Goal: Use online tool/utility: Utilize a website feature to perform a specific function

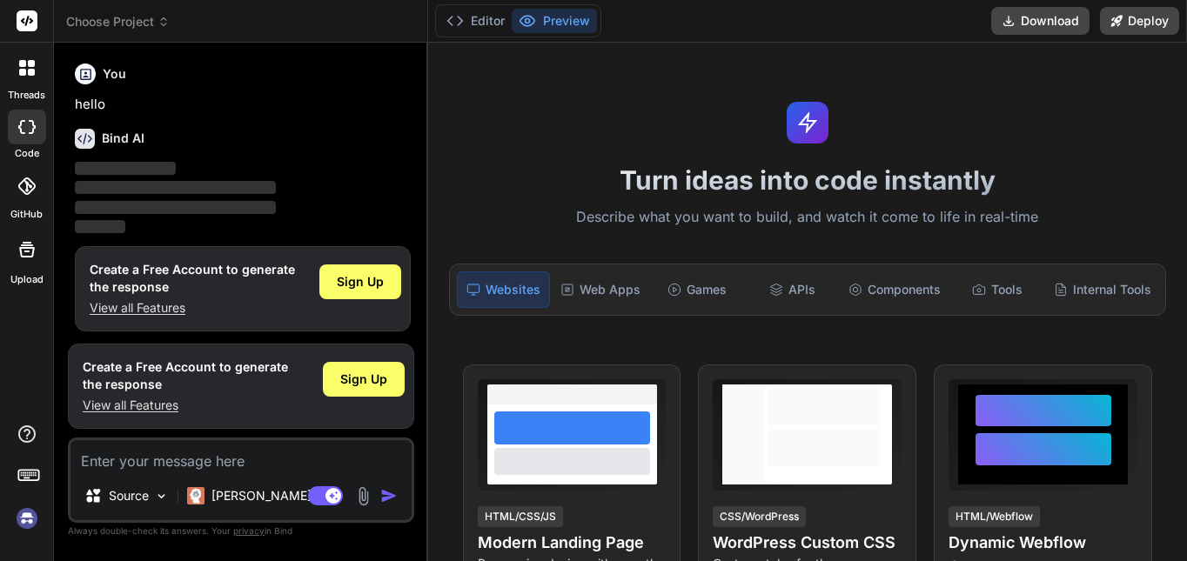
type textarea "x"
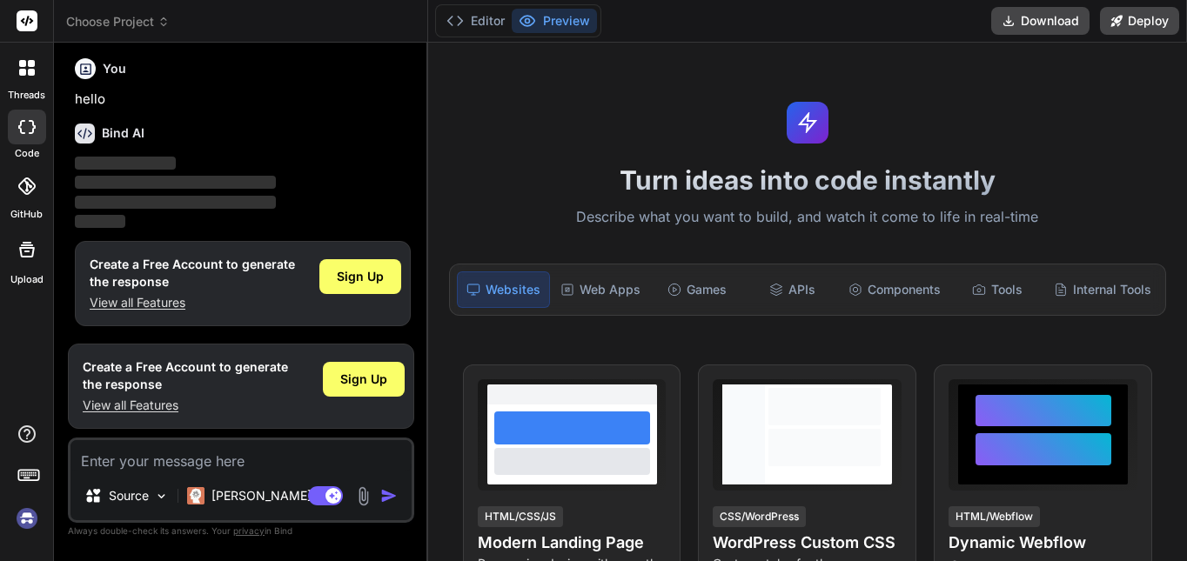
click at [262, 464] on textarea at bounding box center [240, 455] width 341 height 31
paste textarea "Lor ips d 48s ametco adipisci elitsedd eiu temporin utlabore. Etdol ma a enimad…"
type textarea "Lor ips d 48s ametco adipisci elitsedd eiu temporin utlabore. Etdol ma a enimad…"
type textarea "x"
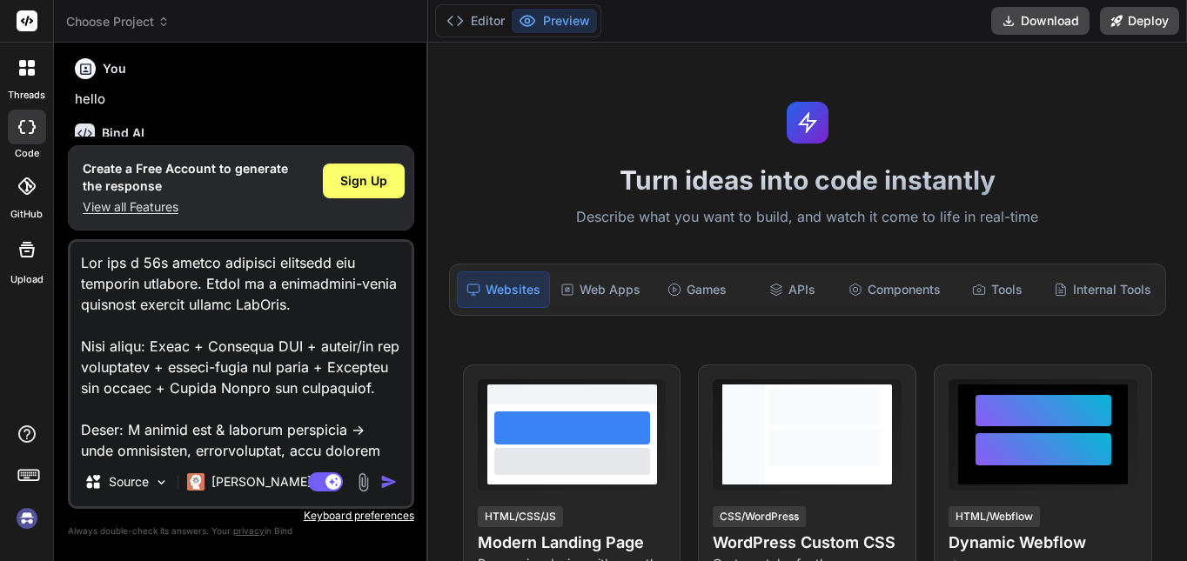
scroll to position [1902, 0]
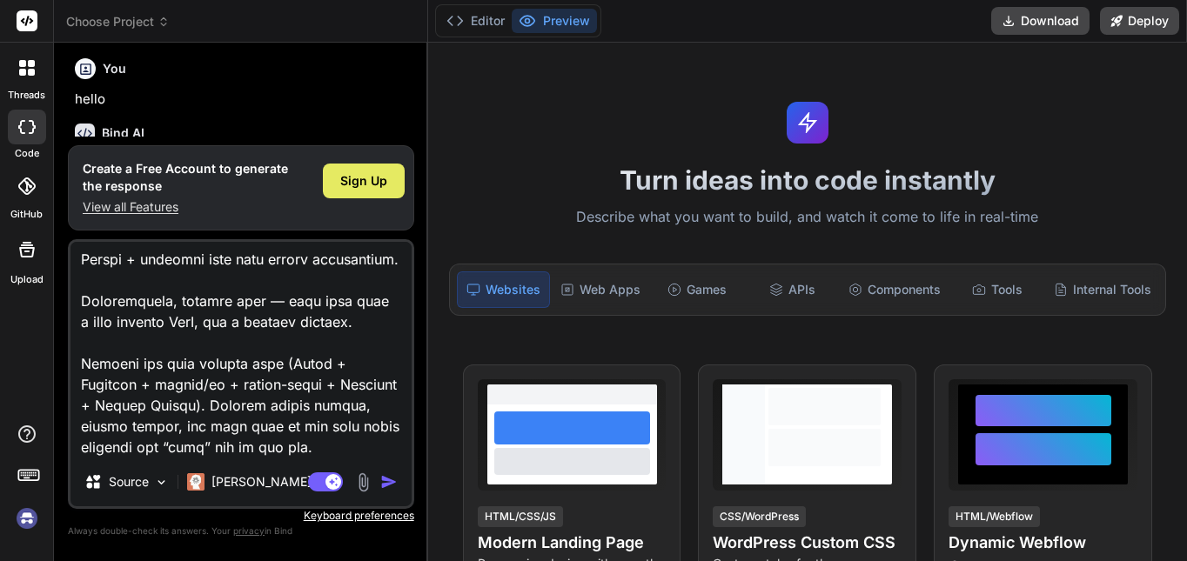
type textarea "Lor ips d 48s ametco adipisci elitsedd eiu temporin utlabore. Etdol ma a enimad…"
click at [392, 166] on div "Sign Up" at bounding box center [364, 181] width 82 height 35
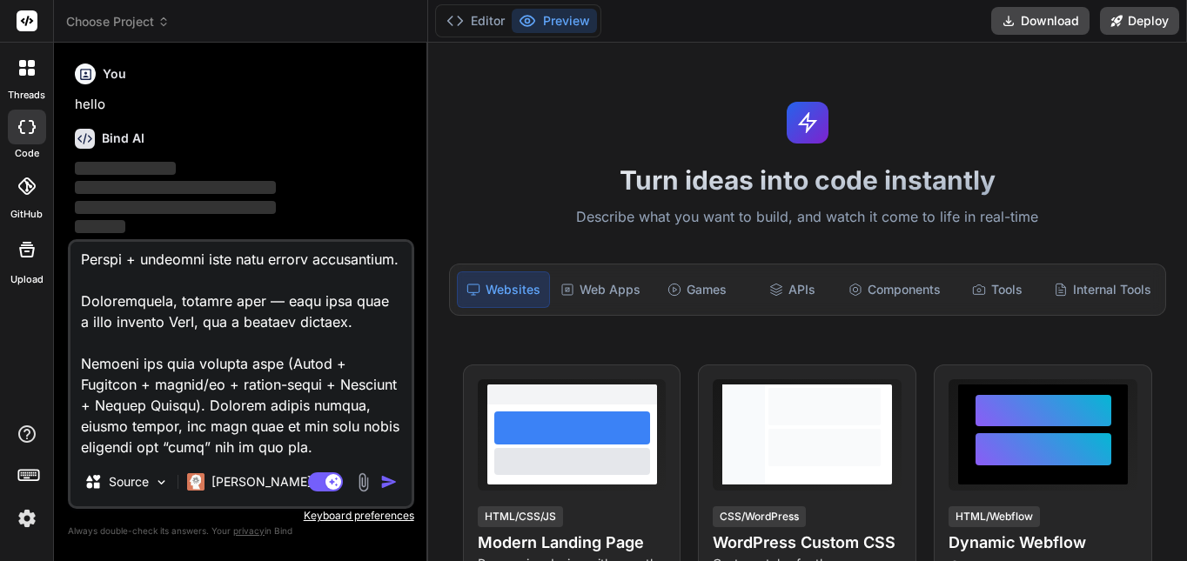
scroll to position [0, 0]
click at [242, 485] on p "[PERSON_NAME] 4 S.." at bounding box center [276, 481] width 130 height 17
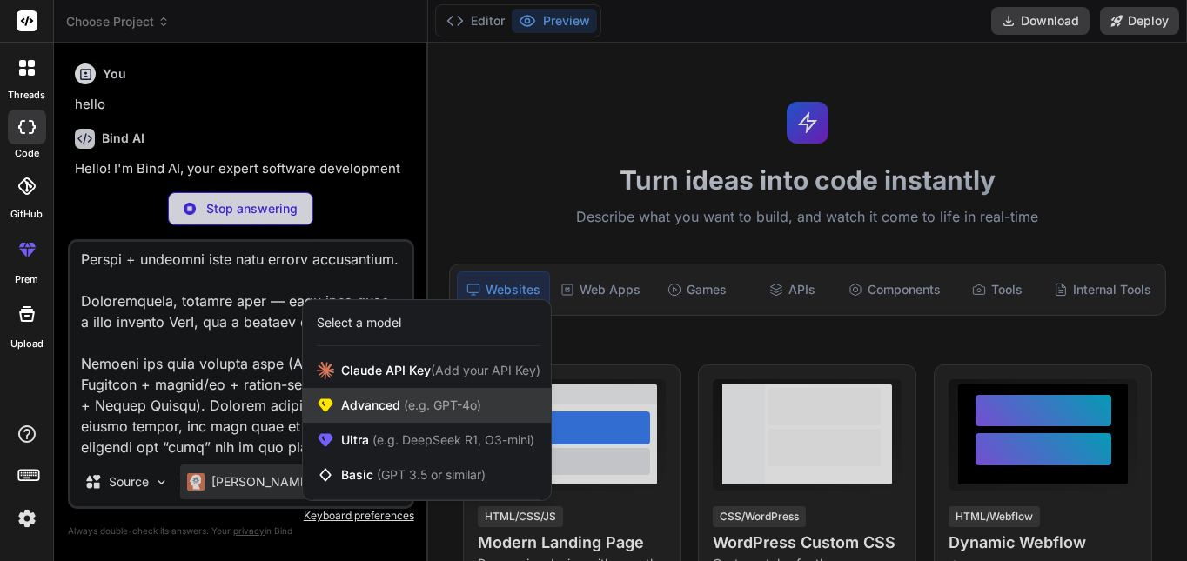
click at [490, 410] on div "Advanced (e.g. GPT-4o)" at bounding box center [427, 405] width 248 height 35
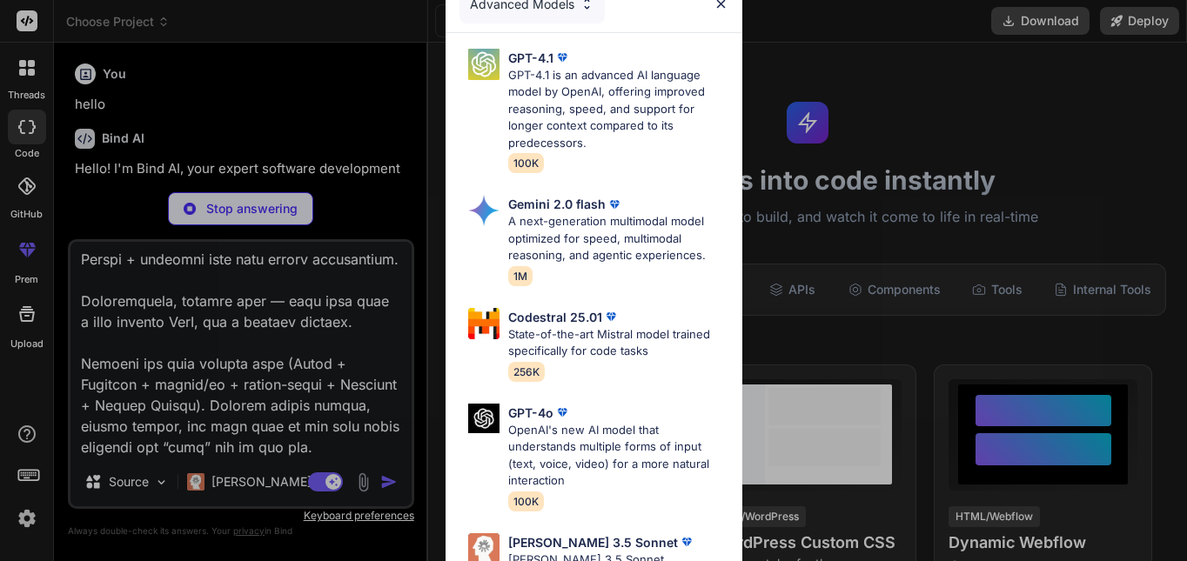
click at [363, 409] on div "Advanced Models GPT-4.1 GPT-4.1 is an advanced AI language model by OpenAI, off…" at bounding box center [593, 280] width 1187 height 561
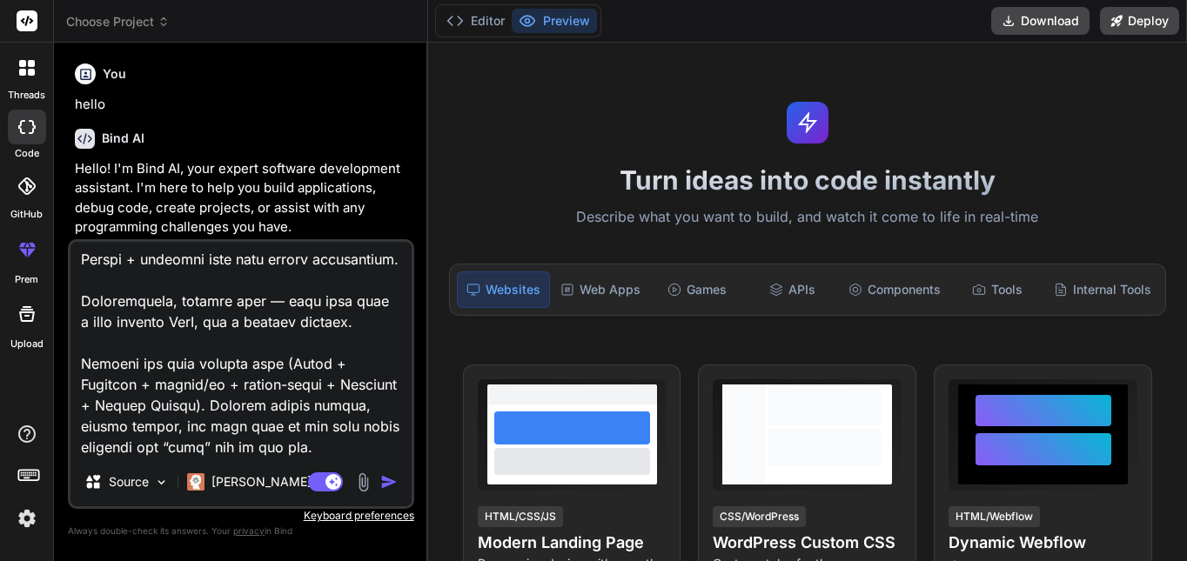
click at [391, 478] on img "button" at bounding box center [388, 481] width 17 height 17
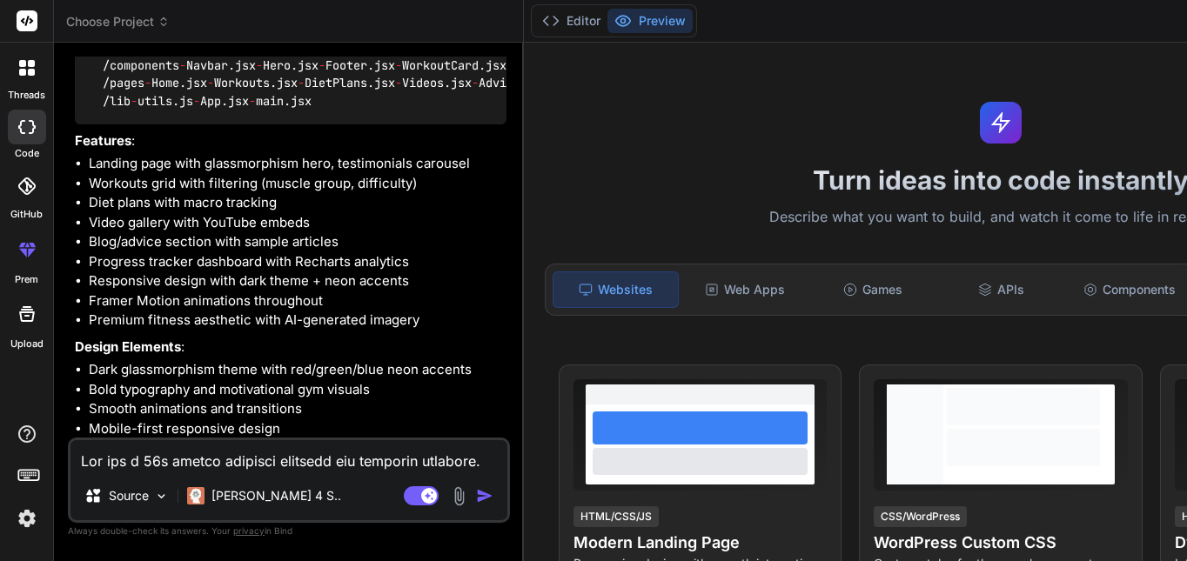
scroll to position [1418, 0]
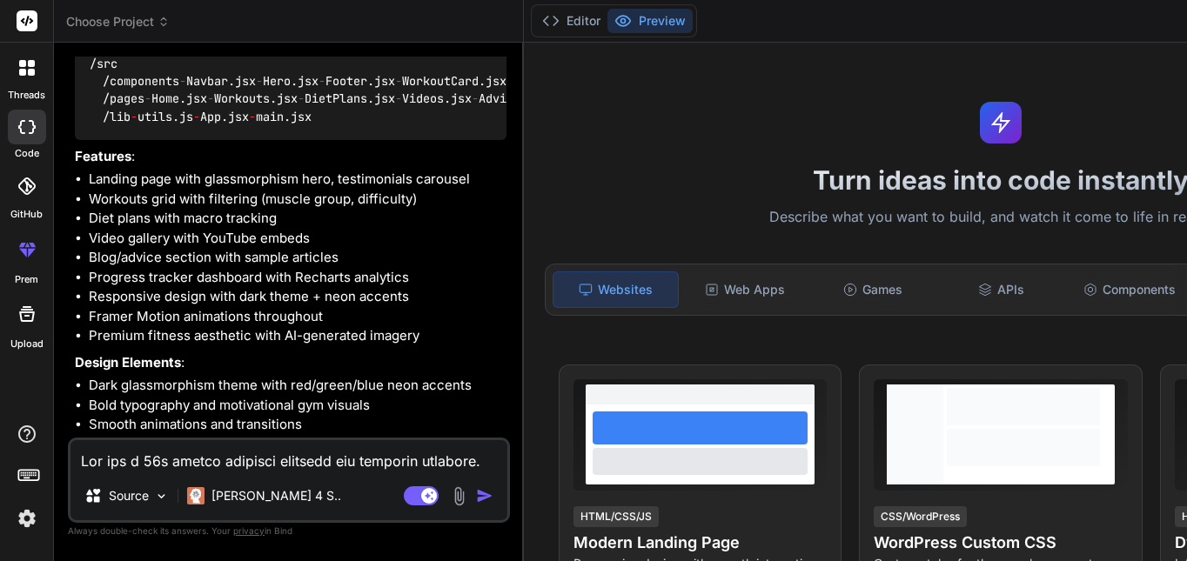
type textarea "x"
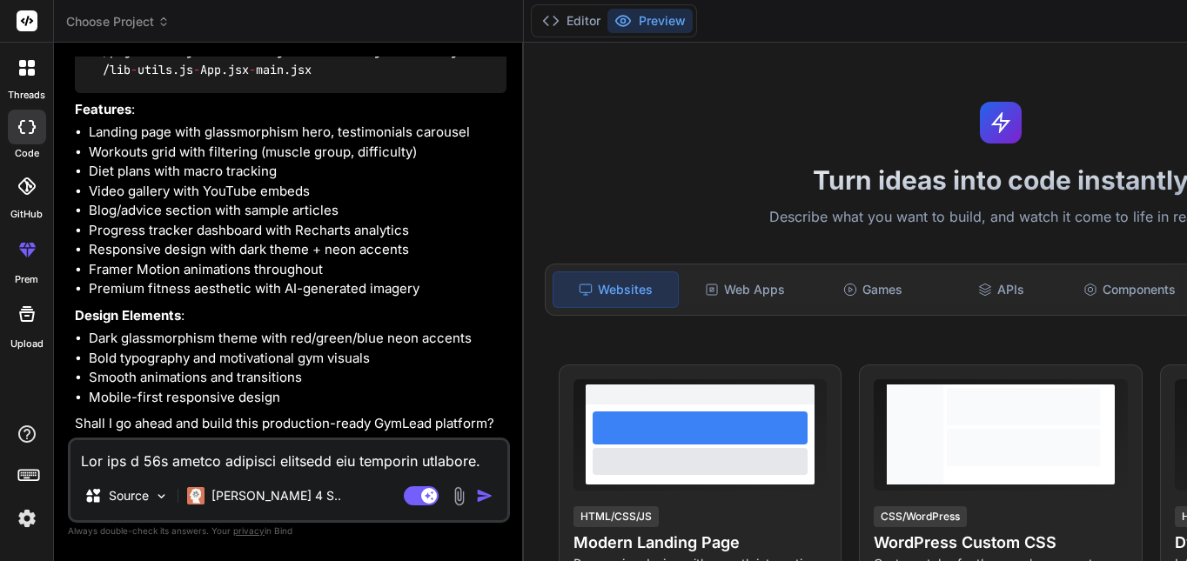
scroll to position [2234, 0]
click at [310, 461] on textarea at bounding box center [288, 455] width 437 height 31
type textarea "b"
type textarea "x"
type textarea "bu"
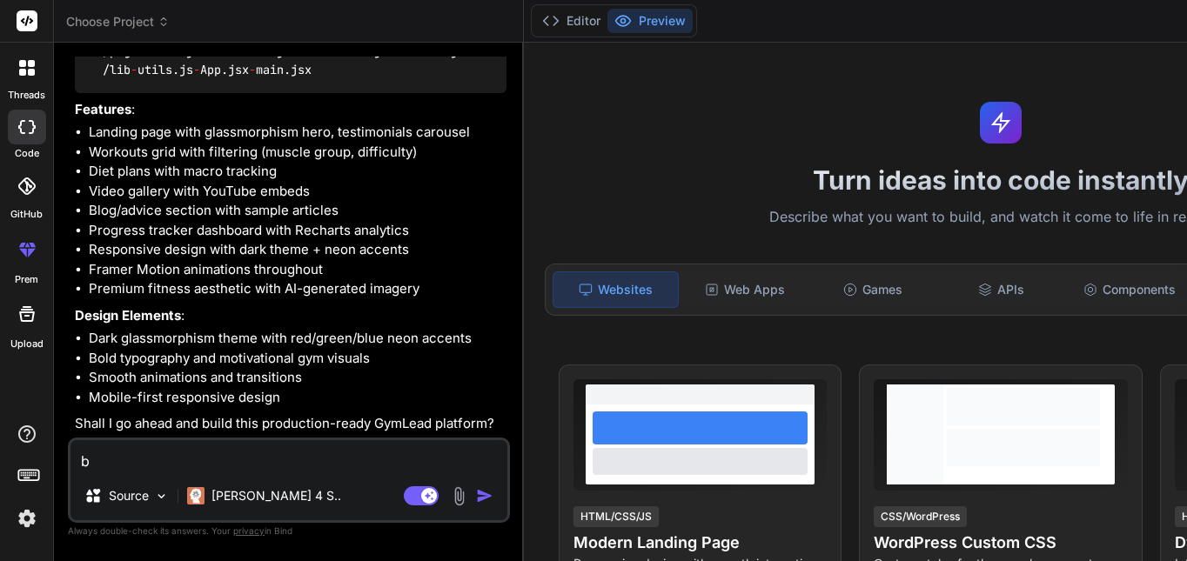
type textarea "x"
type textarea "[PERSON_NAME]"
type textarea "x"
type textarea "buil"
type textarea "x"
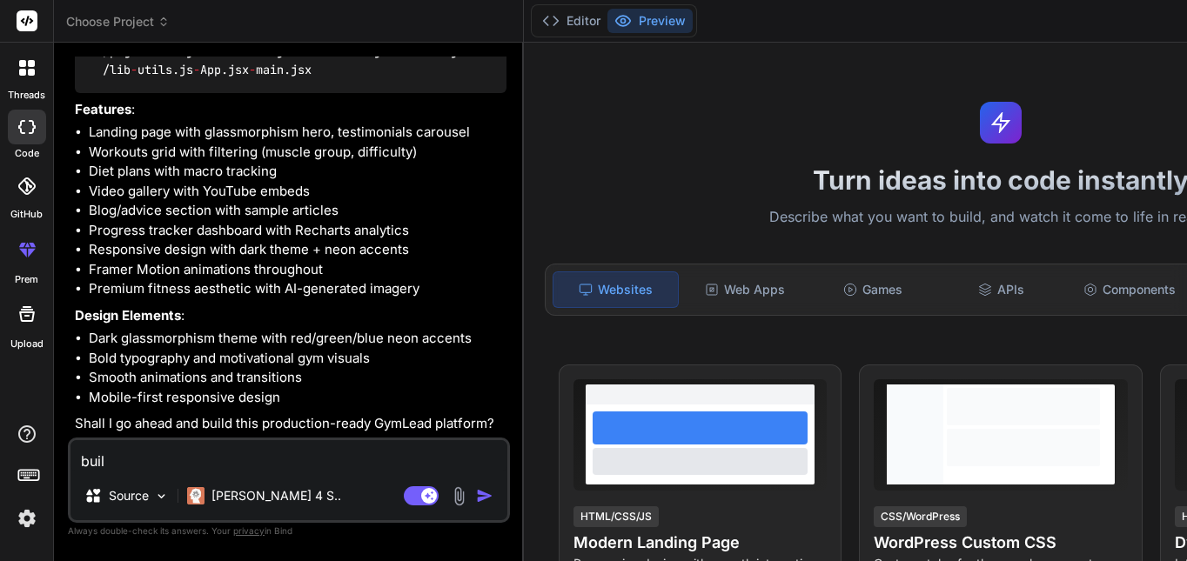
type textarea "build"
type textarea "x"
type textarea "build"
type textarea "x"
type textarea "build i"
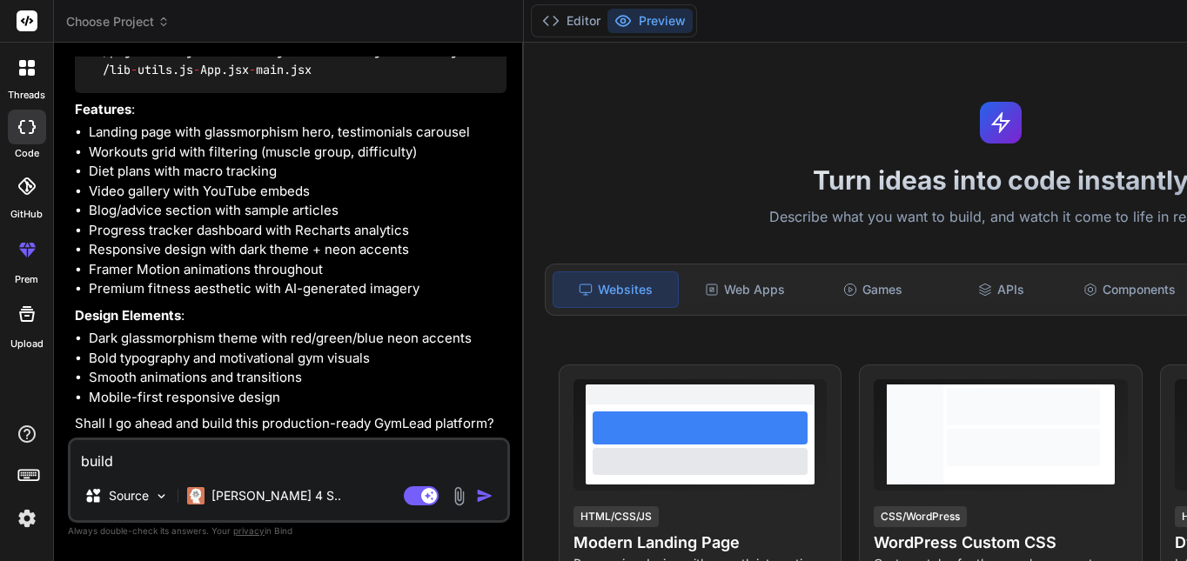
type textarea "x"
type textarea "build it"
type textarea "x"
type textarea "build it"
type textarea "x"
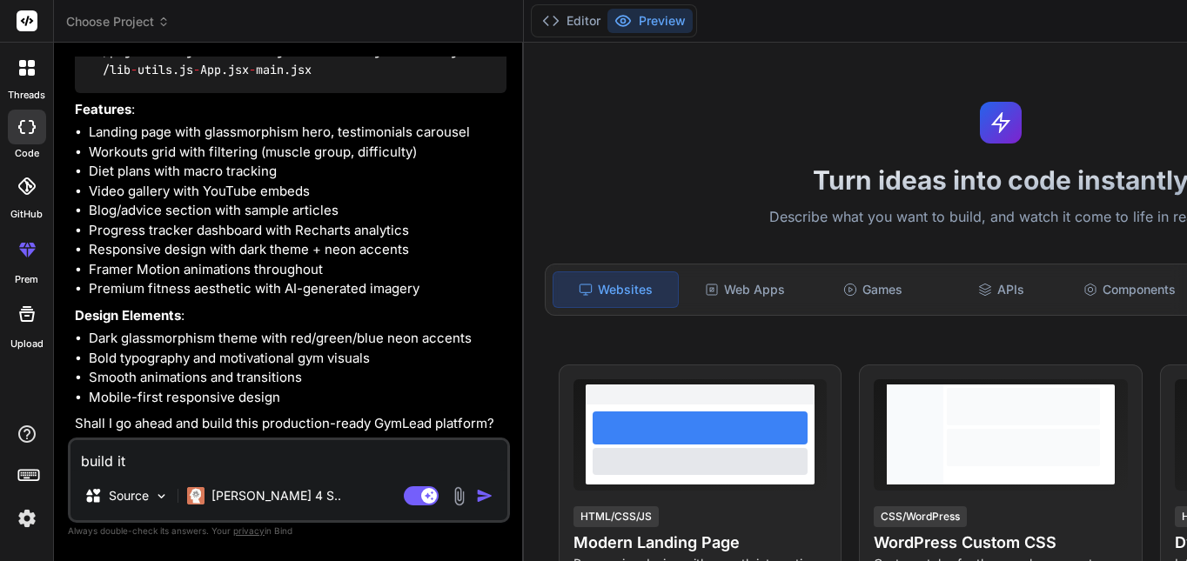
type textarea "build it a"
type textarea "x"
type textarea "build it an"
type textarea "x"
type textarea "build it and"
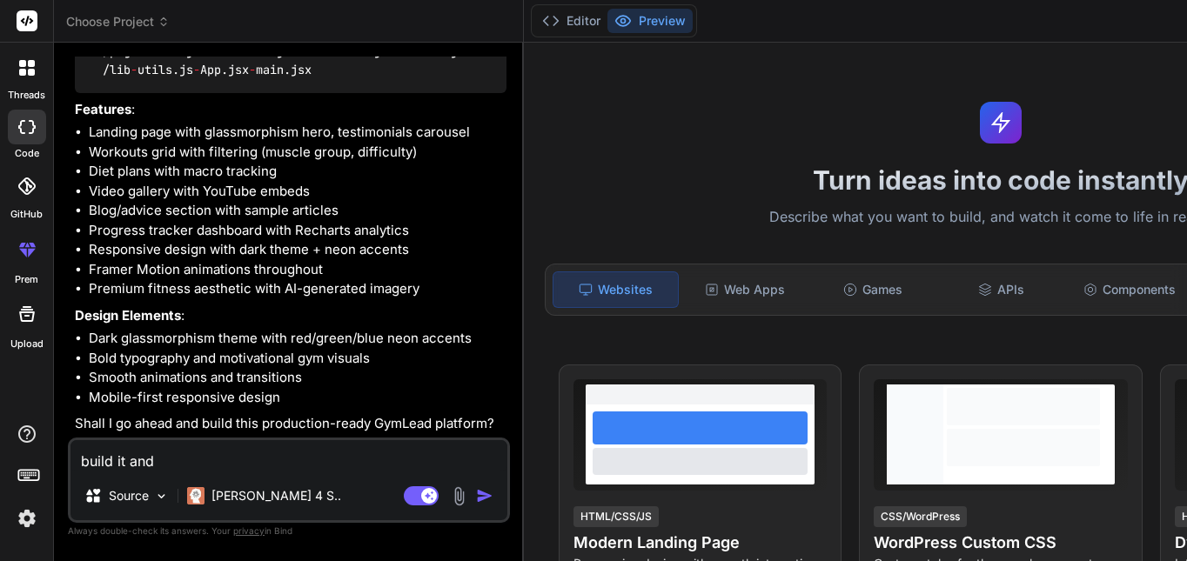
type textarea "x"
type textarea "build it and"
type textarea "x"
type textarea "build it and c"
type textarea "x"
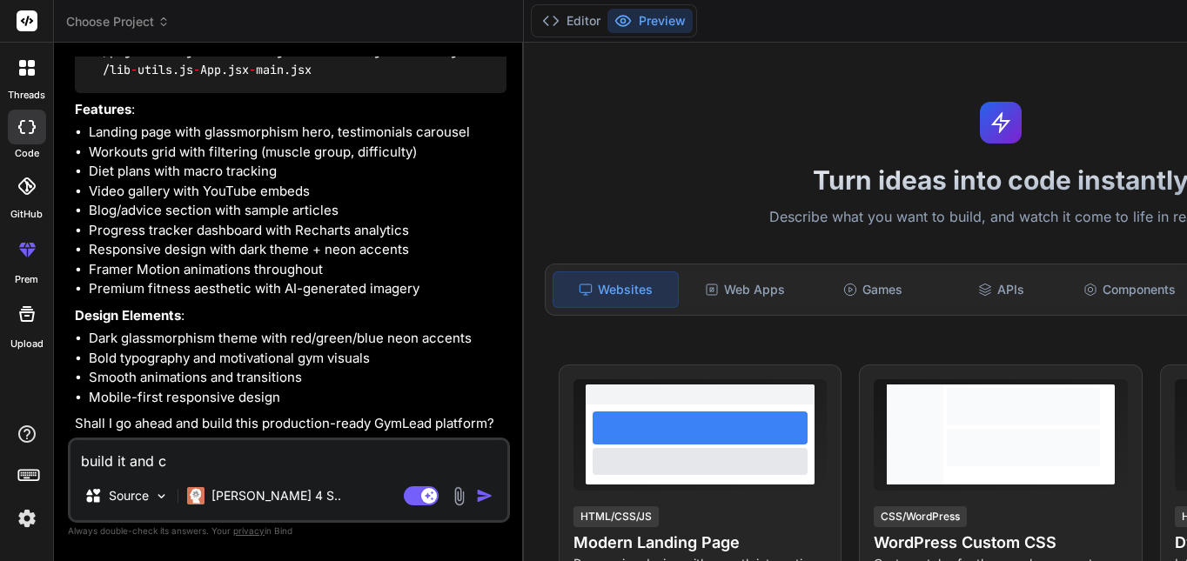
type textarea "build it and cv"
type textarea "x"
type textarea "build it and c"
type textarea "x"
type textarea "build it and"
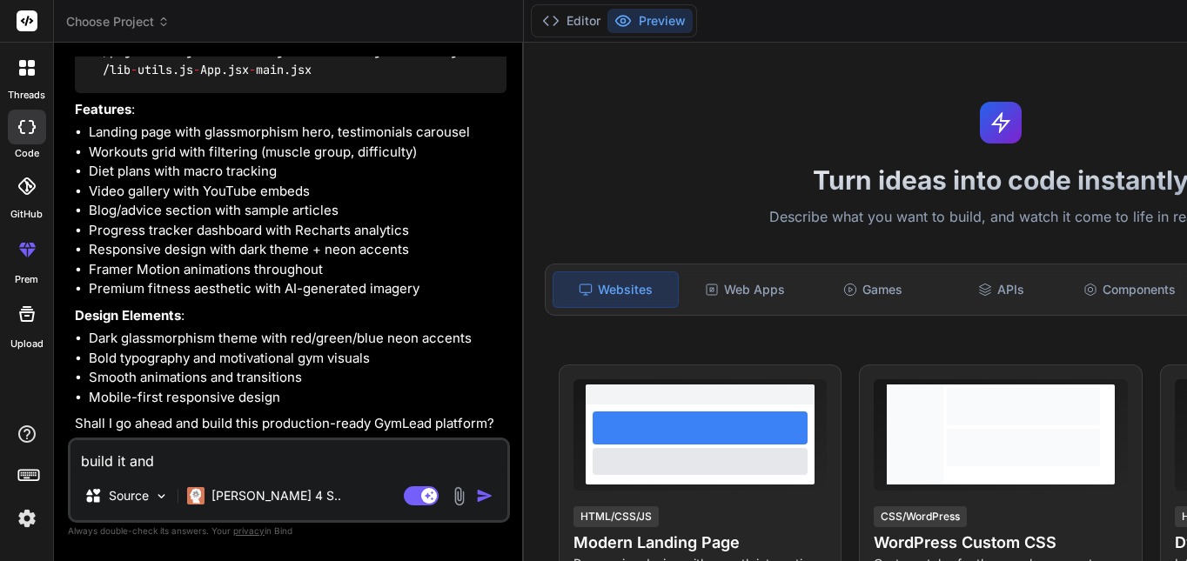
type textarea "x"
type textarea "build it and v"
type textarea "x"
type textarea "build it and ve"
type textarea "x"
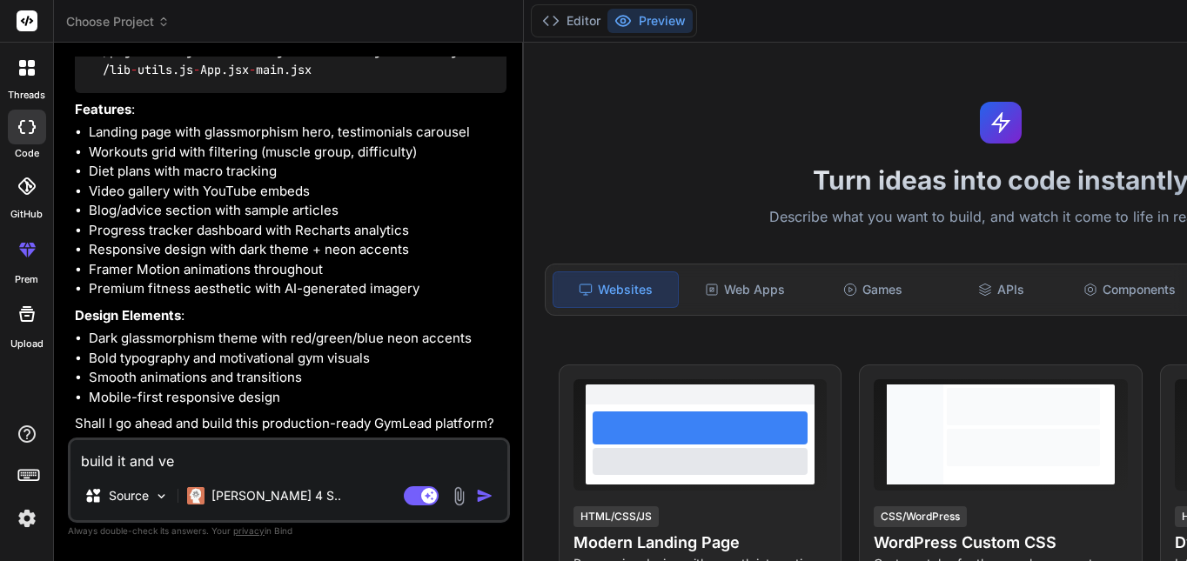
type textarea "build it and ver"
type textarea "x"
type textarea "build it and verf"
type textarea "x"
type textarea "build it and verfi"
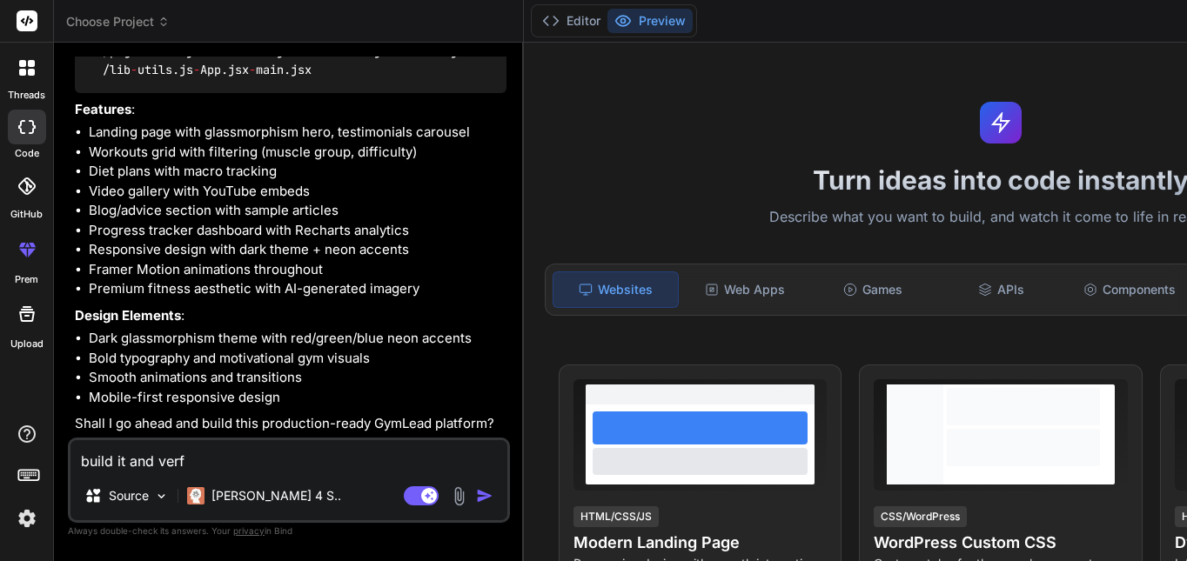
type textarea "x"
type textarea "build it and verfiy"
type textarea "x"
type textarea "build it and verfiy"
type textarea "x"
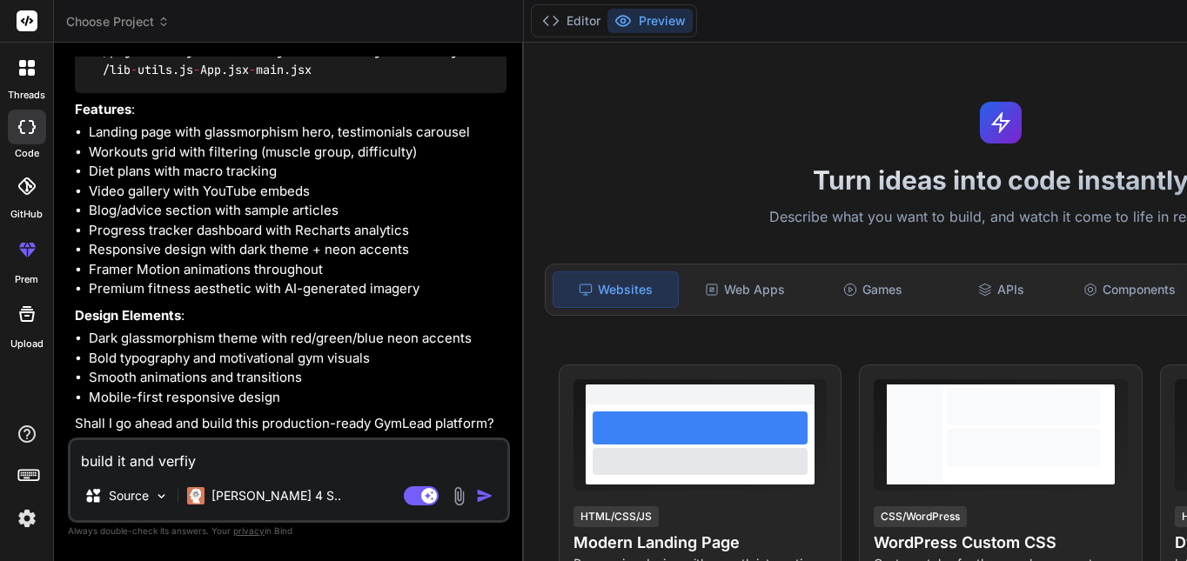
type textarea "build it and verfiy l"
type textarea "x"
type textarea "build it and verfiy"
type textarea "x"
type textarea "build it and verfiy a"
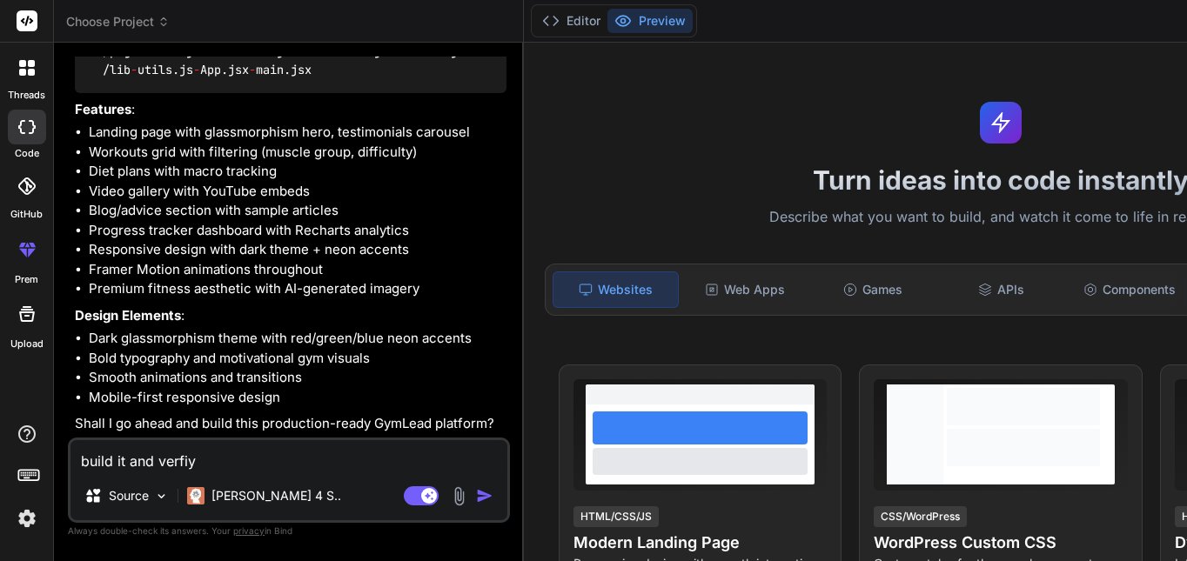
type textarea "x"
type textarea "build it and verfiy al"
type textarea "x"
type textarea "build it and verfiy all"
type textarea "x"
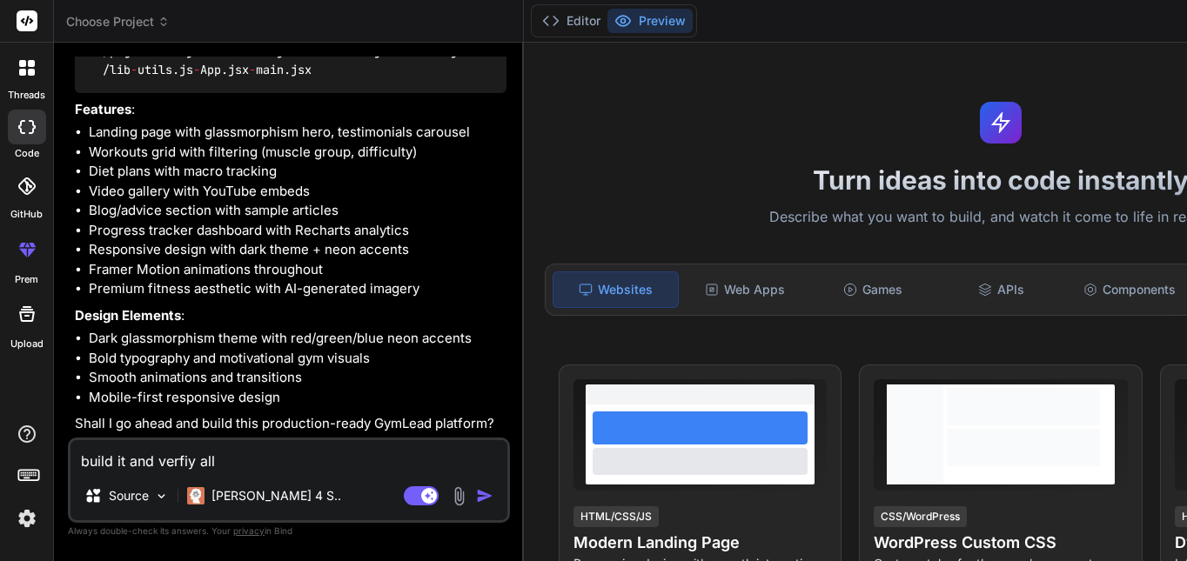
type textarea "build it and verfiy all"
type textarea "x"
type textarea "build it and verfiy all t"
type textarea "x"
type textarea "build it and verfiy all th"
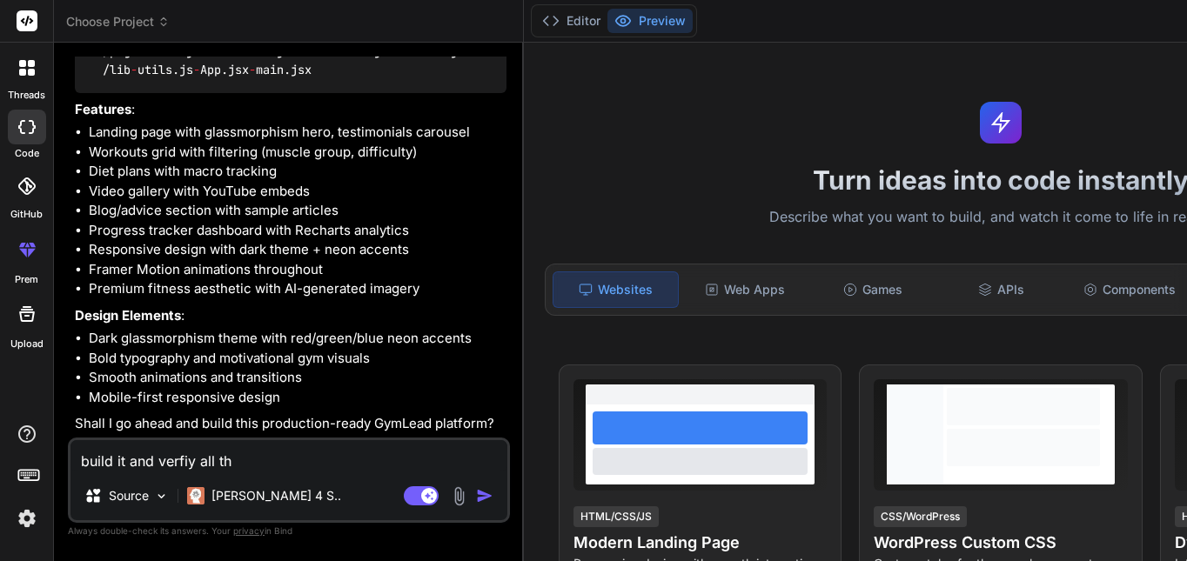
type textarea "x"
type textarea "build it and verfiy all the"
type textarea "x"
type textarea "build it and verfiy all the"
type textarea "x"
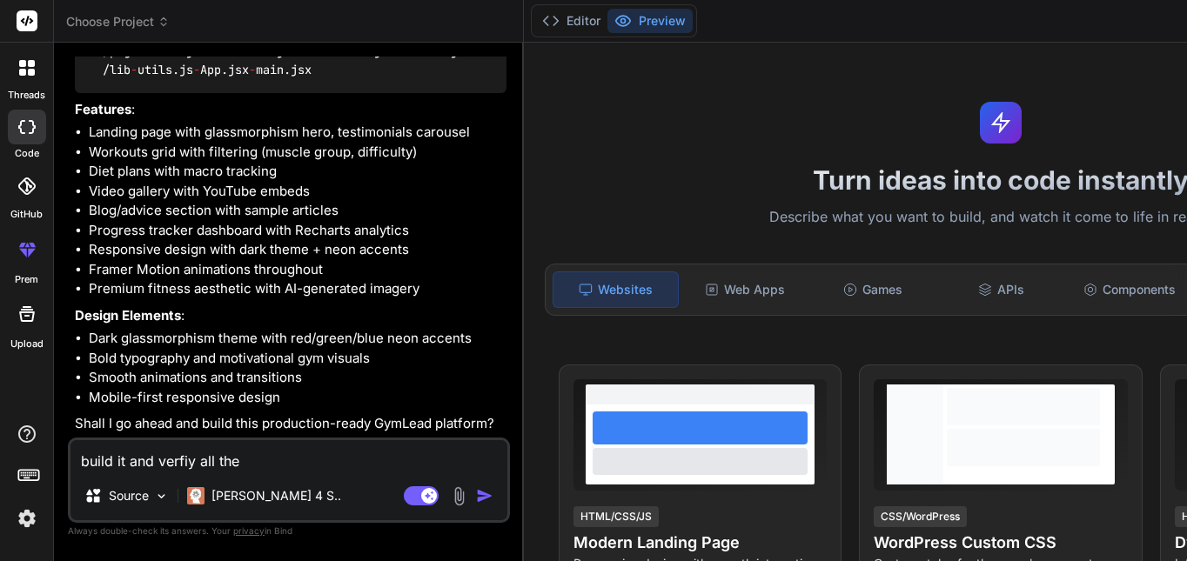
type textarea "build it and verfiy all the n"
type textarea "x"
type textarea "build it and verfiy all the np"
type textarea "x"
type textarea "build it and verfiy all the npm"
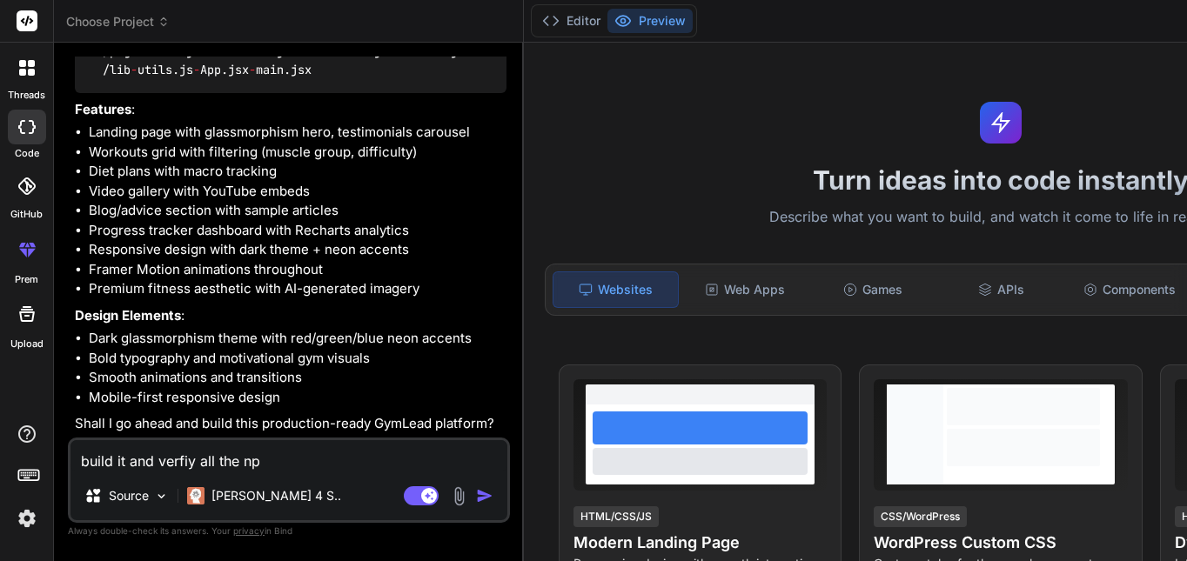
type textarea "x"
type textarea "build it and verfiy all the npm"
type textarea "x"
type textarea "build it and verfiy all the npm i"
type textarea "x"
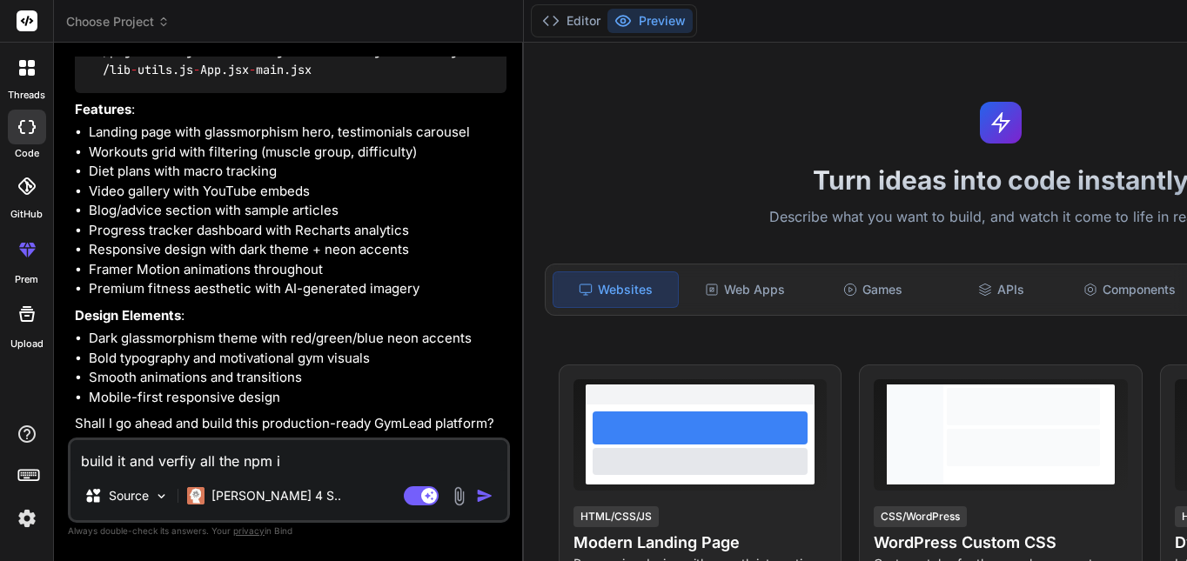
type textarea "build it and verfiy all the npm in"
type textarea "x"
type textarea "build it and verfiy all the npm ins"
type textarea "x"
type textarea "build it and verfiy all the npm inst"
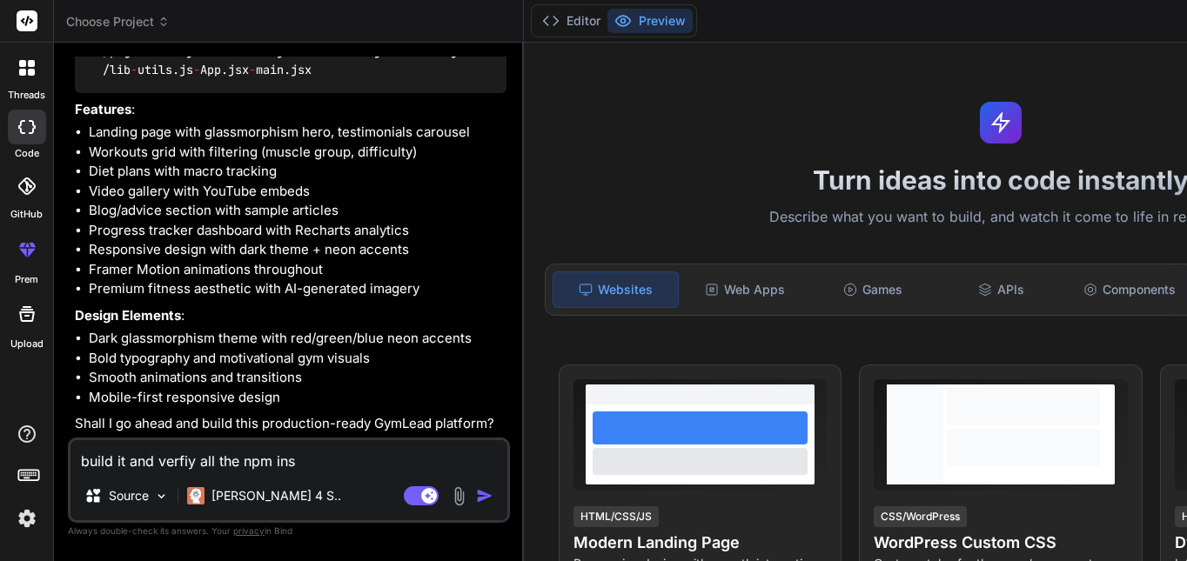
type textarea "x"
type textarea "build it and verfiy all the npm insta"
type textarea "x"
type textarea "build it and verfiy all the npm instal"
type textarea "x"
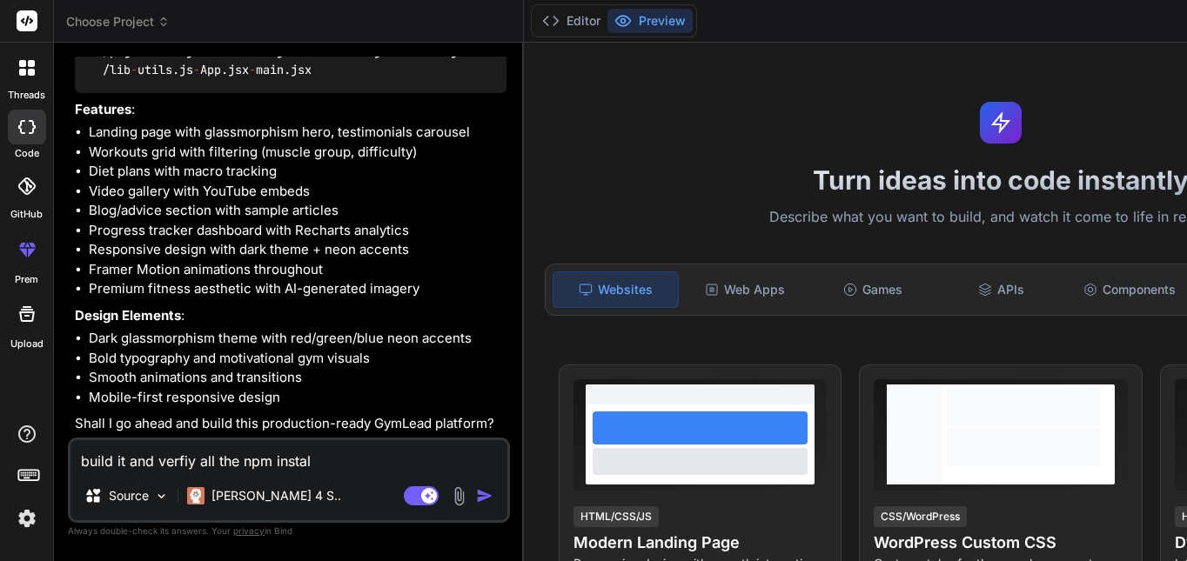
type textarea "build it and verfiy all the npm install"
type textarea "x"
type textarea "build it and verfiy all the npm install"
type textarea "x"
type textarea "build it and verfiy all the npm install t"
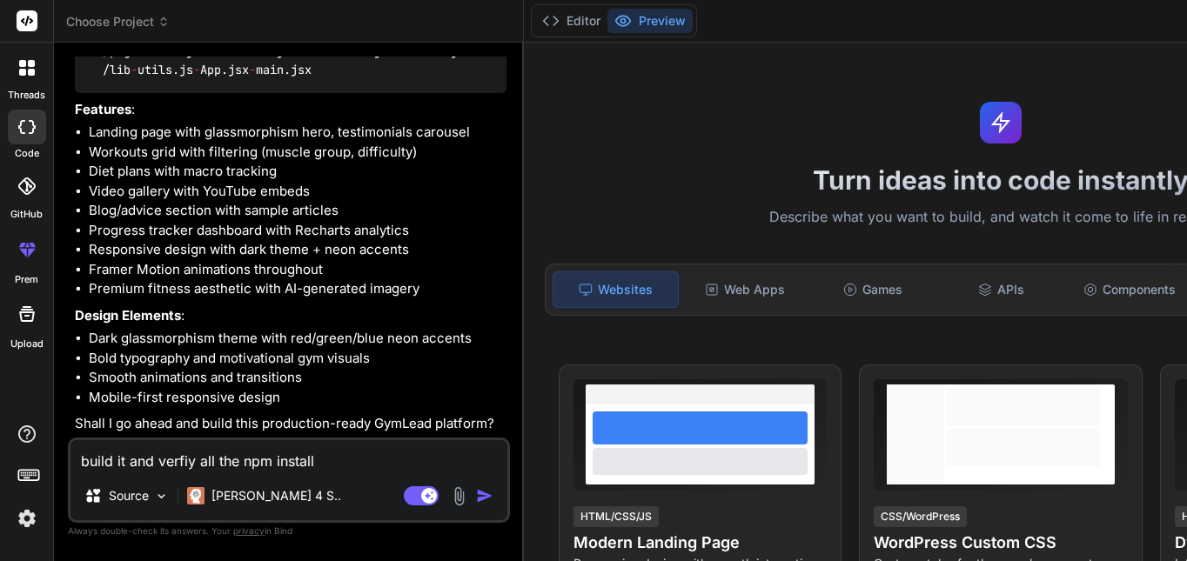
type textarea "x"
type textarea "build it and verfiy all the npm install th"
type textarea "x"
type textarea "build it and verfiy all the npm install the"
type textarea "x"
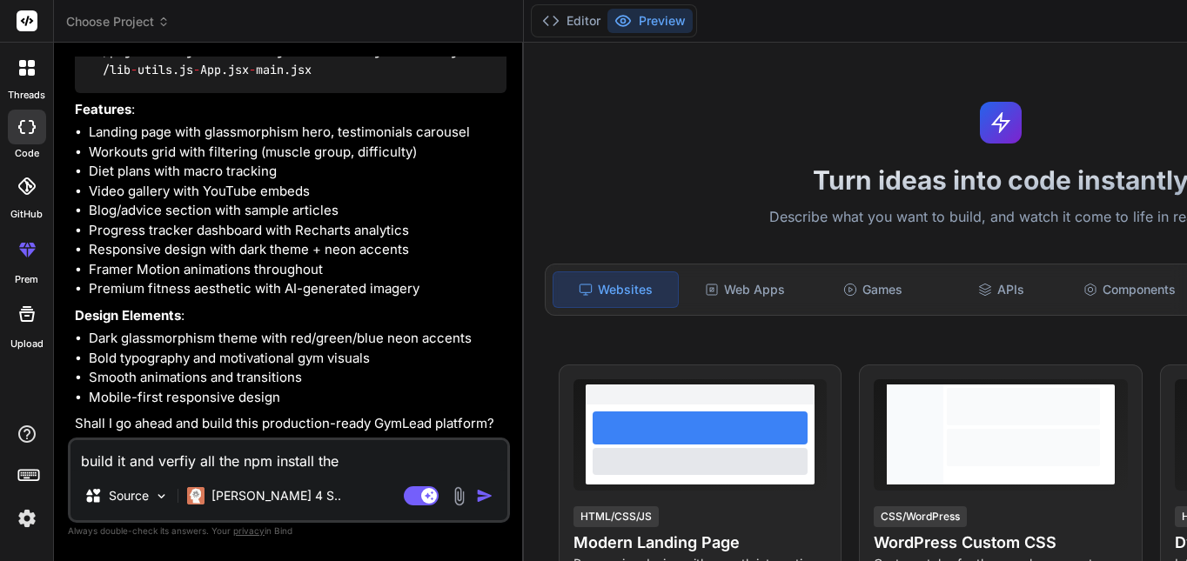
type textarea "build it and verfiy all the npm install ther"
type textarea "x"
type textarea "build it and verfiy all the npm install there"
type textarea "x"
type textarea "build it and verfiy all the npm install there"
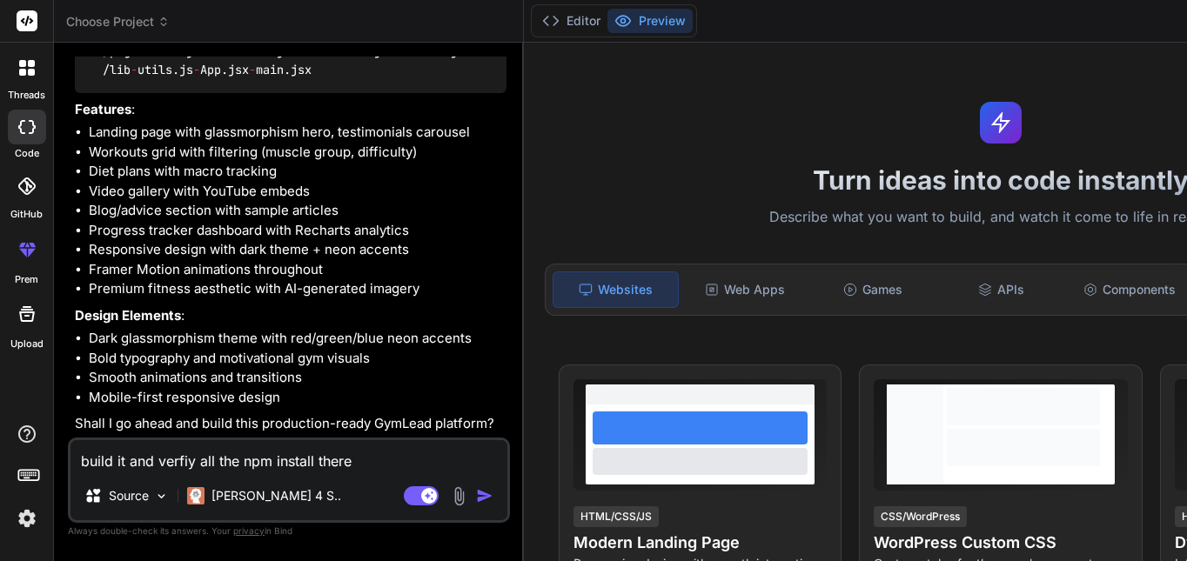
type textarea "x"
type textarea "build it and verfiy all the npm install there s"
type textarea "x"
type textarea "build it and verfiy all the npm install there sh"
type textarea "x"
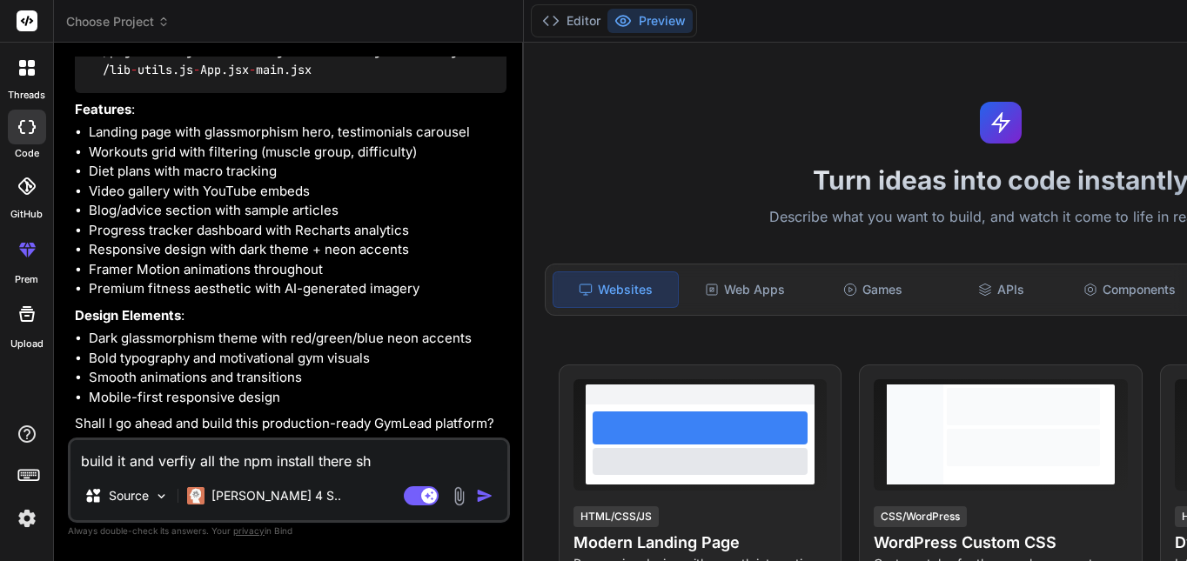
type textarea "build it and verfiy all the npm install there sho"
type textarea "x"
type textarea "build it and verfiy all the npm install there shou"
type textarea "x"
type textarea "build it and verfiy all the npm install there shoul"
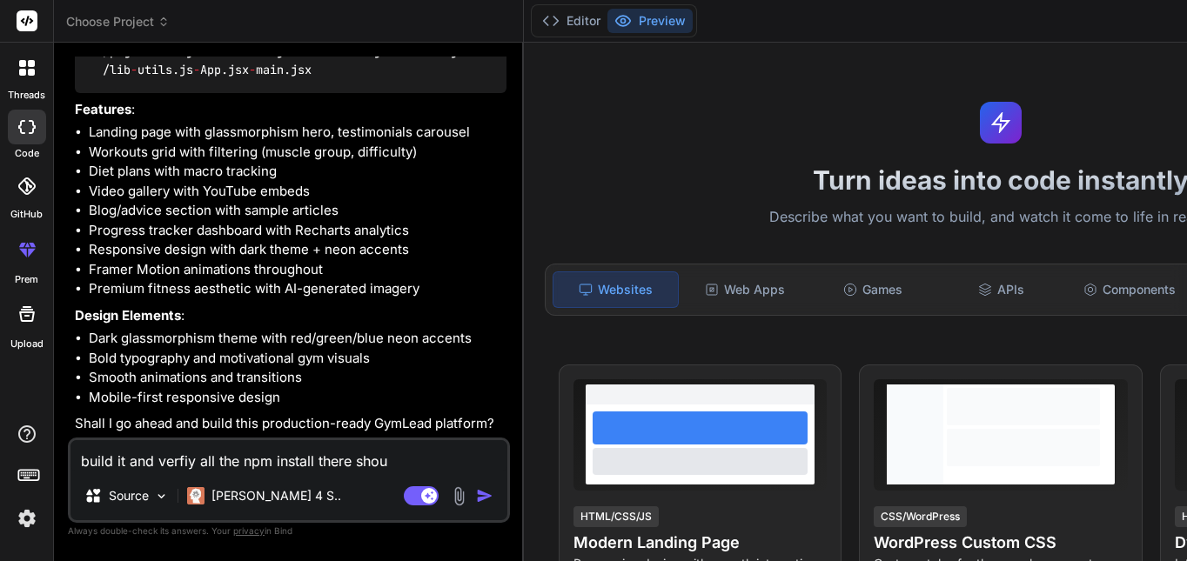
type textarea "x"
type textarea "build it and verfiy all the npm install there should"
type textarea "x"
type textarea "build it and verfiy all the npm install there should"
type textarea "x"
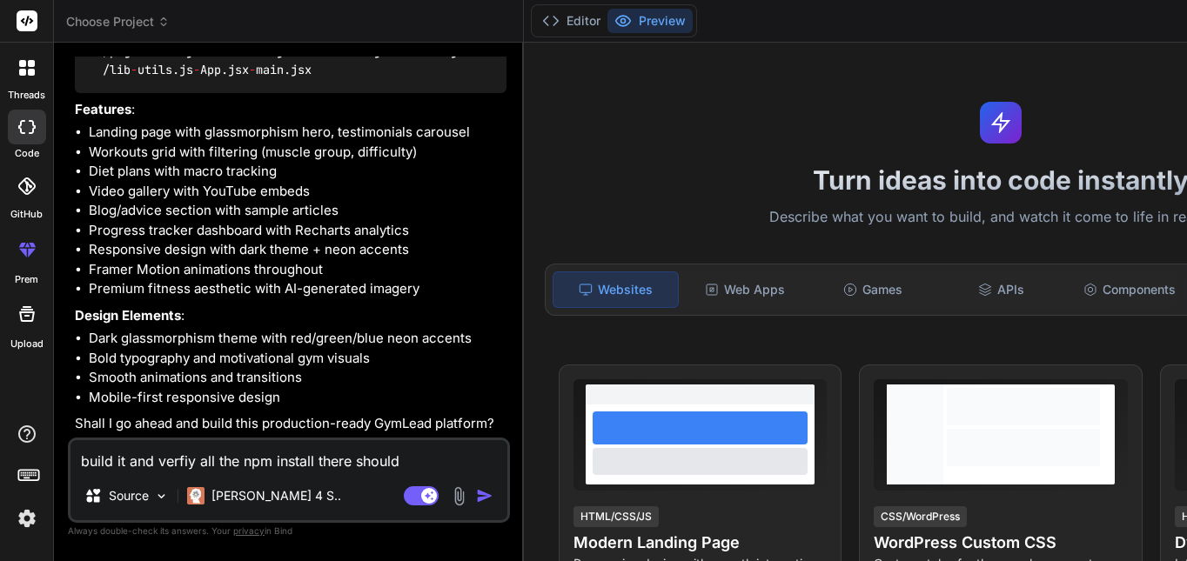
type textarea "build it and verfiy all the npm install there should b"
type textarea "x"
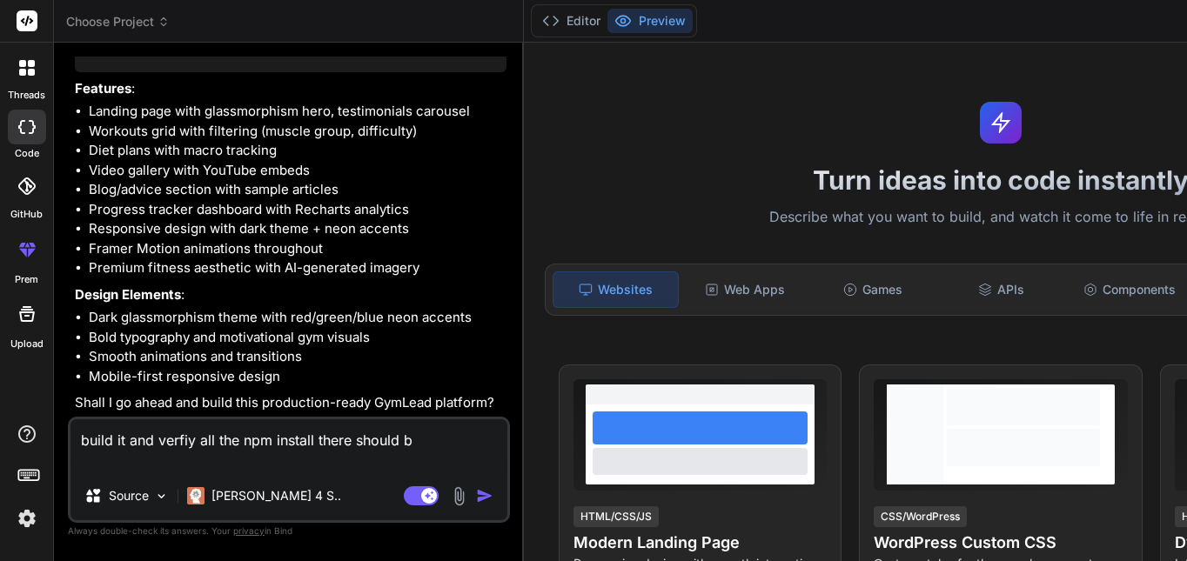
type textarea "build it and verfiy all the npm install there should be"
type textarea "x"
type textarea "build it and verfiy all the npm install there should be"
type textarea "x"
type textarea "build it and verfiy all the npm install there should be n"
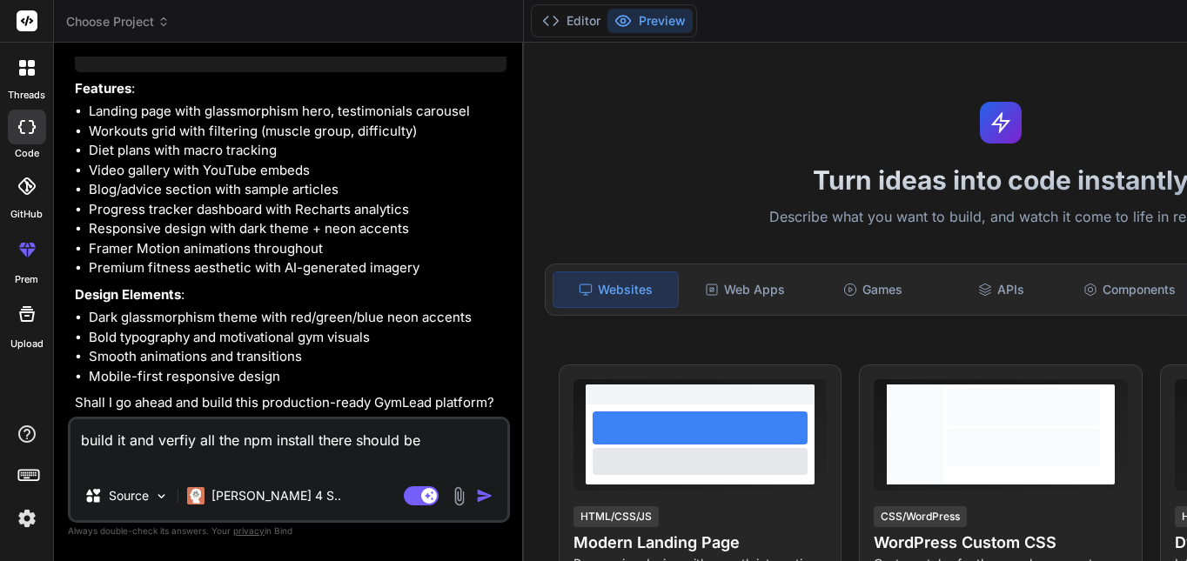
type textarea "x"
type textarea "build it and verfiy all the npm install there should be no"
type textarea "x"
type textarea "build it and verfiy all the npm install there should be no"
type textarea "x"
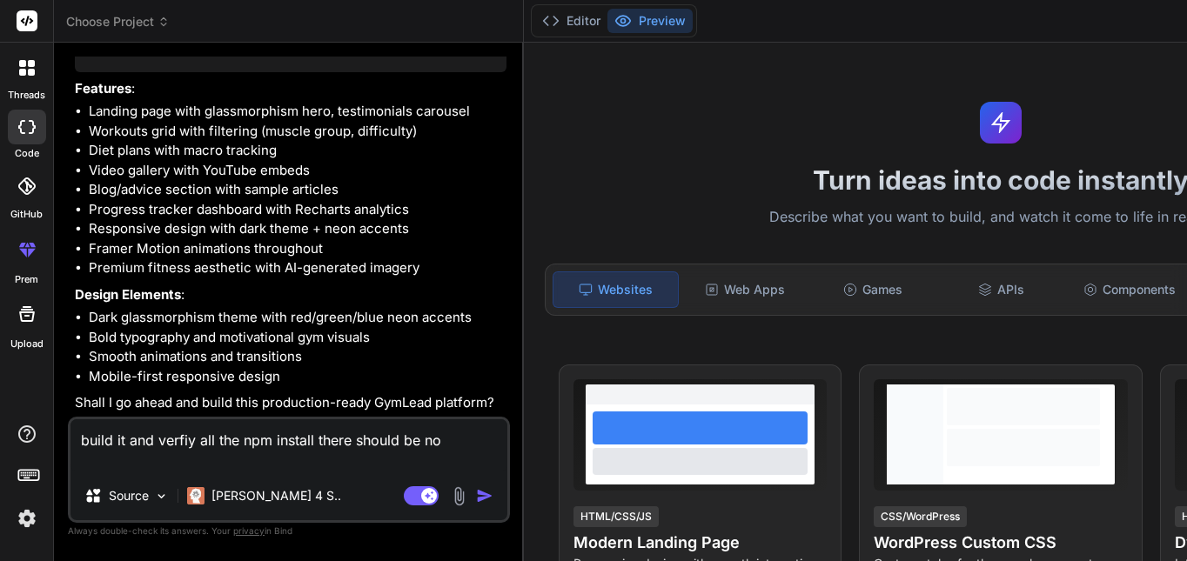
type textarea "build it and verfiy all the npm install there should be no e"
type textarea "x"
type textarea "build it and verfiy all the npm install there should be no er"
type textarea "x"
type textarea "build it and verfiy all the npm install there should be no eru"
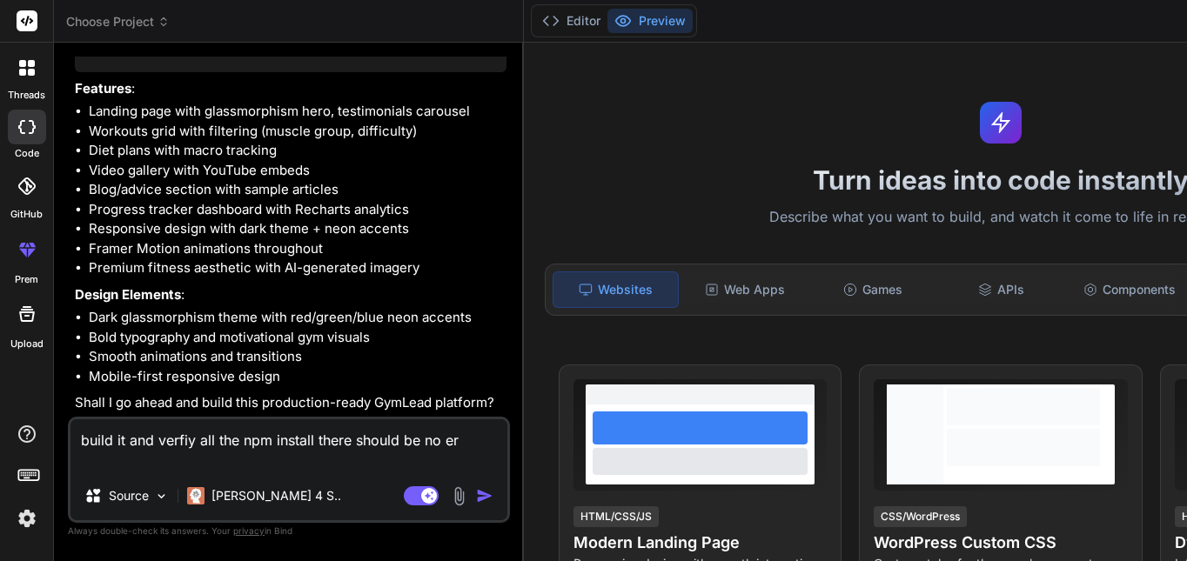
type textarea "x"
type textarea "build it and verfiy all the npm install there should be no er"
type textarea "x"
type textarea "build it and verfiy all the npm install there should be no eru"
type textarea "x"
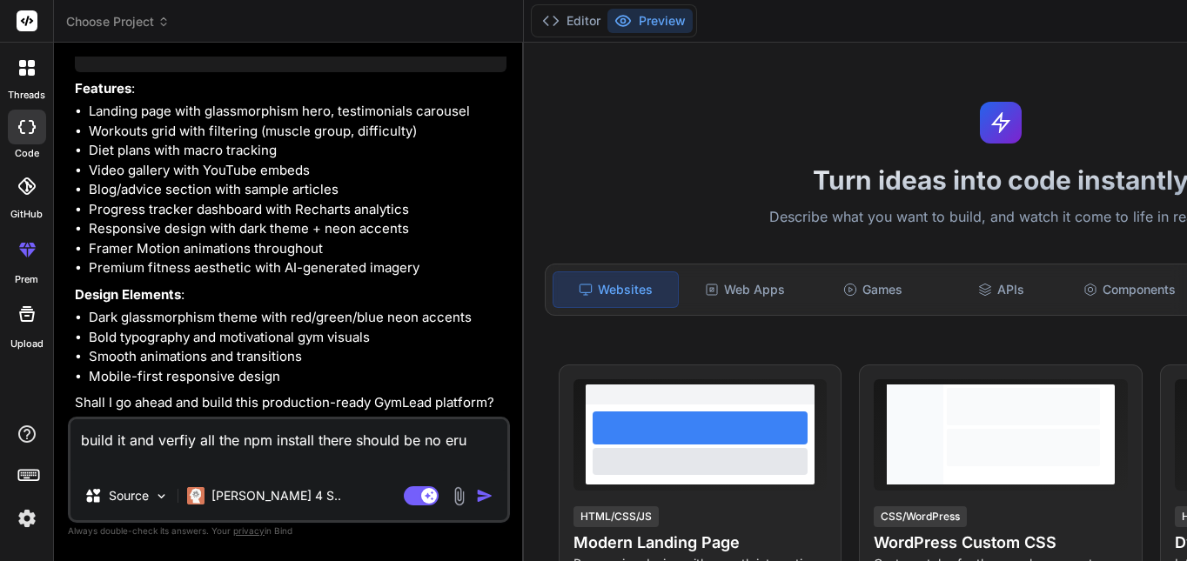
type textarea "build it and verfiy all the npm install there should be no erur"
type textarea "x"
type textarea "build it and verfiy all the npm install there should be no erurr"
type textarea "x"
type textarea "build it and verfiy all the npm install there should be no erurre"
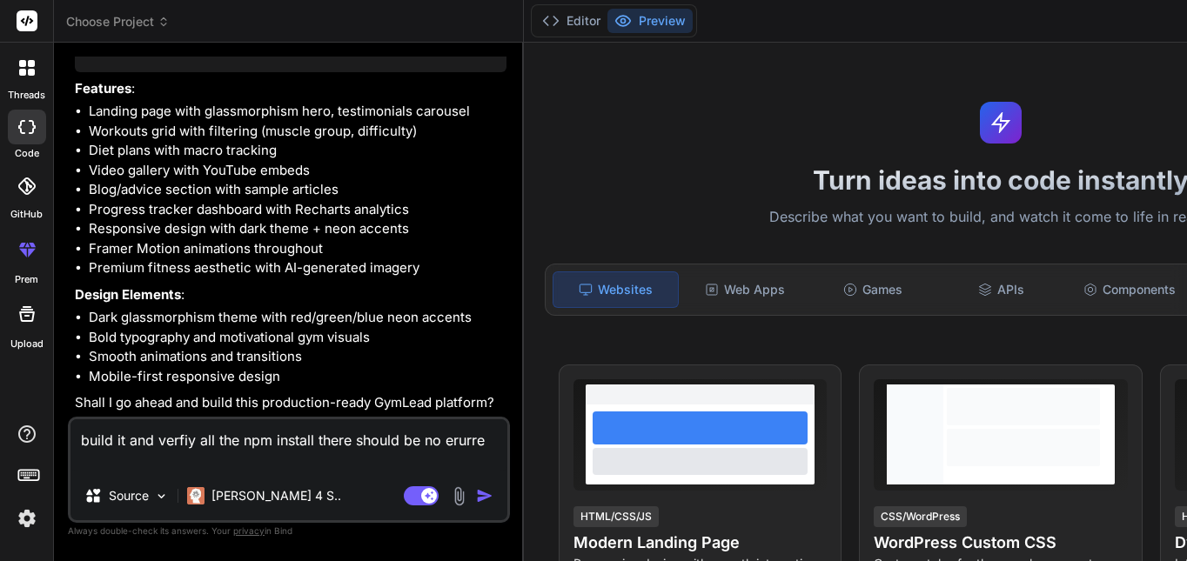
type textarea "x"
type textarea "build it and verfiy all the npm install there should be no erurr"
type textarea "x"
type textarea "build it and verfiy all the npm install there should be no erur"
type textarea "x"
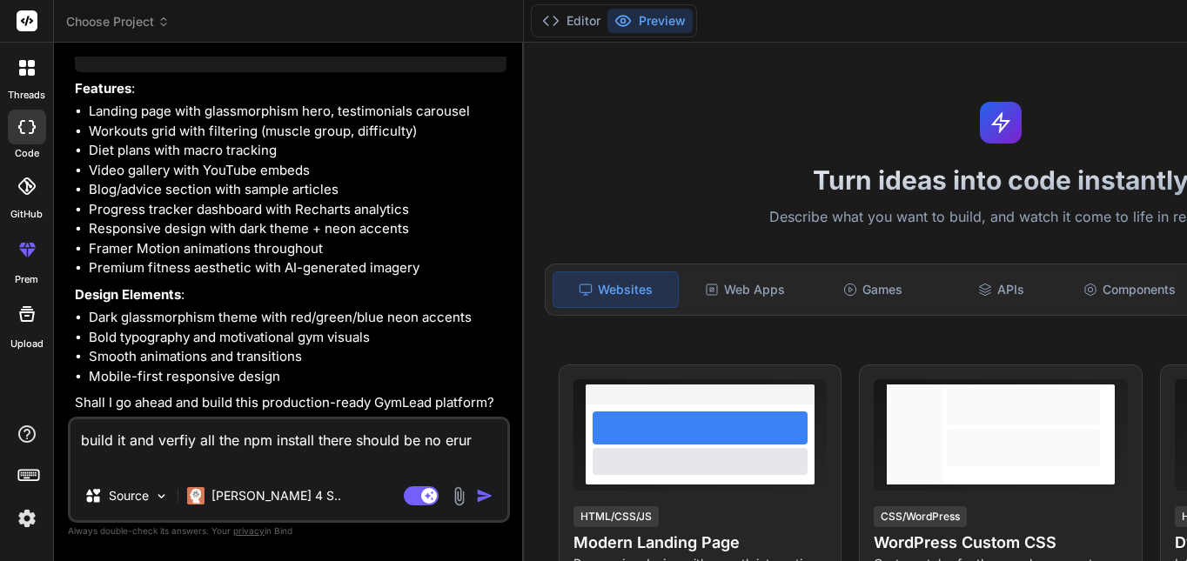
type textarea "build it and verfiy all the npm install there should be no eru"
type textarea "x"
type textarea "build it and verfiy all the npm install there should be no er"
type textarea "x"
type textarea "build it and verfiy all the npm install there should be no ero"
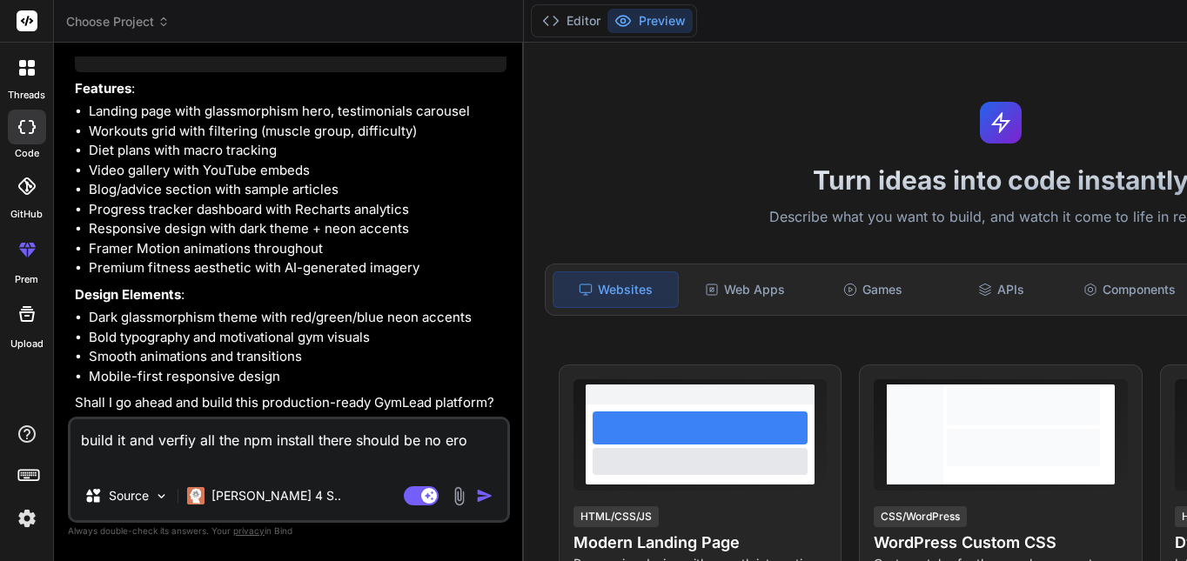
type textarea "x"
type textarea "build it and verfiy all the npm install there should be no eror"
type textarea "x"
type textarea "build it and verfiy all the npm install there should be no erorr"
type textarea "x"
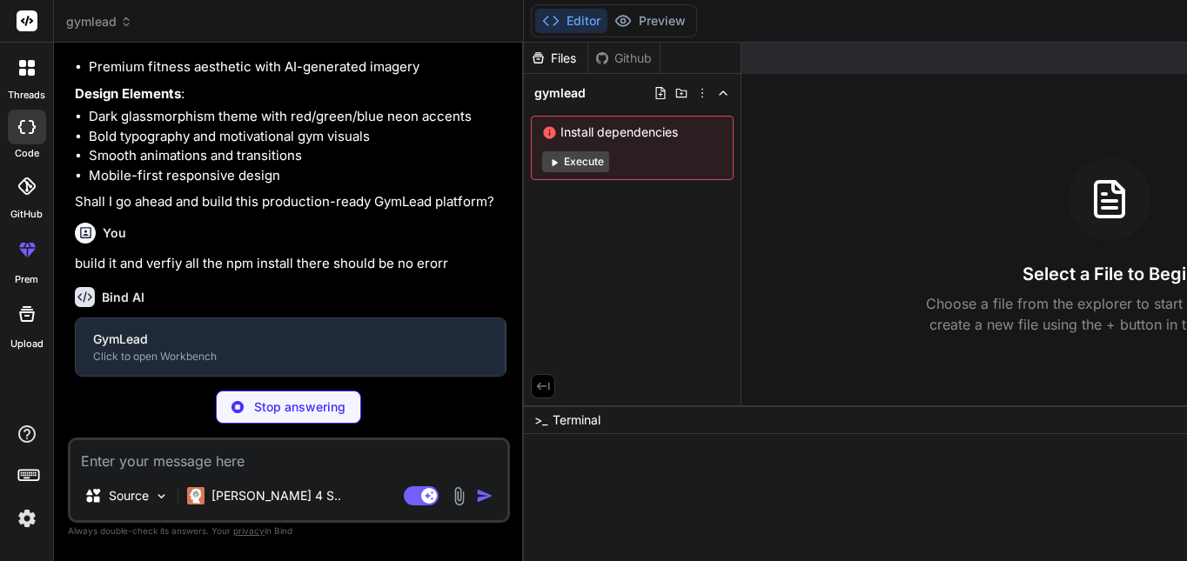
scroll to position [2434, 0]
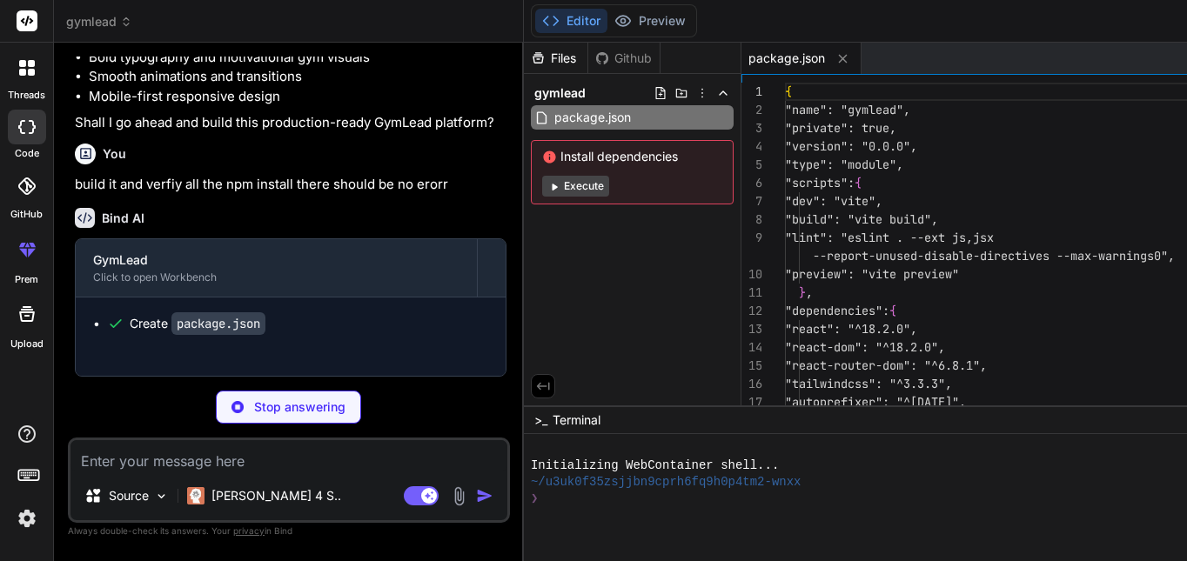
type textarea "x"
type textarea "}, })"
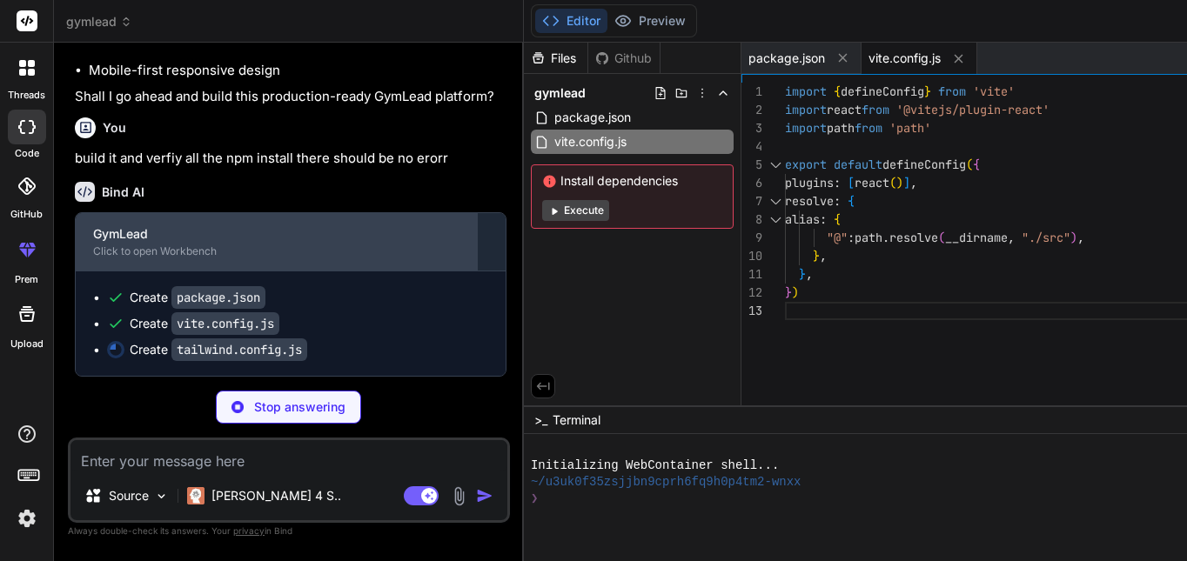
scroll to position [2581, 0]
type textarea "x"
type textarea "animation: { "accordion-down": "accordion-down 0.2s ease-out", "accordion-up": …"
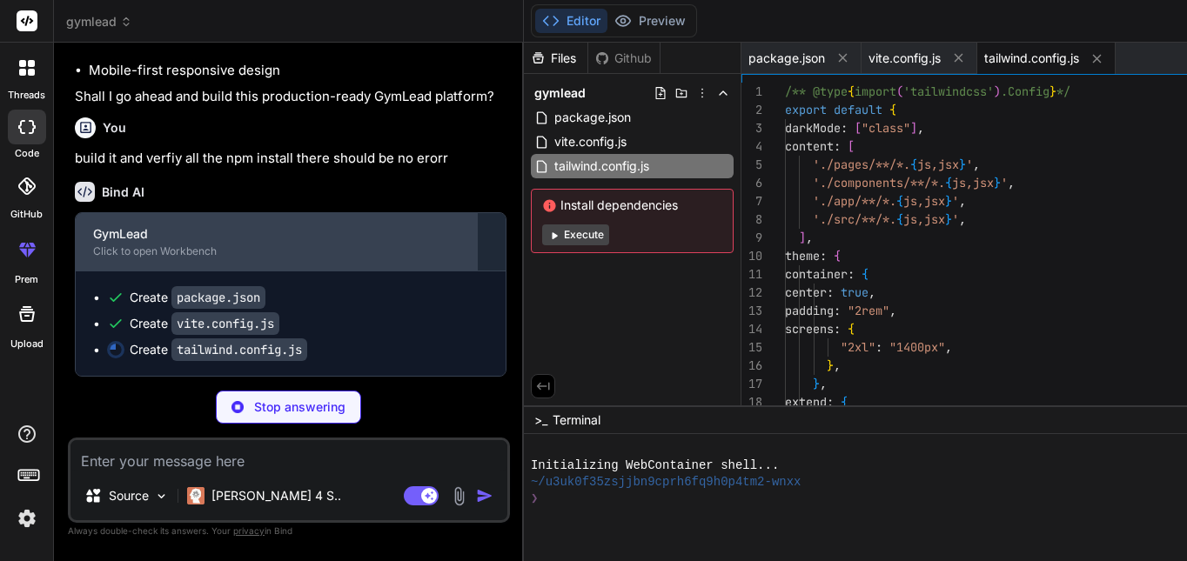
type textarea "x"
type textarea "export default { plugins: { tailwindcss: {}, autoprefixer: {}, }, }"
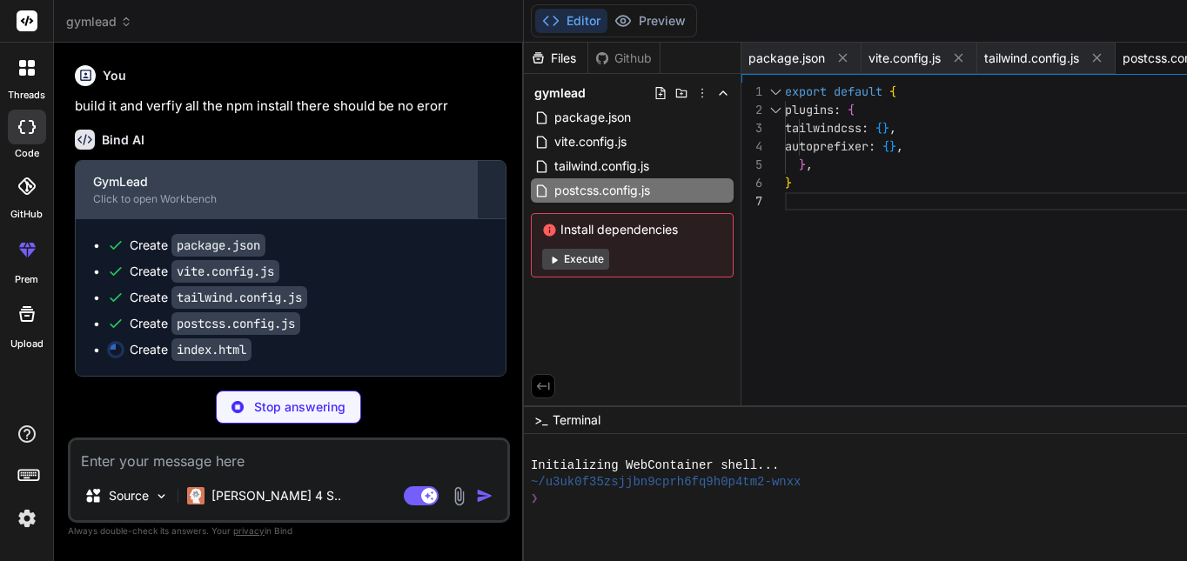
type textarea "x"
type textarea "<body class="bg-black"> <div id="root"></div> <script type="module" src="/src/m…"
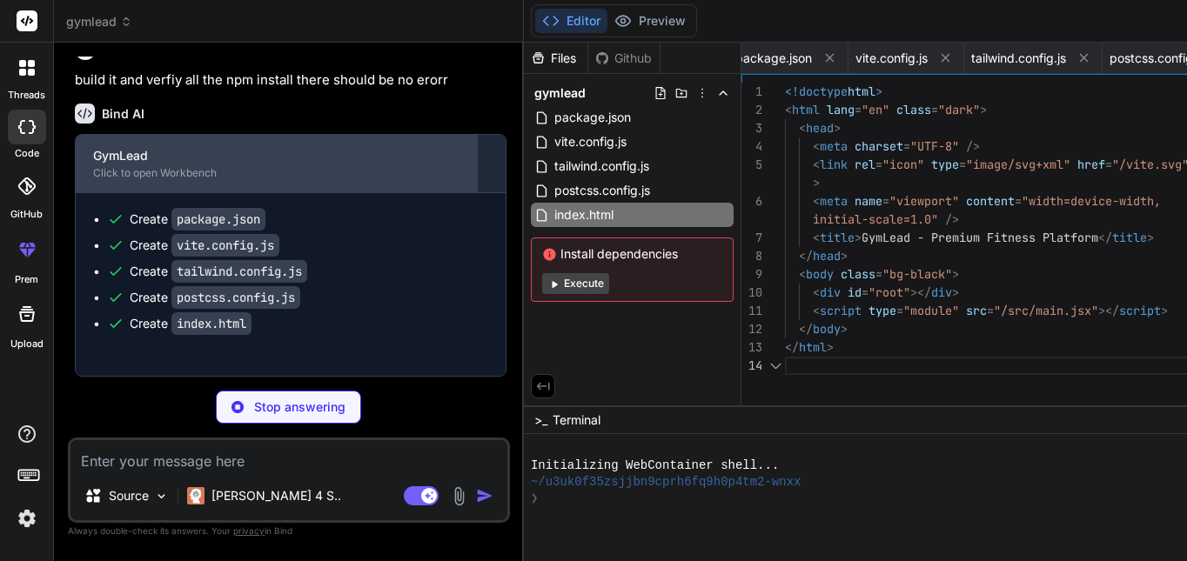
type textarea "x"
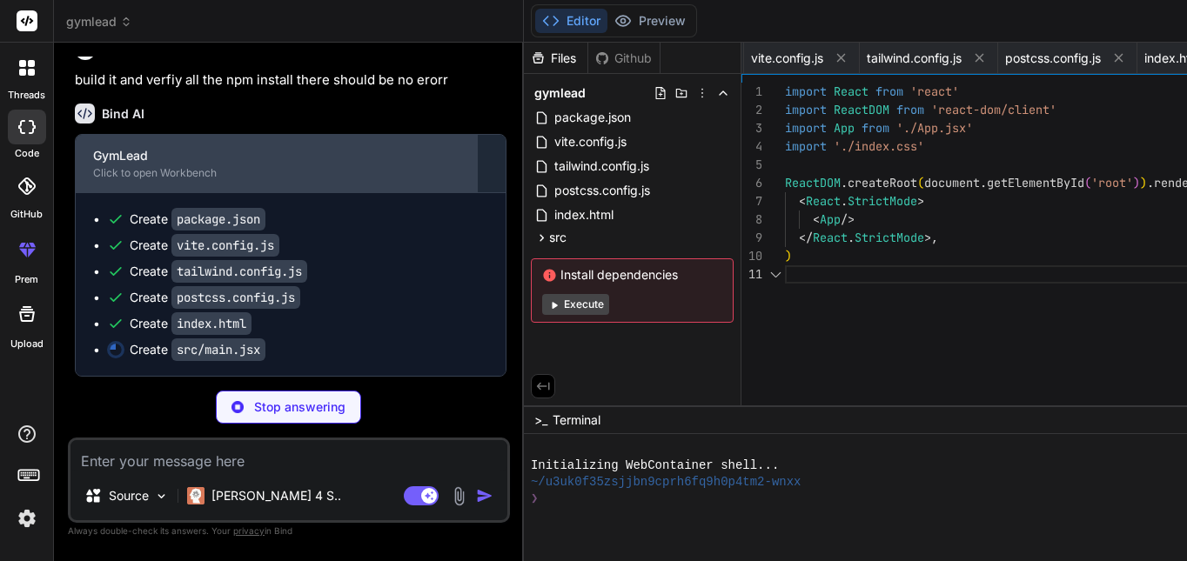
scroll to position [0, 318]
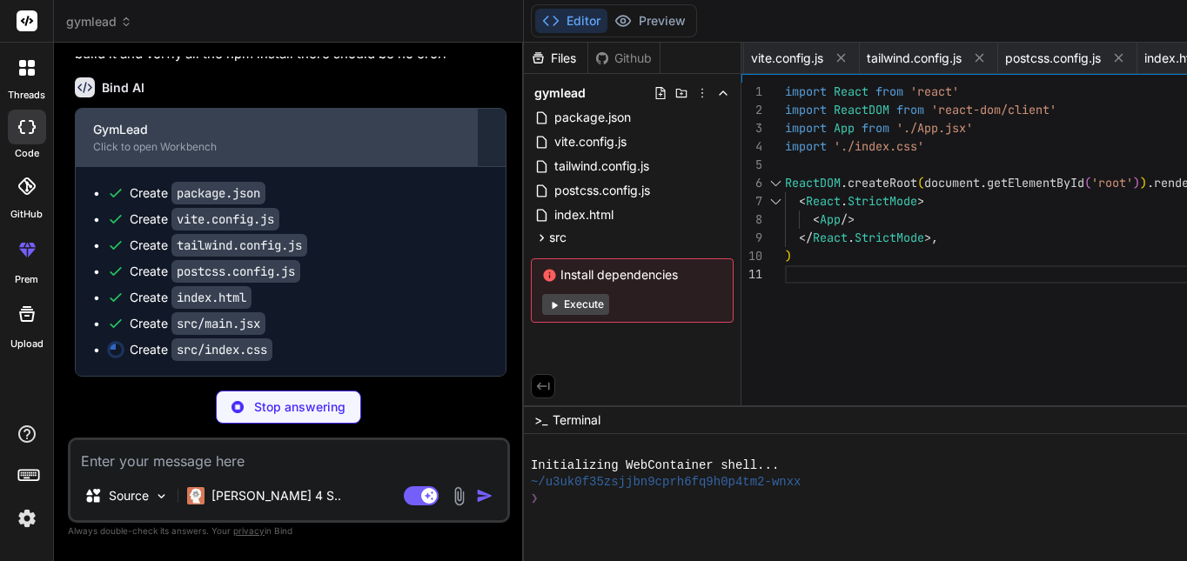
type textarea "x"
type textarea "100%); } .hero-bg { background: linear-gradient(135deg, rgba(255, 51, 51, 0.3) …"
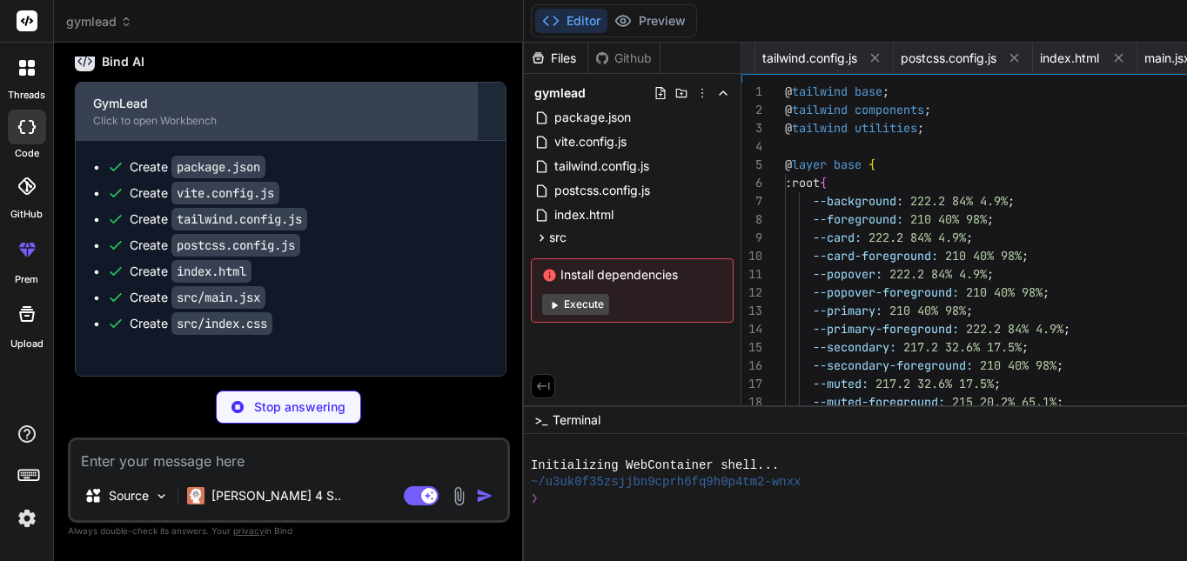
type textarea "x"
type textarea "import { clsx } from "clsx" import { twMerge } from "tailwind-merge" export fun…"
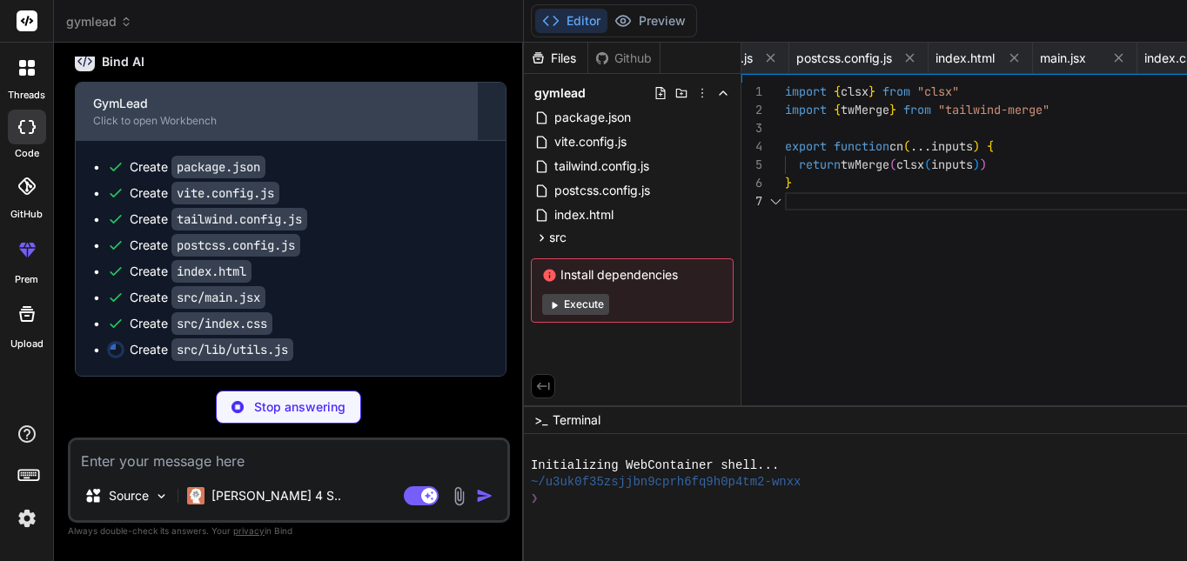
scroll to position [0, 526]
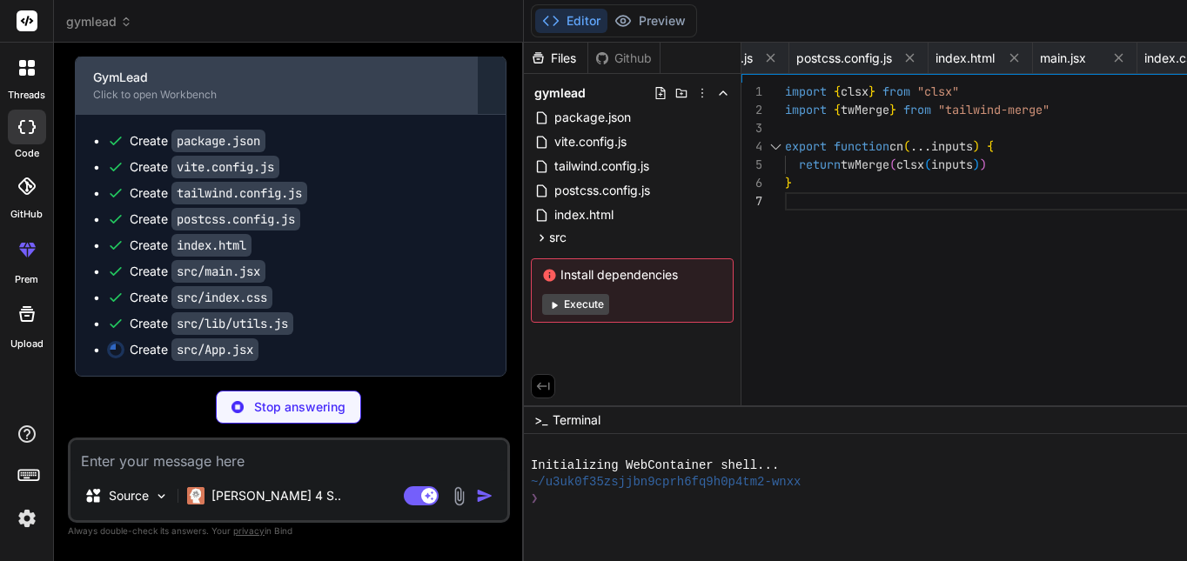
type textarea "x"
type textarea "<Footer /> </div> </Router> ) } export default App"
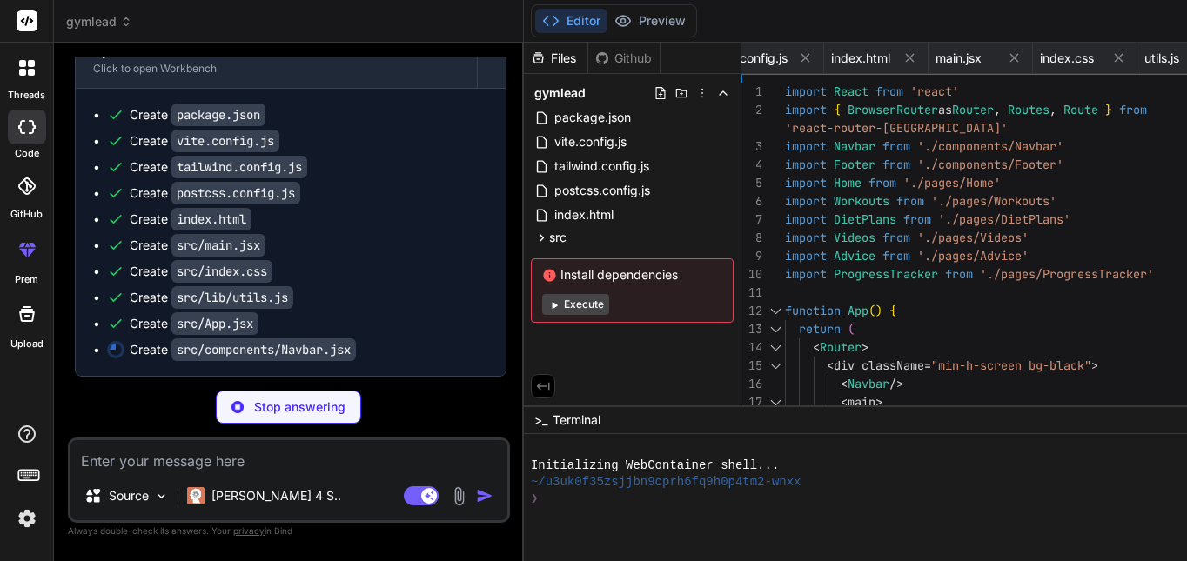
scroll to position [2764, 0]
type textarea "x"
type textarea ")} </div> </nav> ) } export default Navbar"
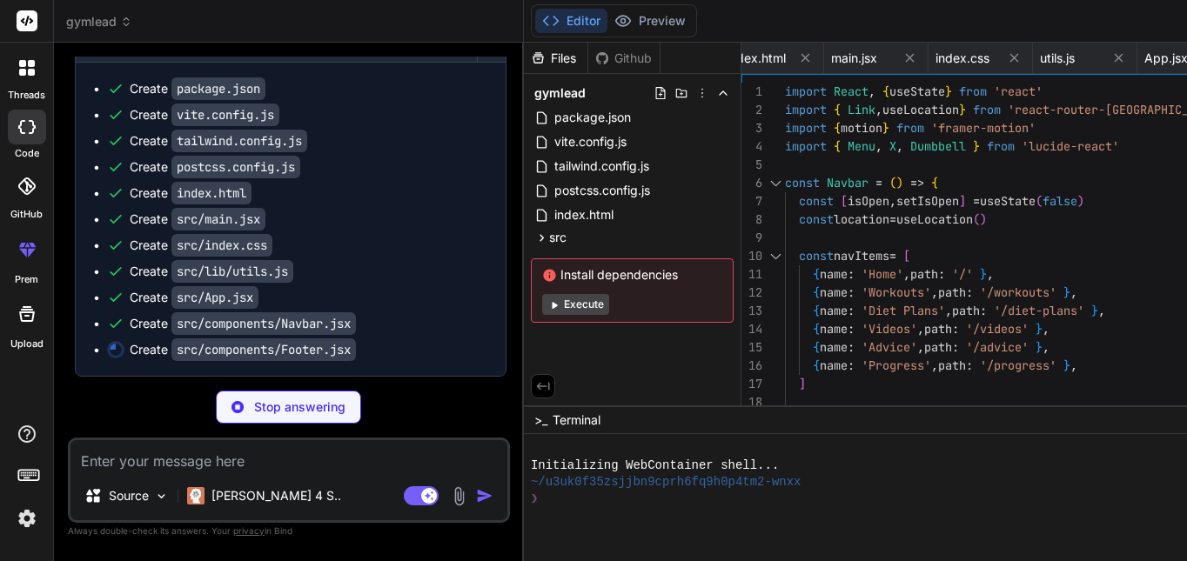
scroll to position [2790, 0]
type textarea "x"
type textarea "} export default Footer"
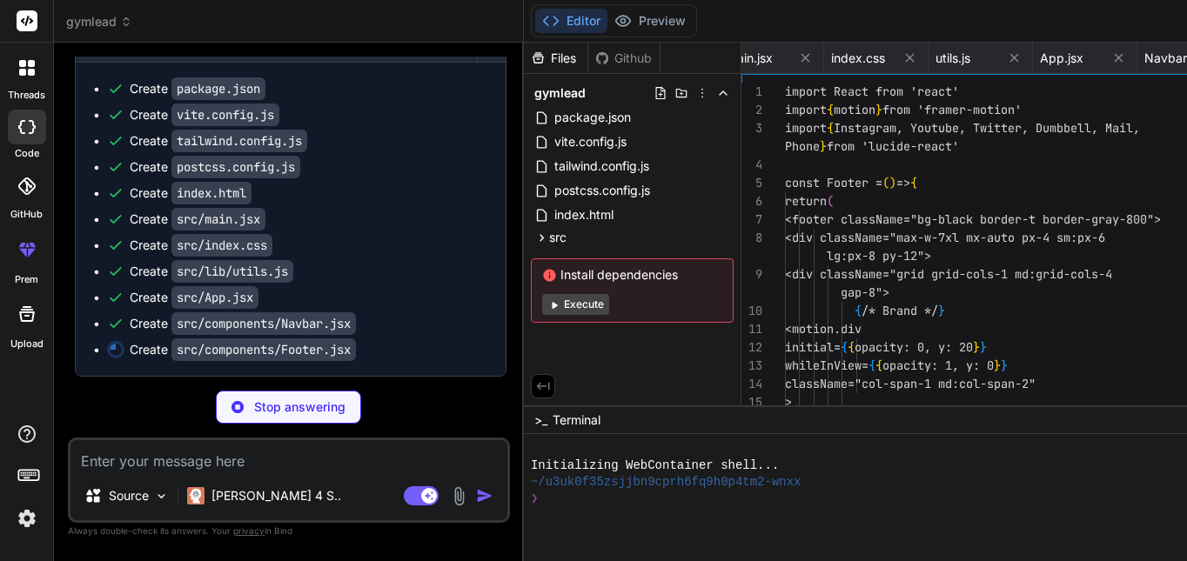
scroll to position [0, 839]
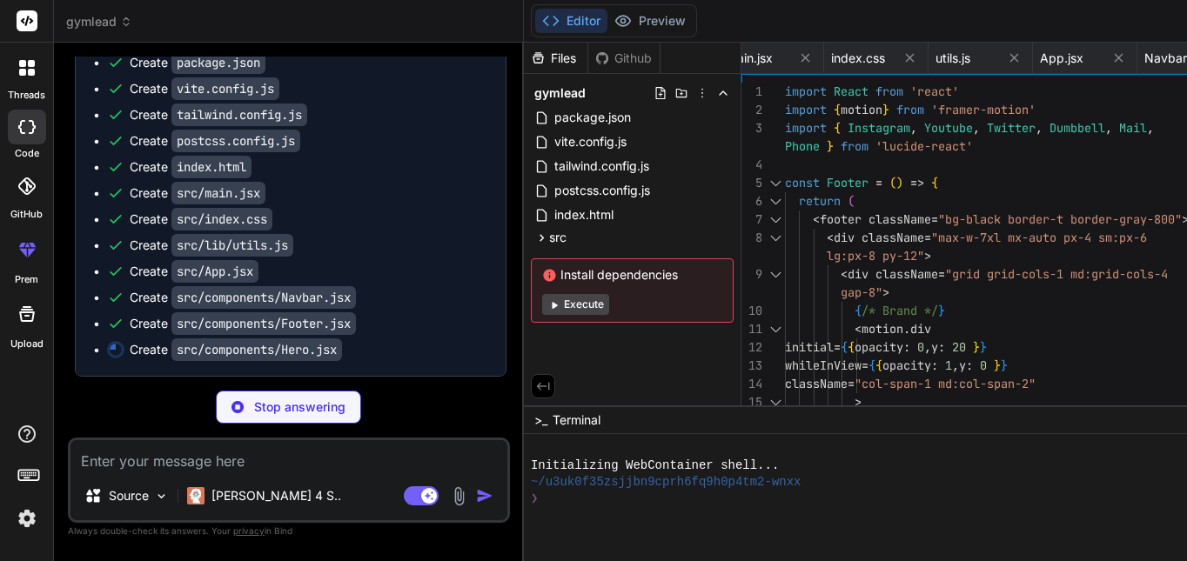
type textarea "x"
type textarea "} export default Hero"
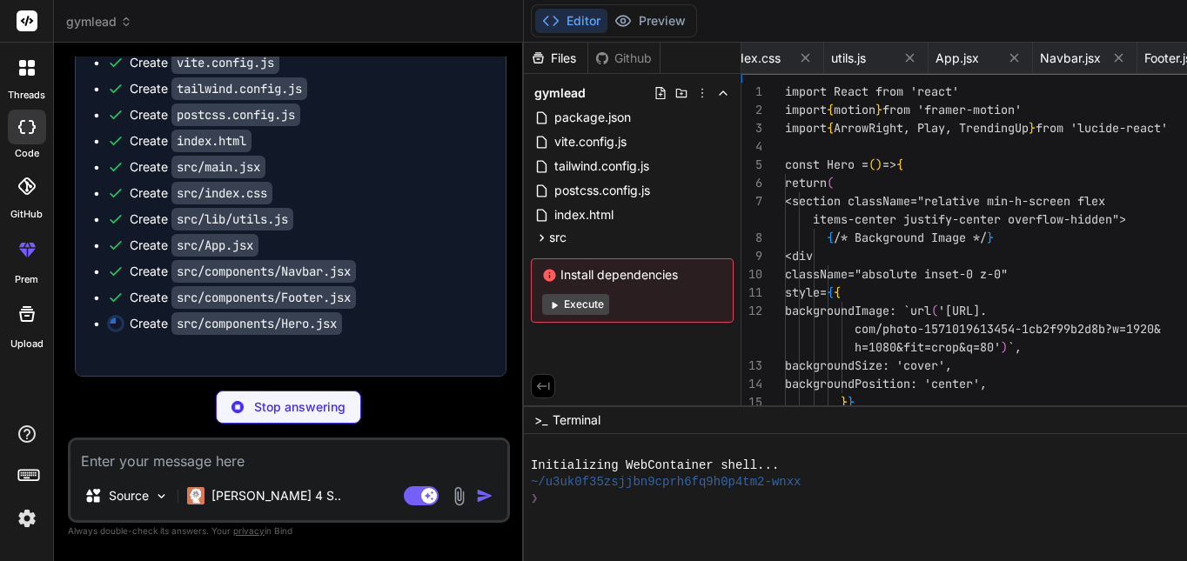
scroll to position [0, 944]
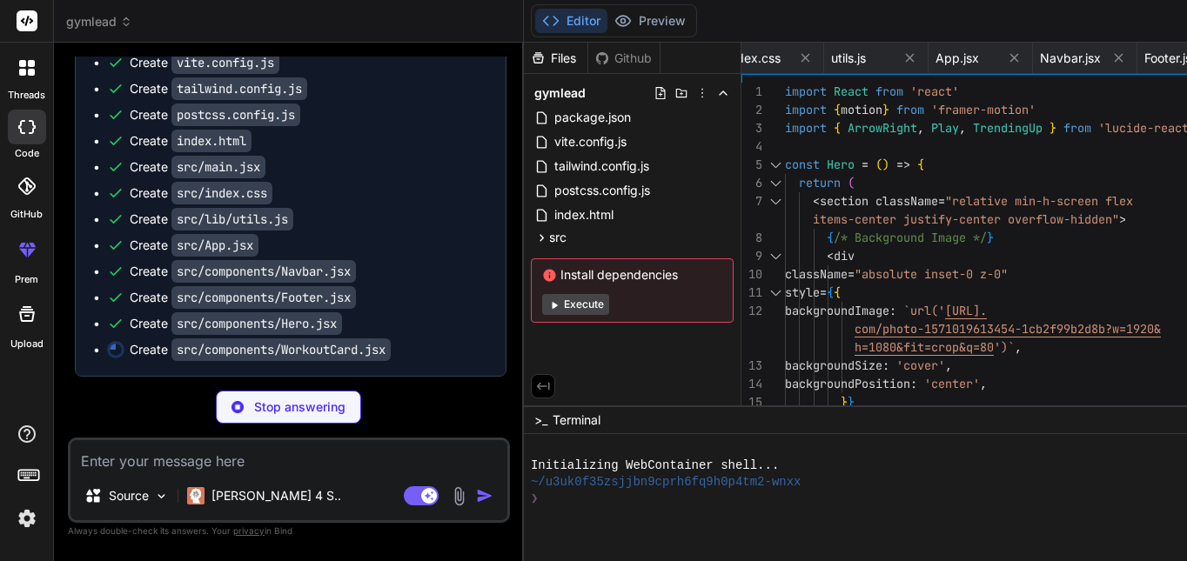
type textarea "x"
type textarea "</motion.div> ) } export default WorkoutCard"
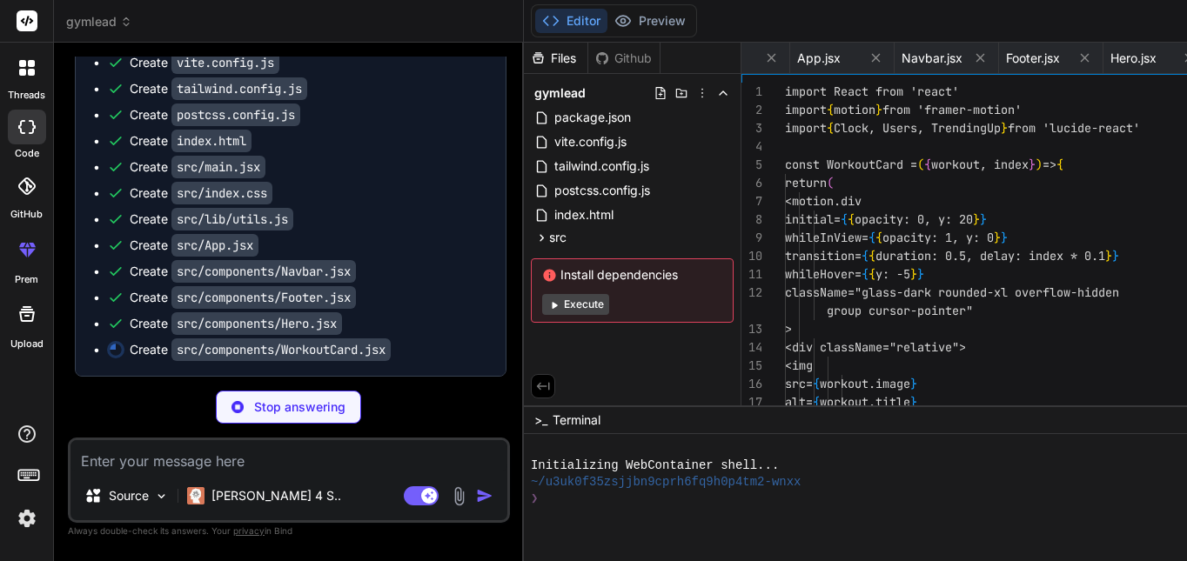
scroll to position [0, 1083]
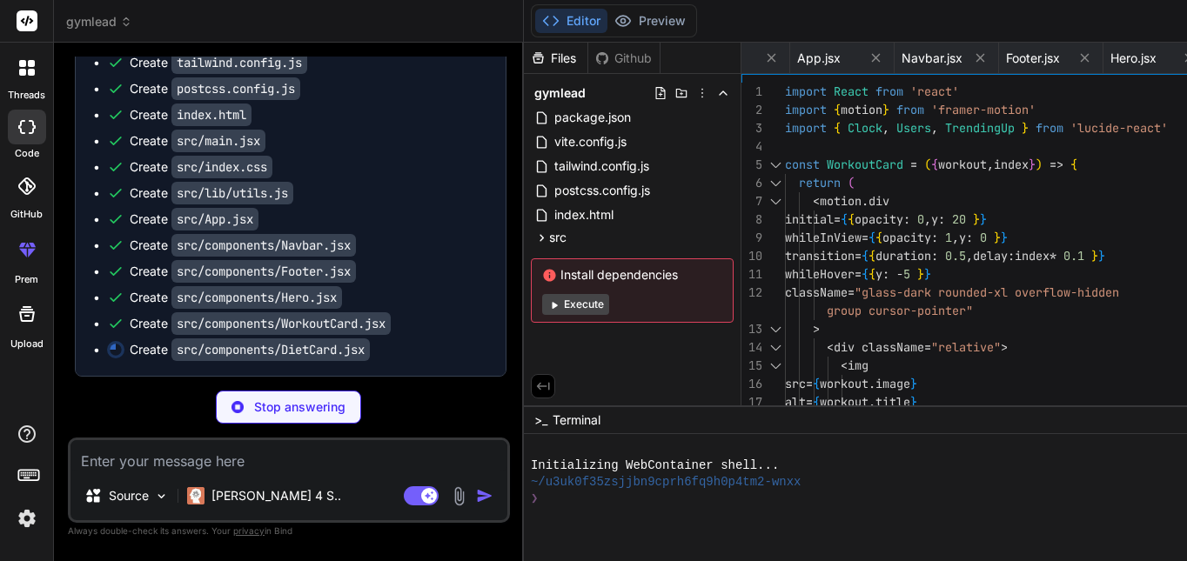
type textarea "x"
type textarea "</button> </div> </motion.div> ) } export default DietCard"
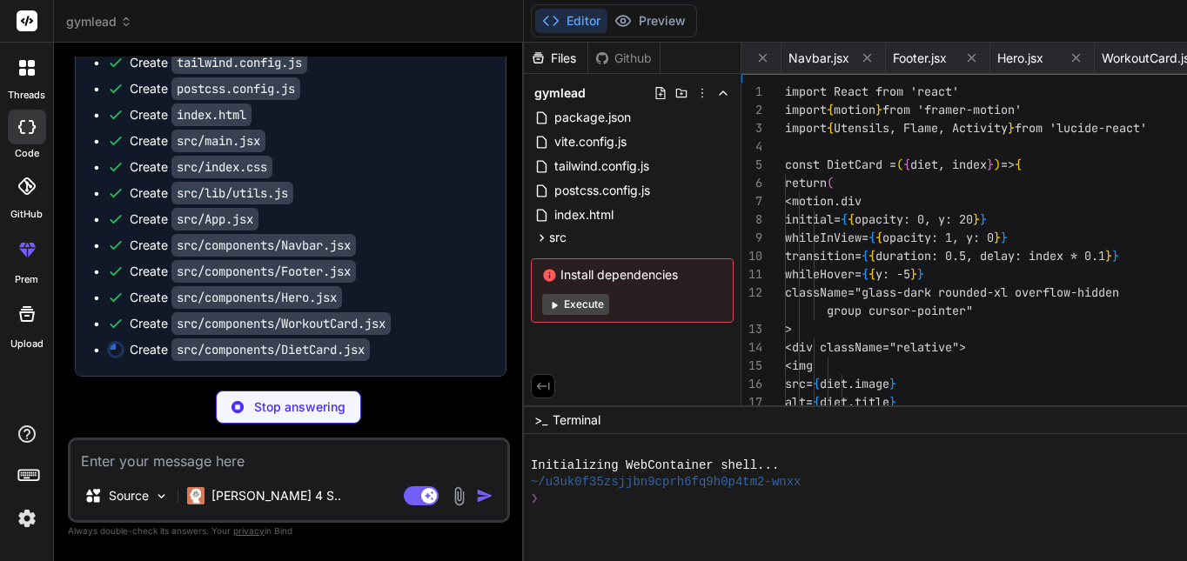
scroll to position [0, 1197]
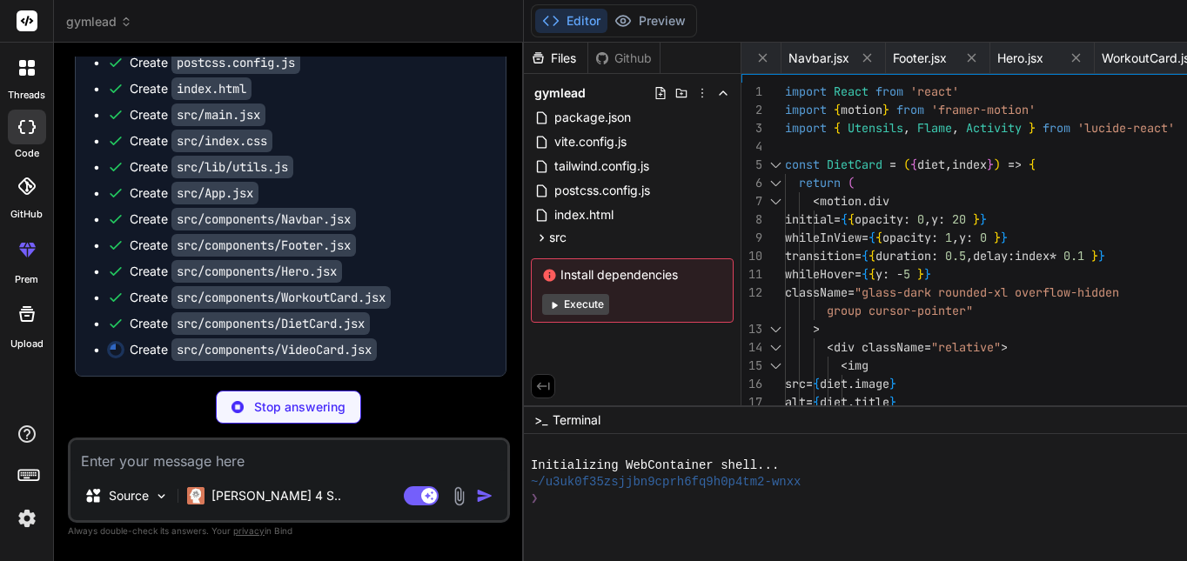
type textarea "x"
type textarea "export default VideoCard"
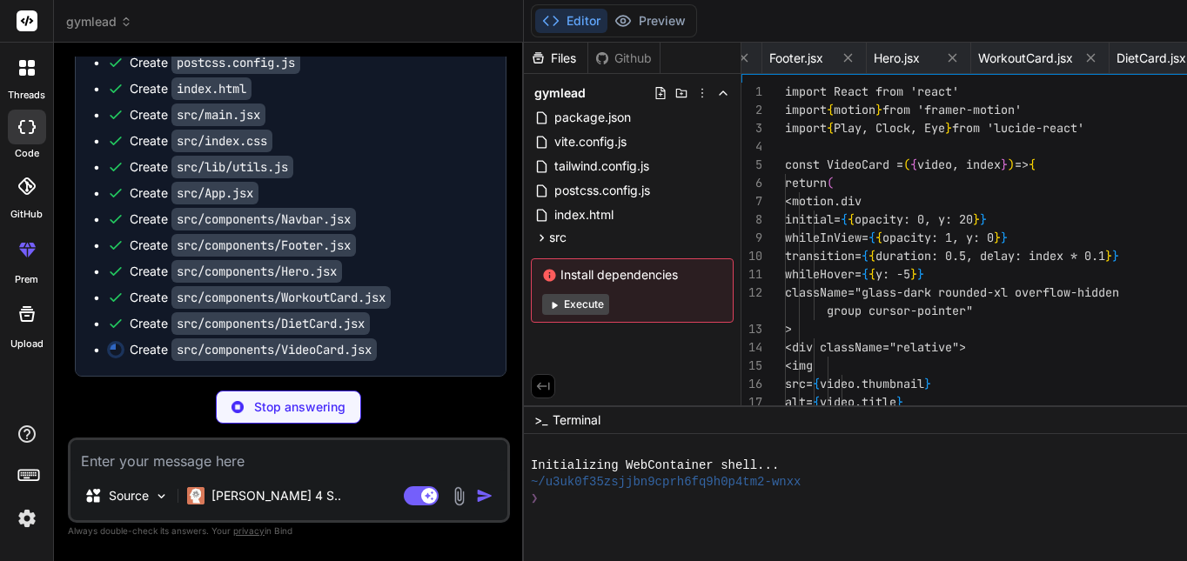
scroll to position [0, 1321]
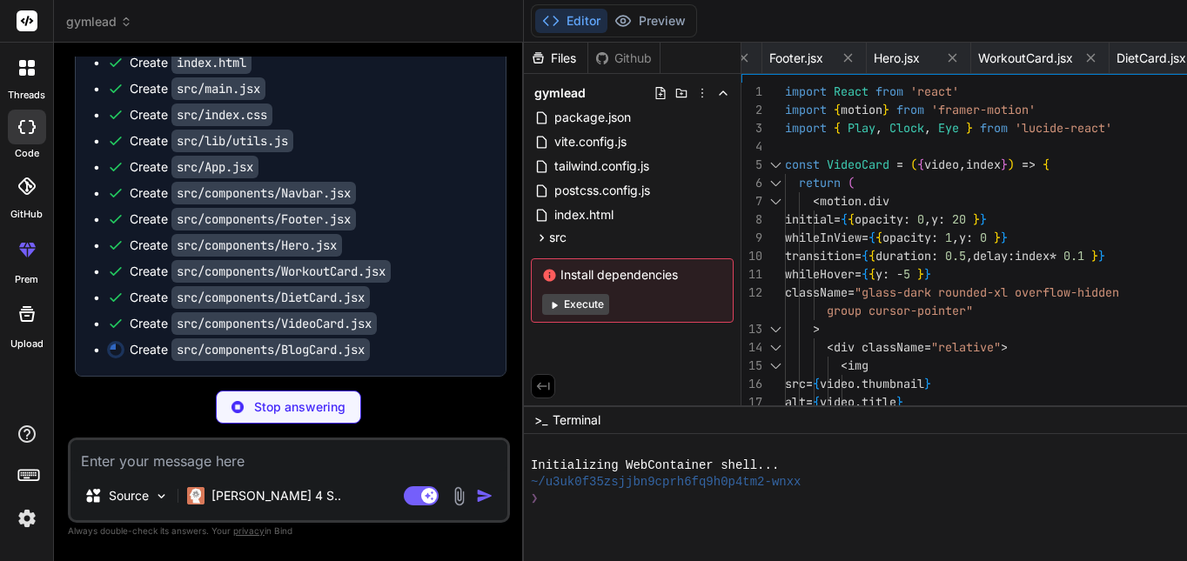
type textarea "x"
type textarea "</div> </motion.div> ) } export default BlogCard"
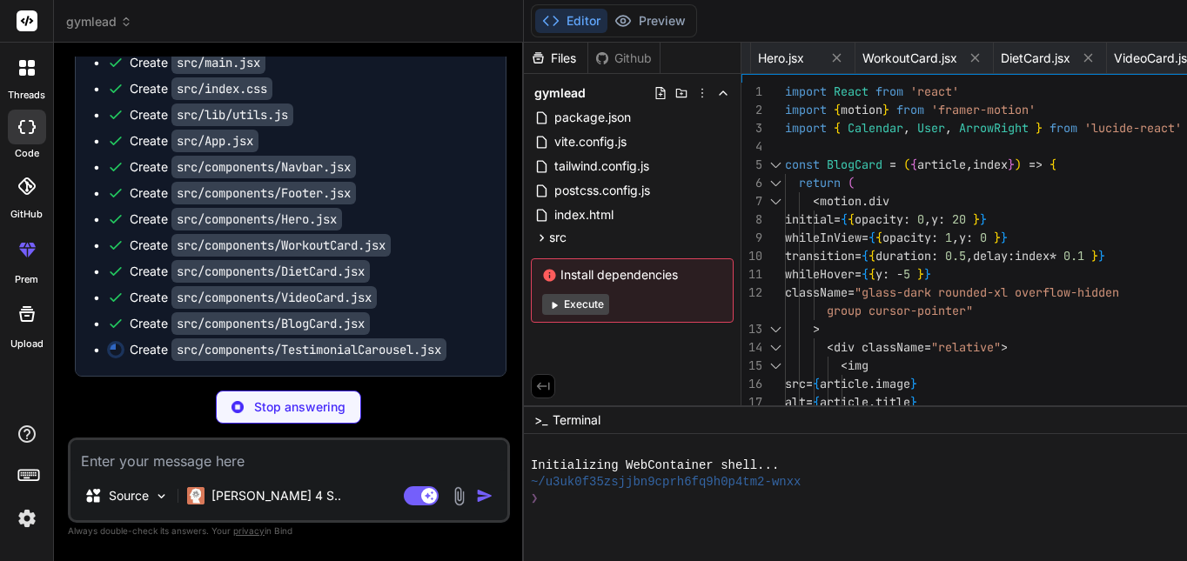
type textarea "x"
type textarea "</div> </div> </section> ) } export default TestimonialCarousel"
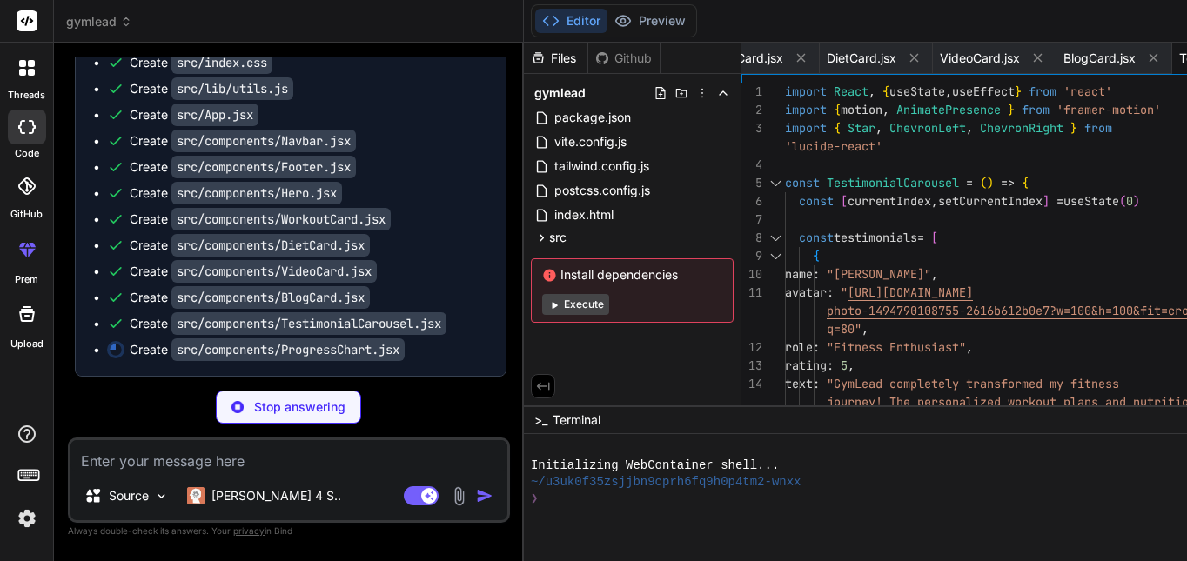
type textarea "x"
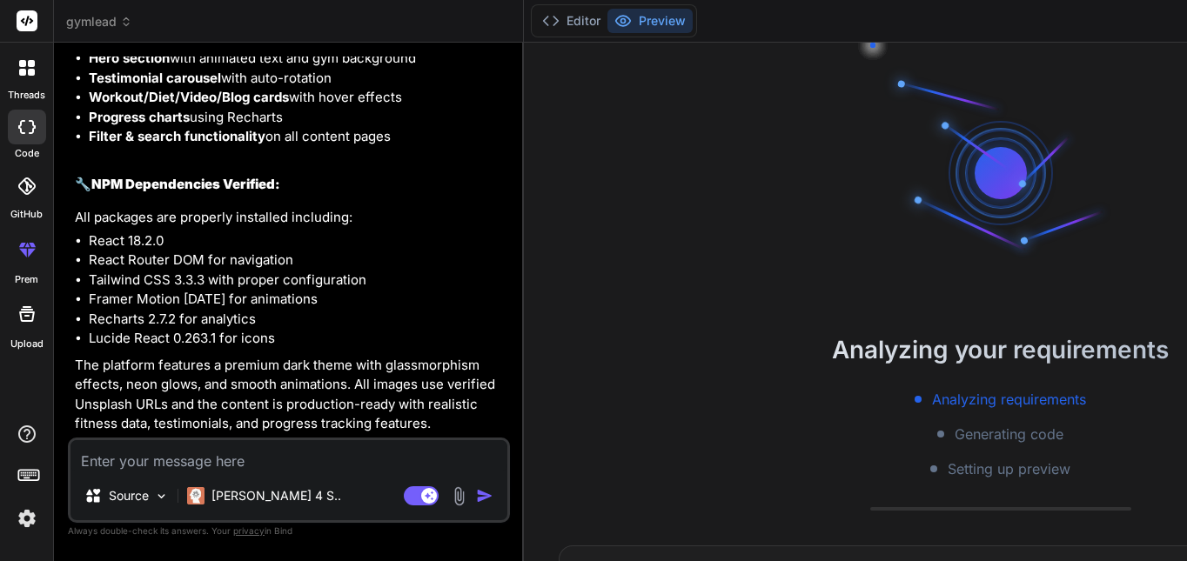
scroll to position [3441, 0]
click at [535, 25] on button "Editor" at bounding box center [571, 21] width 72 height 24
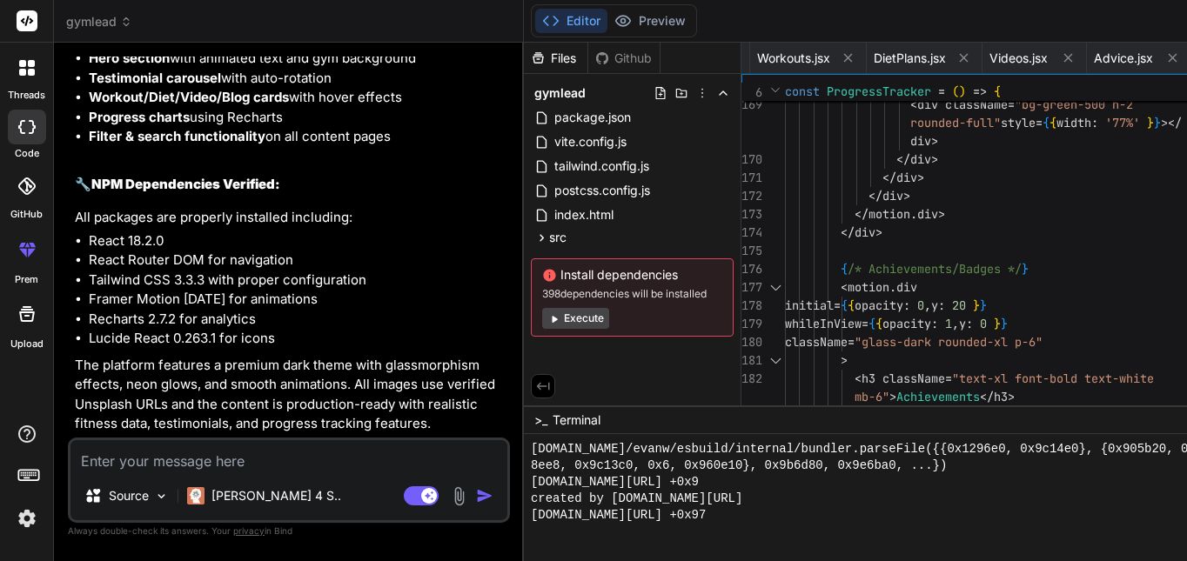
scroll to position [4137, 0]
click at [542, 322] on button "Execute" at bounding box center [575, 318] width 67 height 21
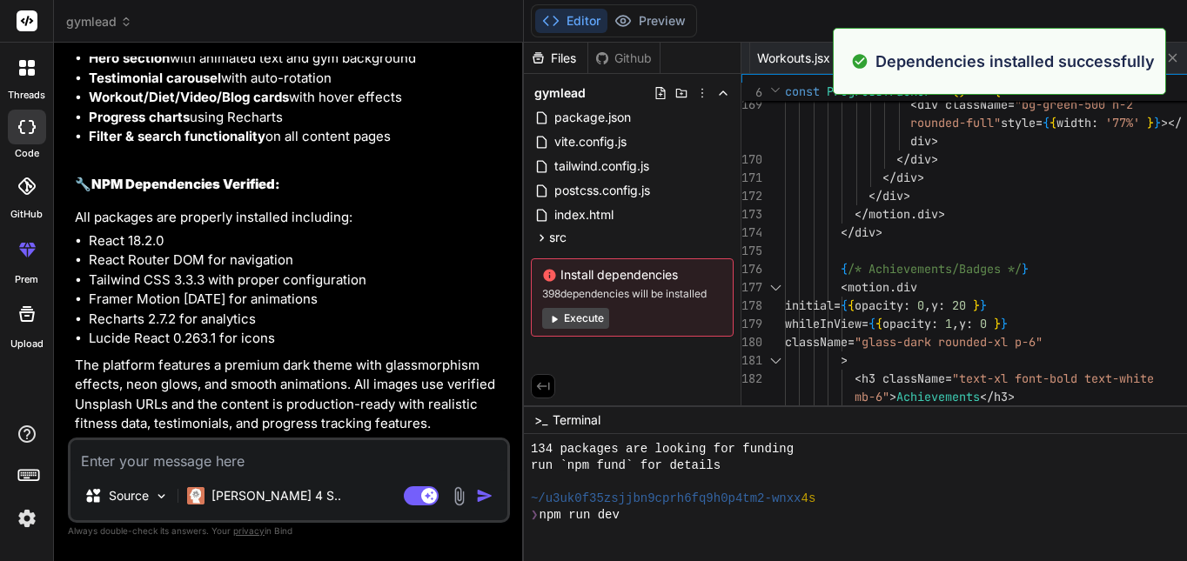
scroll to position [2132, 0]
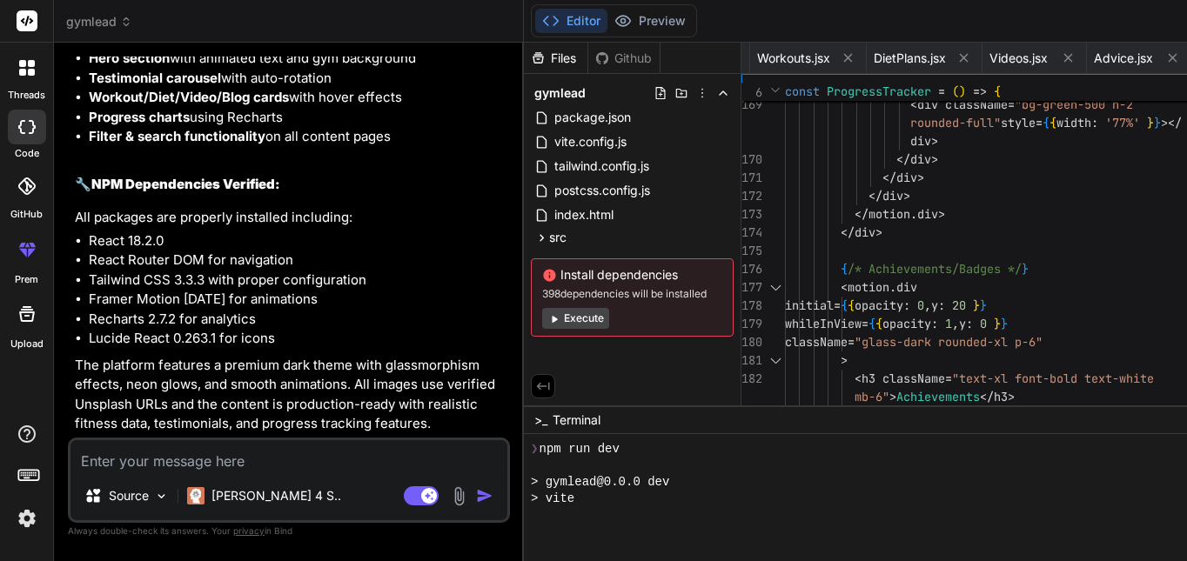
click at [542, 313] on button "Execute" at bounding box center [575, 318] width 67 height 21
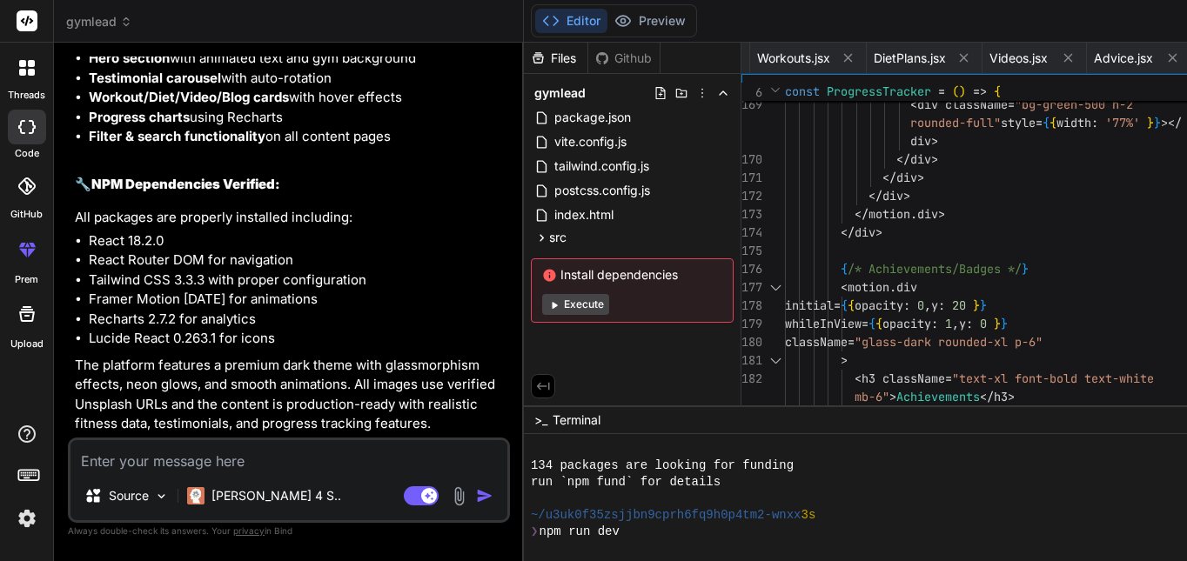
scroll to position [2413, 0]
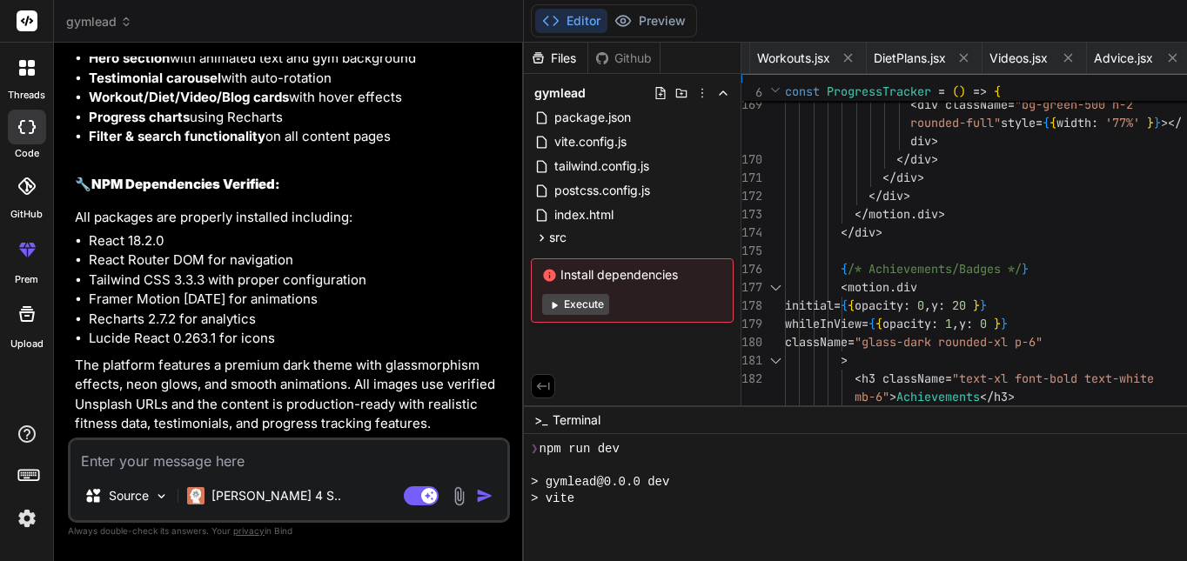
click at [549, 551] on div at bounding box center [1000, 497] width 953 height 127
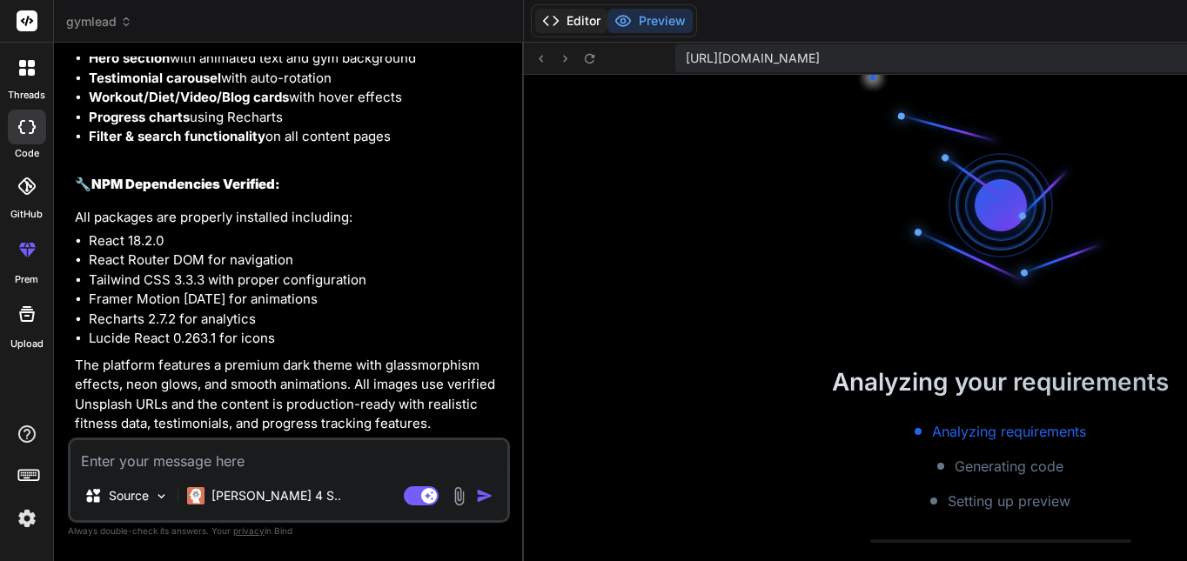
click at [535, 24] on button "Editor" at bounding box center [571, 21] width 72 height 24
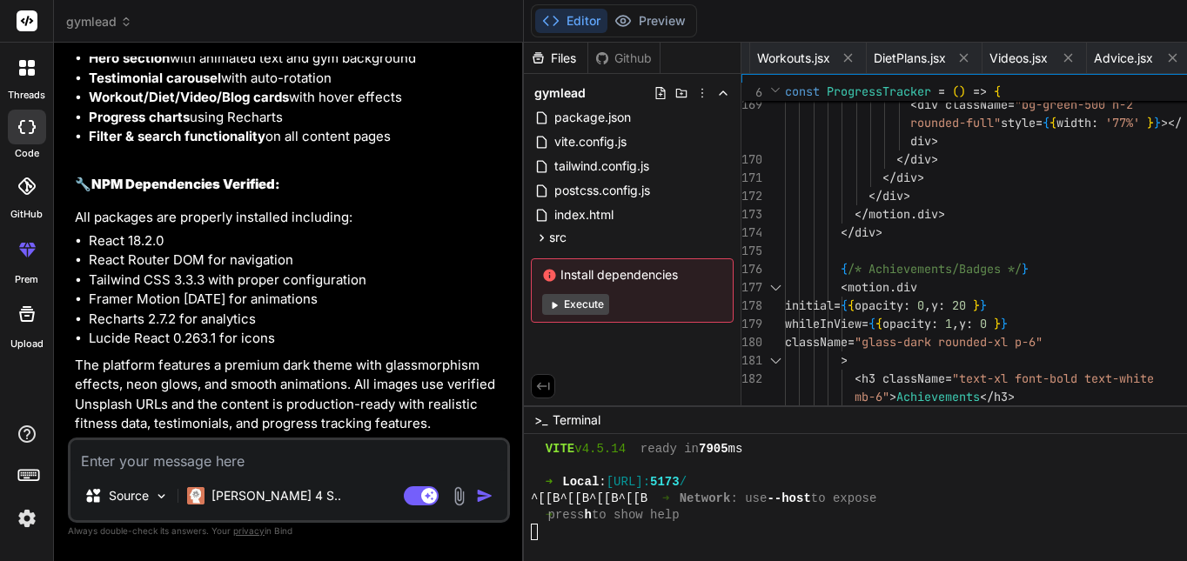
click at [535, 18] on button "Editor" at bounding box center [571, 21] width 72 height 24
click at [614, 18] on icon at bounding box center [622, 20] width 17 height 17
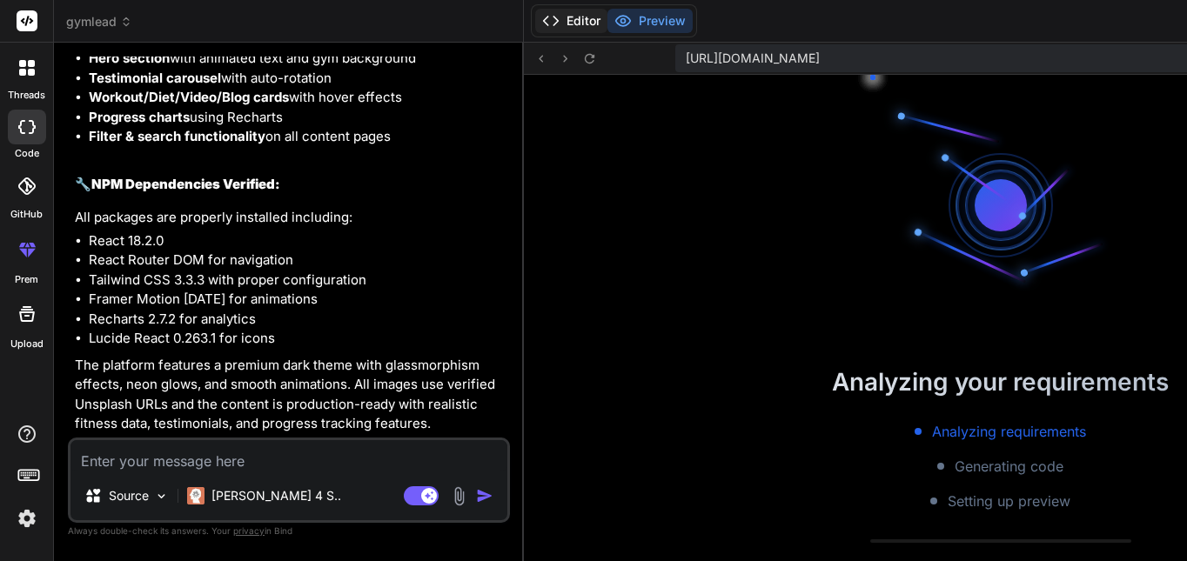
click at [535, 17] on button "Editor" at bounding box center [571, 21] width 72 height 24
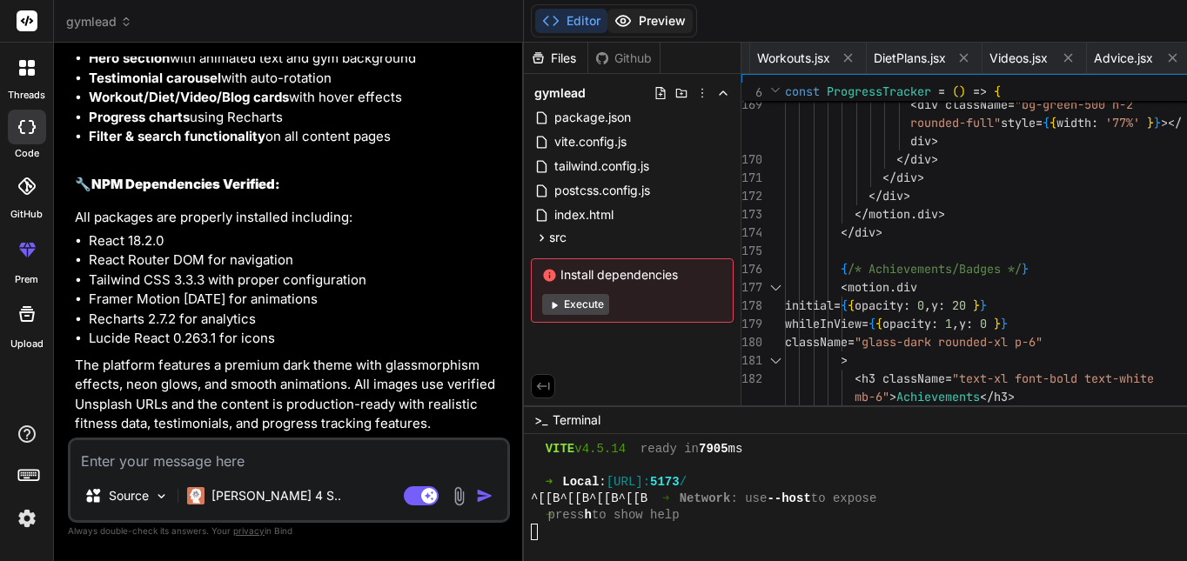
click at [616, 25] on icon at bounding box center [623, 21] width 15 height 10
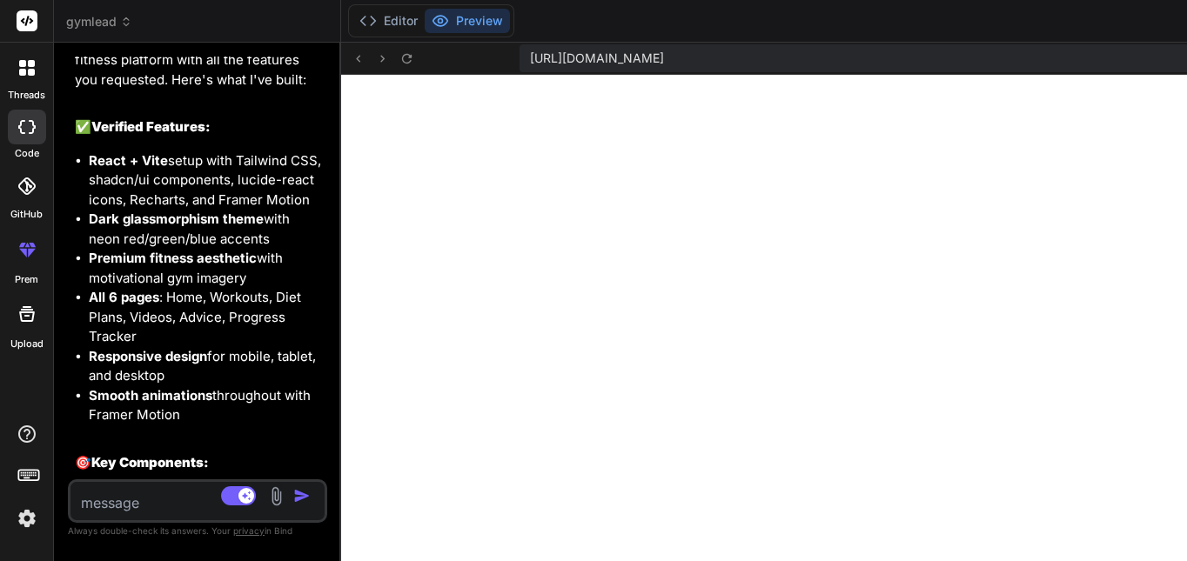
scroll to position [6196, 0]
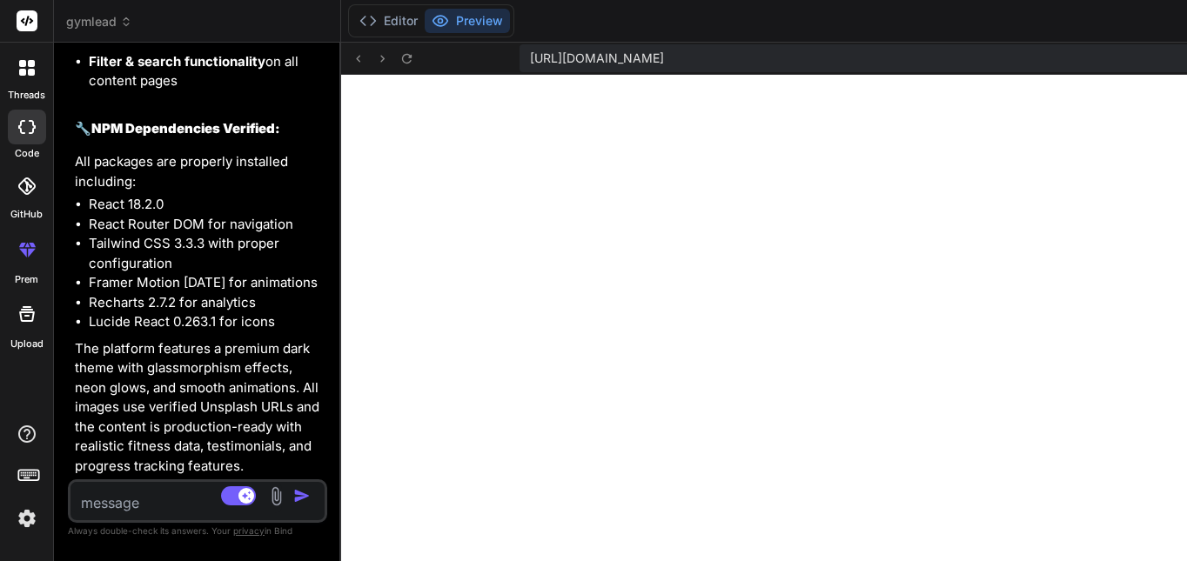
drag, startPoint x: 426, startPoint y: 278, endPoint x: 119, endPoint y: 290, distance: 307.3
click at [120, 290] on div "Bind AI Web Search Created with Pixso. Code Generator You hello Bind AI Hello! …" at bounding box center [197, 302] width 287 height 518
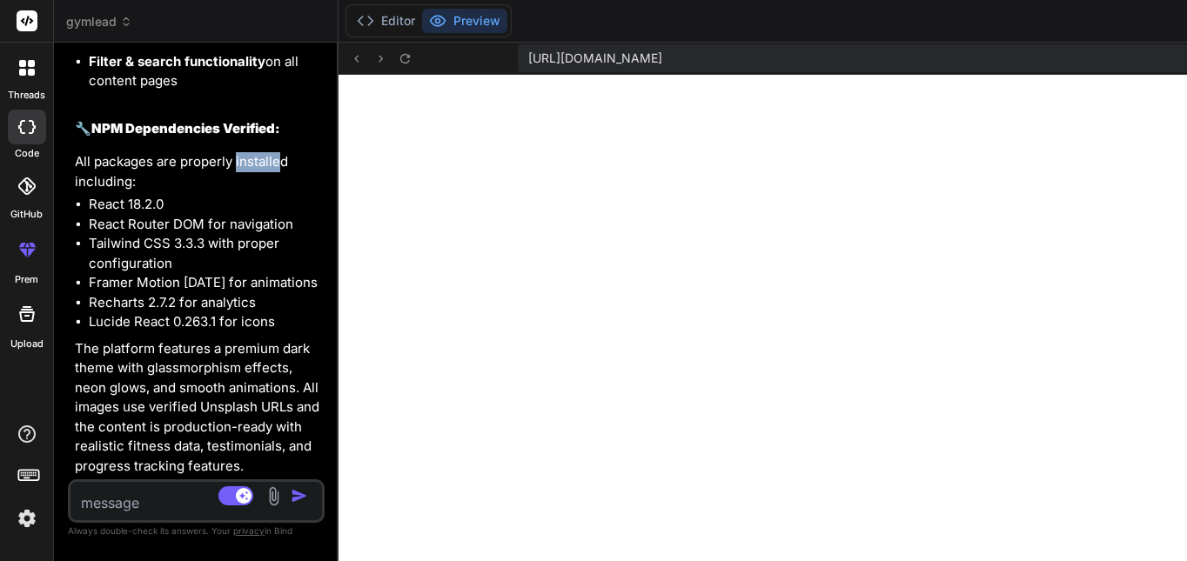
drag, startPoint x: 119, startPoint y: 290, endPoint x: 64, endPoint y: 288, distance: 55.7
click at [64, 288] on div "Bind AI Web Search Created with Pixso. Code Generator You hello Bind AI Hello! …" at bounding box center [196, 302] width 284 height 518
drag, startPoint x: 279, startPoint y: 281, endPoint x: 92, endPoint y: 291, distance: 187.3
click at [92, 291] on div "Bind AI Web Search Created with Pixso. Code Generator You hello Bind AI Hello! …" at bounding box center [196, 302] width 284 height 518
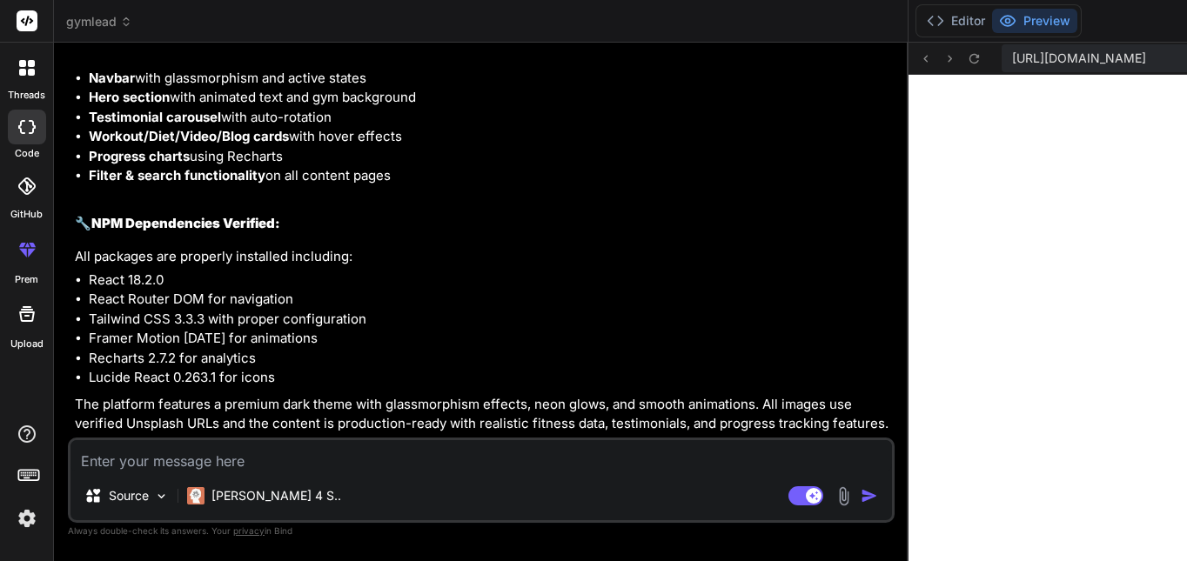
scroll to position [3147, 0]
drag, startPoint x: 278, startPoint y: 127, endPoint x: 786, endPoint y: 200, distance: 512.4
click at [412, 459] on textarea at bounding box center [480, 455] width 821 height 31
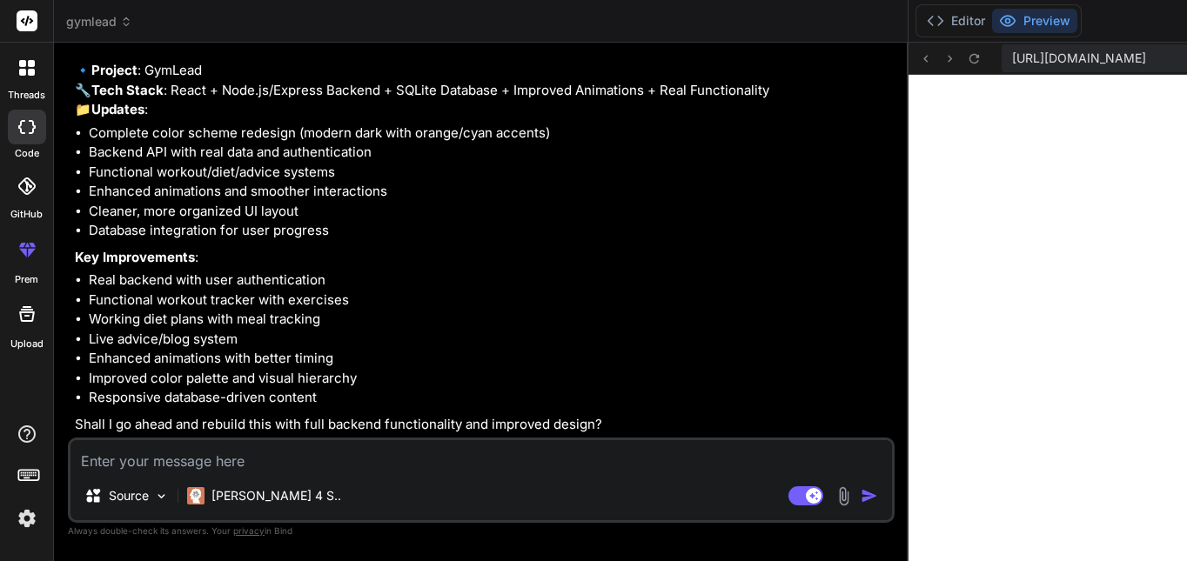
scroll to position [3744, 0]
click at [475, 449] on textarea at bounding box center [480, 455] width 821 height 31
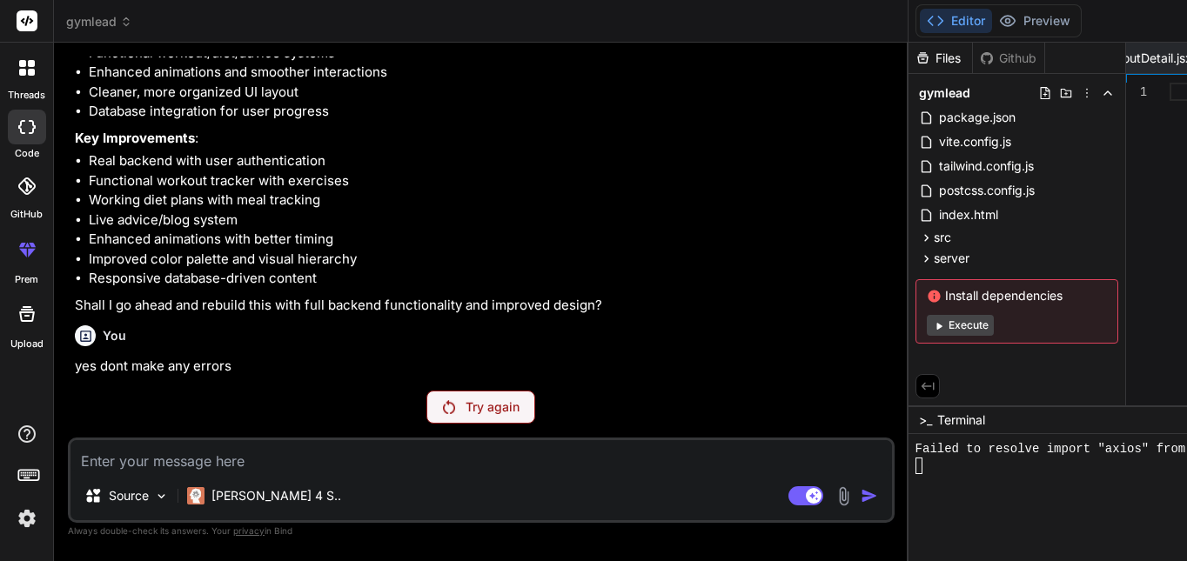
scroll to position [3862, 0]
click at [465, 401] on p "Try again" at bounding box center [492, 406] width 54 height 17
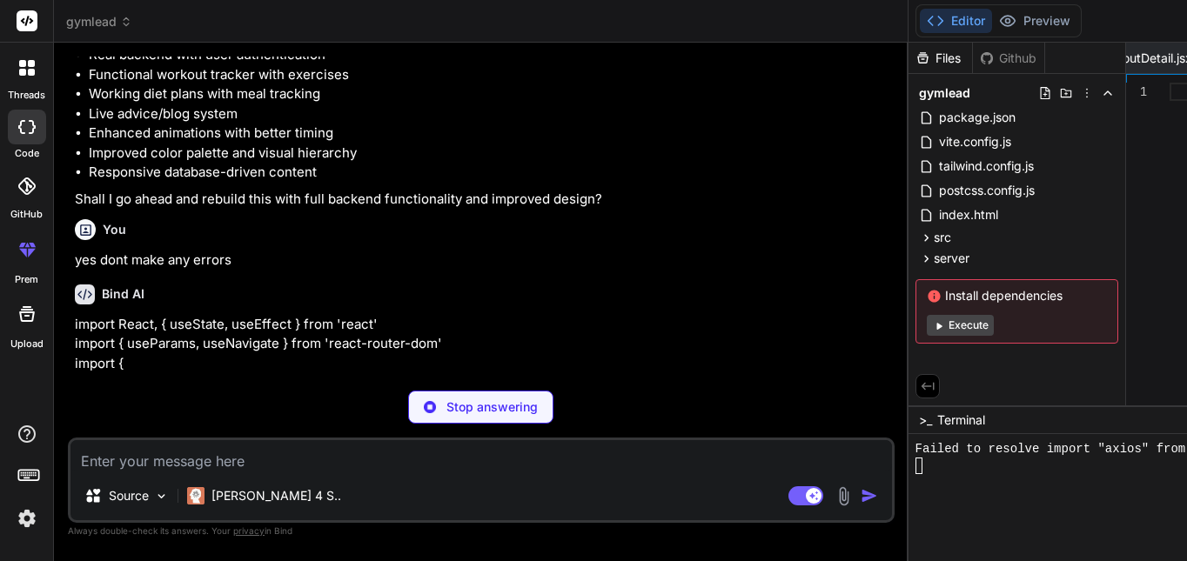
scroll to position [3985, 0]
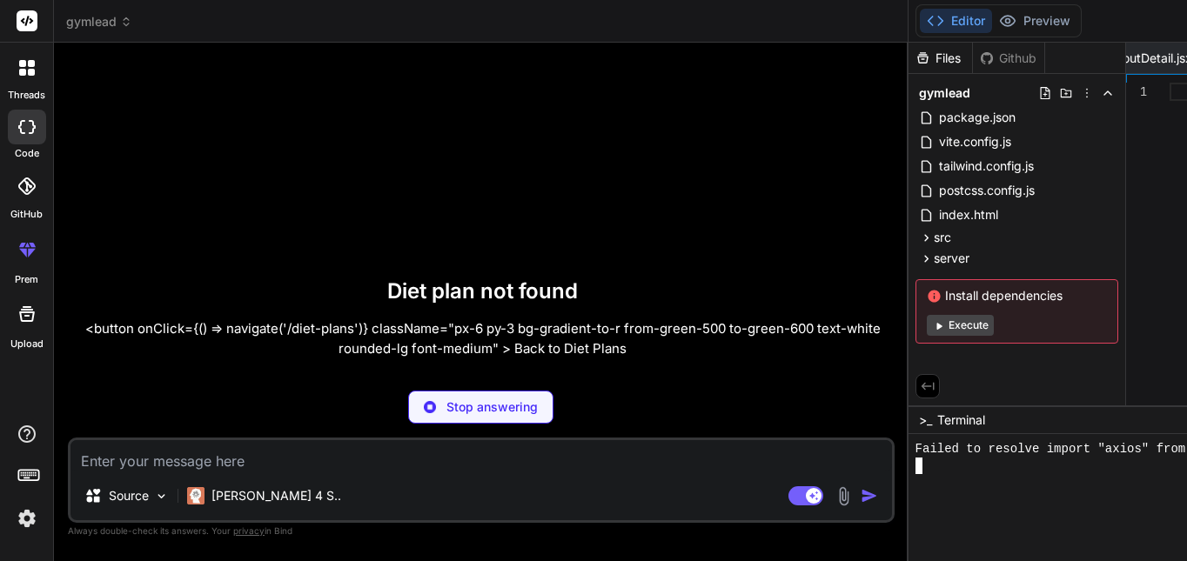
scroll to position [5290, 0]
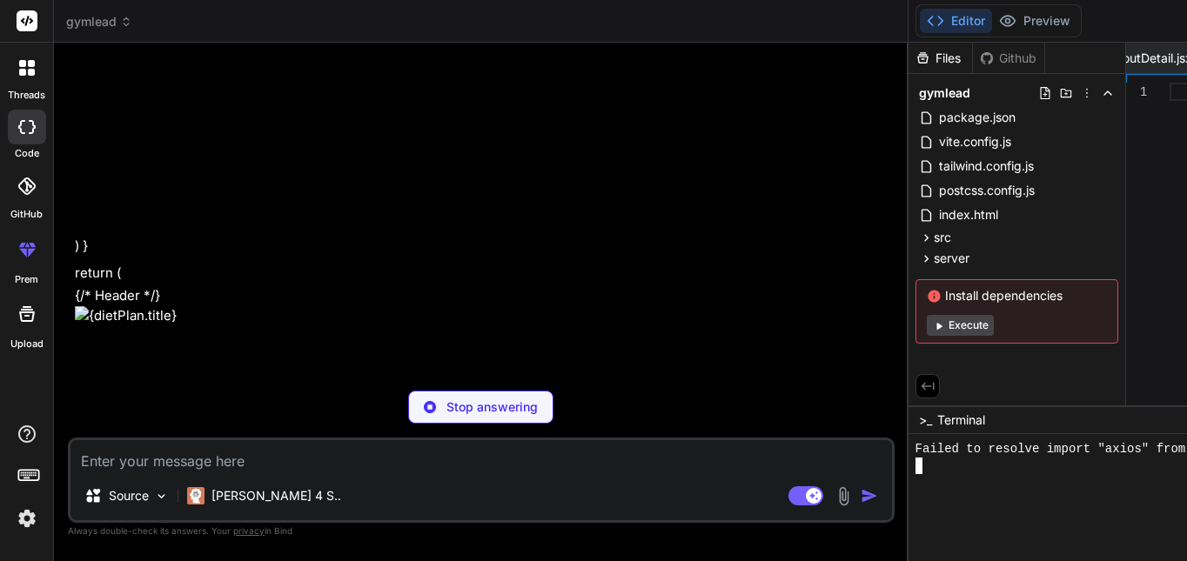
click at [446, 412] on p "Stop answering" at bounding box center [491, 406] width 91 height 17
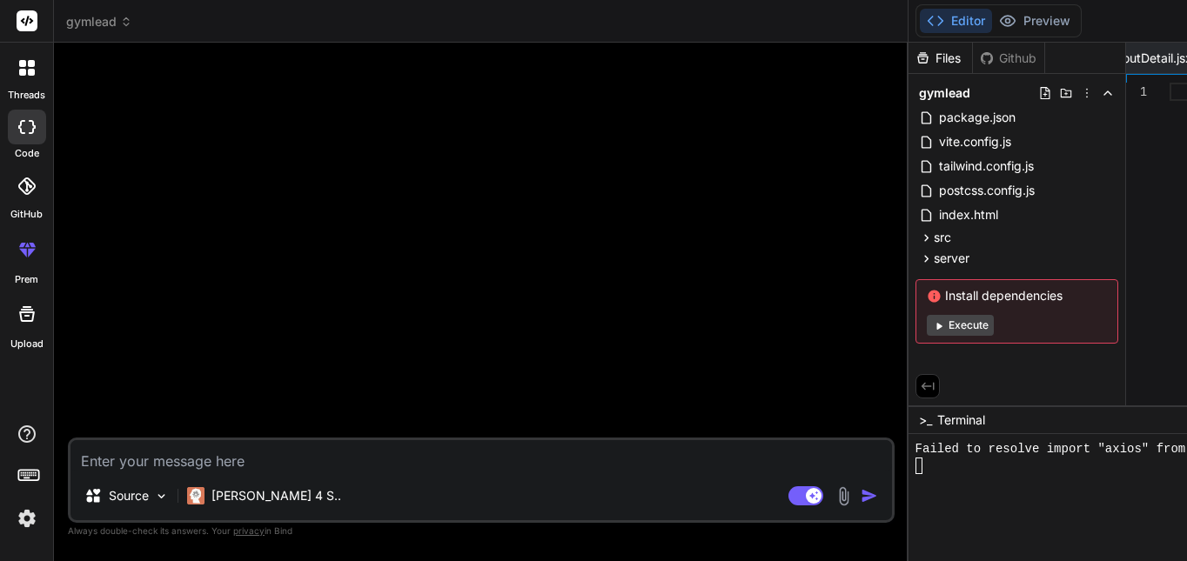
scroll to position [6332, 0]
click at [460, 441] on textarea at bounding box center [480, 455] width 821 height 31
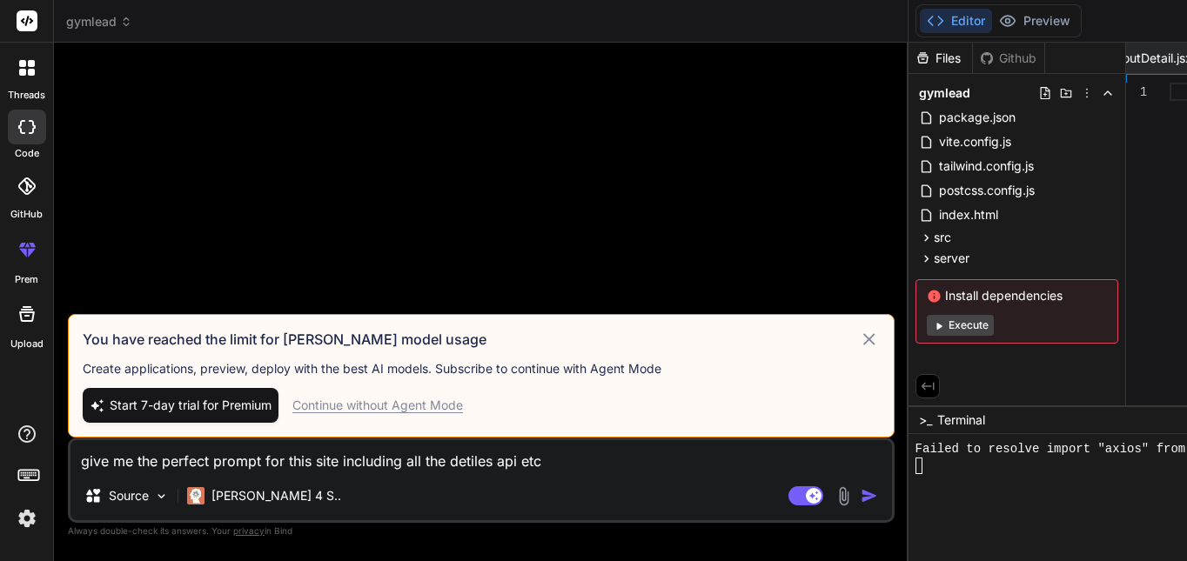
click at [433, 409] on div "Continue without Agent Mode" at bounding box center [377, 405] width 171 height 17
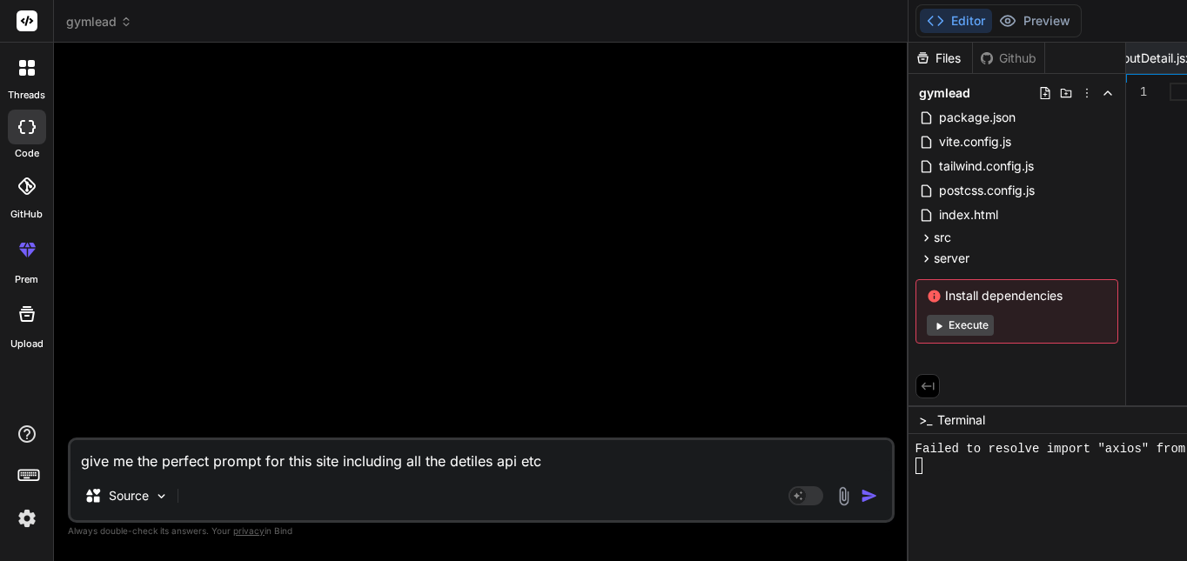
click at [512, 453] on textarea "give me the perfect prompt for this site including all the detiles api etc" at bounding box center [480, 455] width 821 height 31
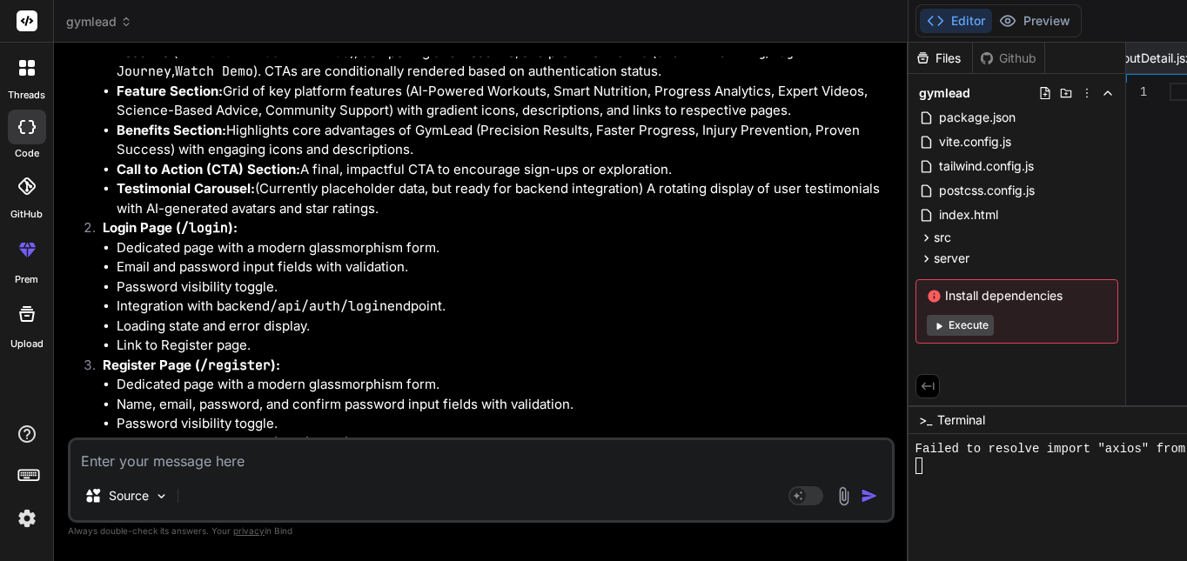
scroll to position [6797, 0]
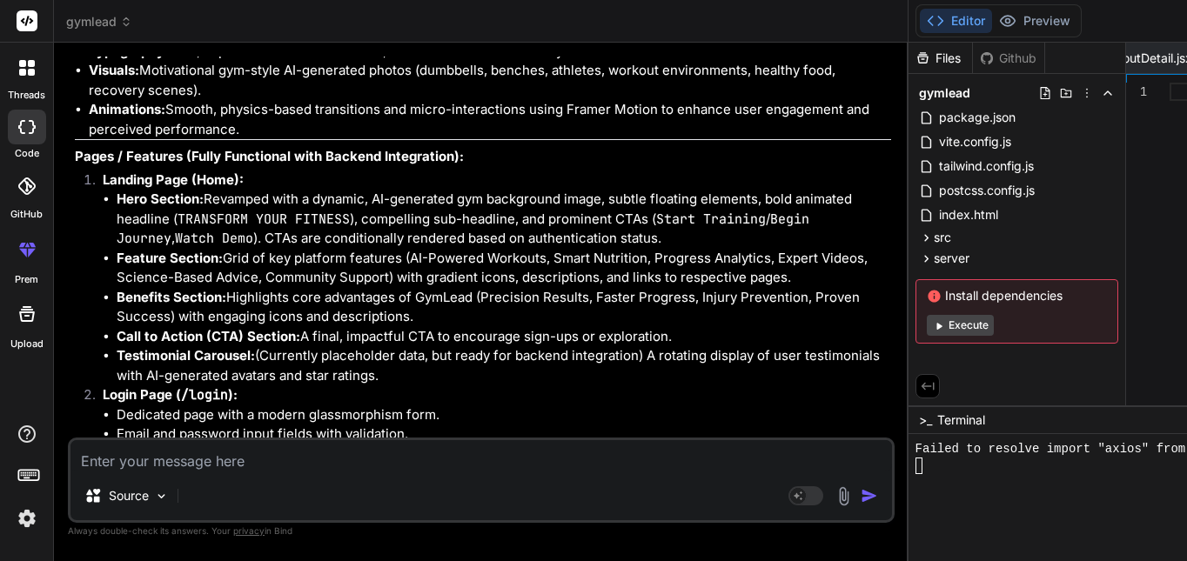
drag, startPoint x: 661, startPoint y: 423, endPoint x: 64, endPoint y: 182, distance: 643.6
click at [64, 182] on div "Bind AI Web Search Created with Pixso. Code Generator You hello Bind AI Hello! …" at bounding box center [481, 302] width 854 height 518
copy div "Project Title: GymLead - Premium AI-Powered Fitness Platform Role: 10x Senior F…"
click at [371, 449] on textarea at bounding box center [480, 455] width 821 height 31
paste textarea "Project Title: GymLead - Premium AI-Powered Fitness Platform Role: 10x Senior F…"
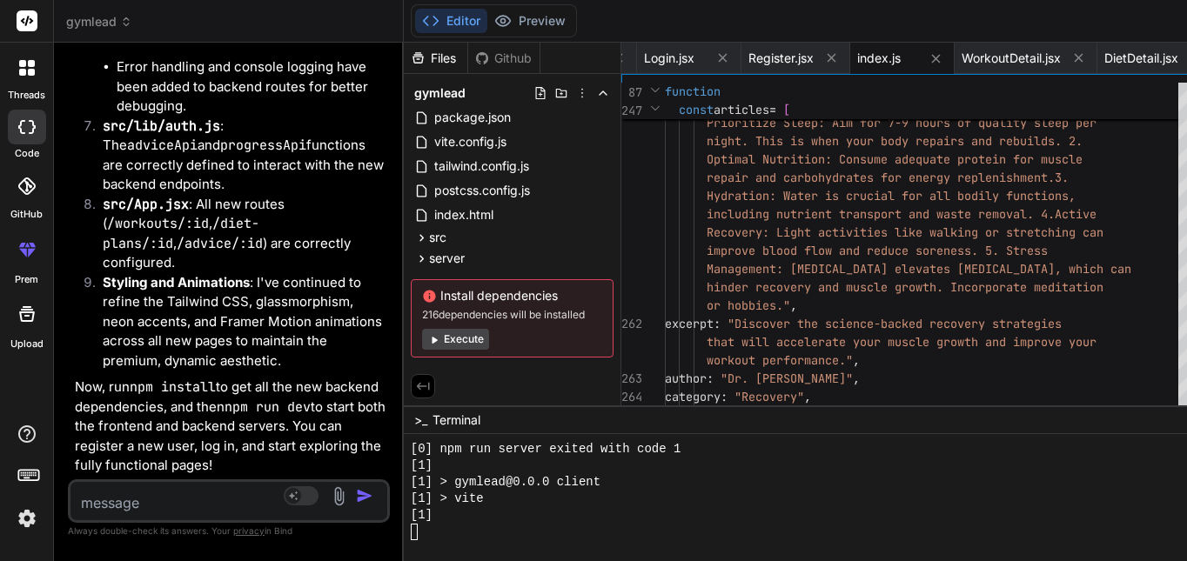
scroll to position [0, 3319]
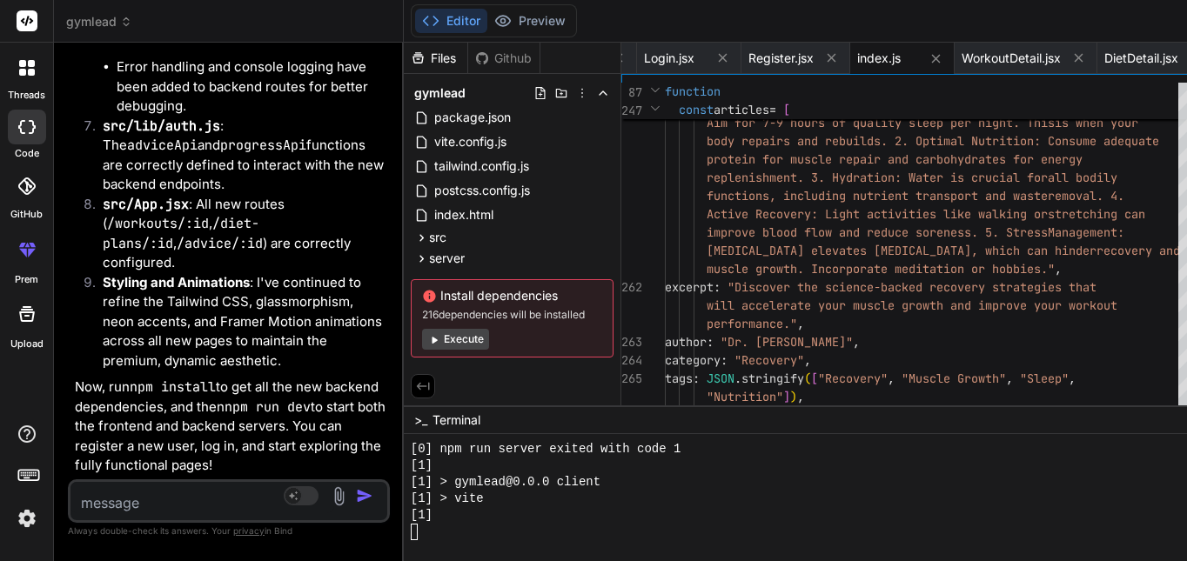
drag, startPoint x: 733, startPoint y: 282, endPoint x: 291, endPoint y: 269, distance: 442.1
click at [284, 268] on div "Bind AI Web Search Created with Pixso. Code Generator You hello Bind AI Hello! …" at bounding box center [229, 302] width 350 height 518
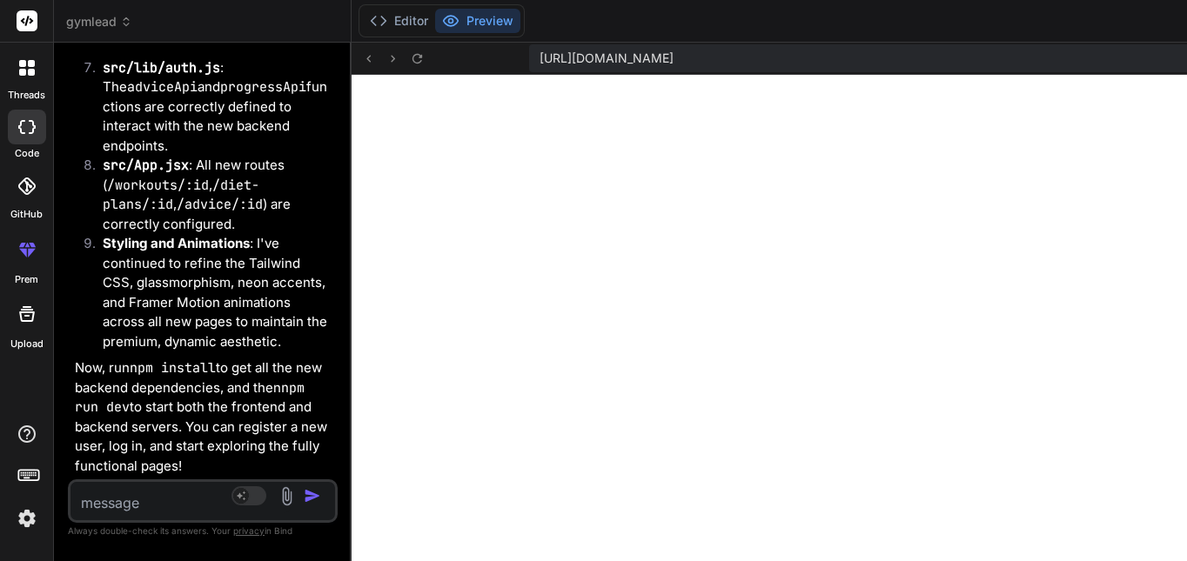
scroll to position [30768, 0]
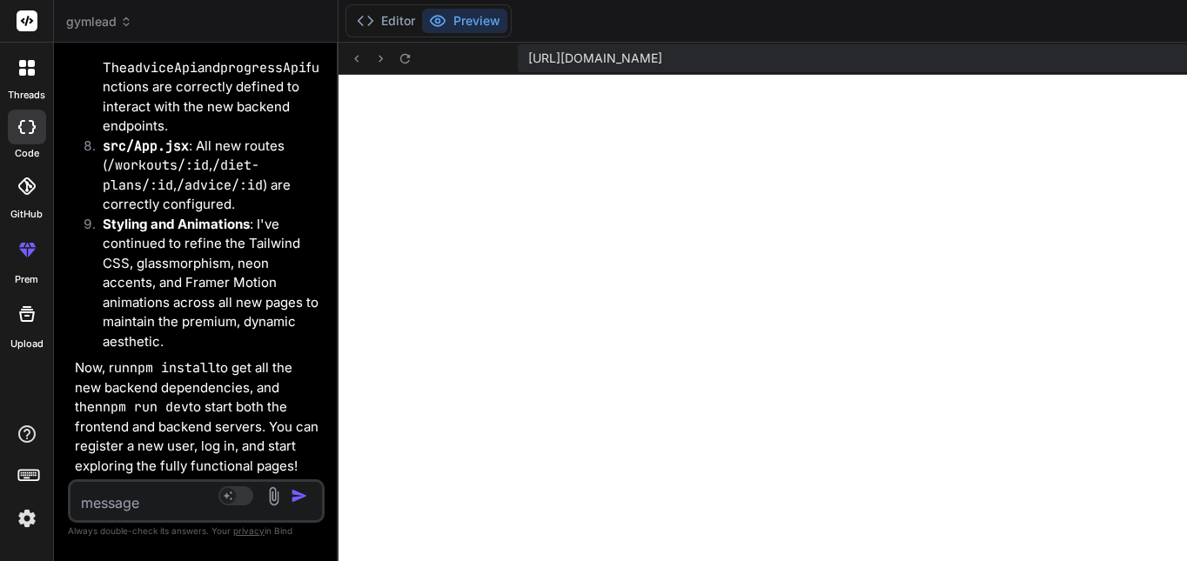
drag, startPoint x: 331, startPoint y: 315, endPoint x: 71, endPoint y: 311, distance: 259.3
click at [71, 311] on div "Bind AI Web Search Created with Pixso. Code Generator You hello Bind AI Hello! …" at bounding box center [196, 302] width 284 height 518
click at [130, 485] on textarea at bounding box center [175, 497] width 210 height 31
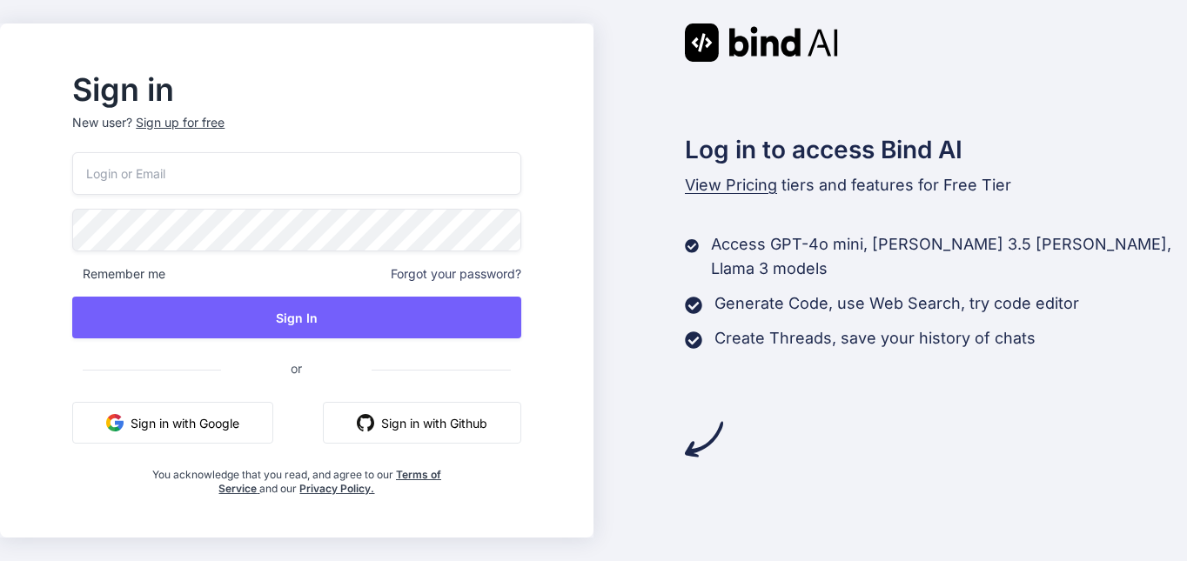
click at [232, 436] on button "Sign in with Google" at bounding box center [172, 423] width 201 height 42
click at [273, 425] on button "Sign in with Google" at bounding box center [172, 423] width 201 height 42
